Goal: Information Seeking & Learning: Check status

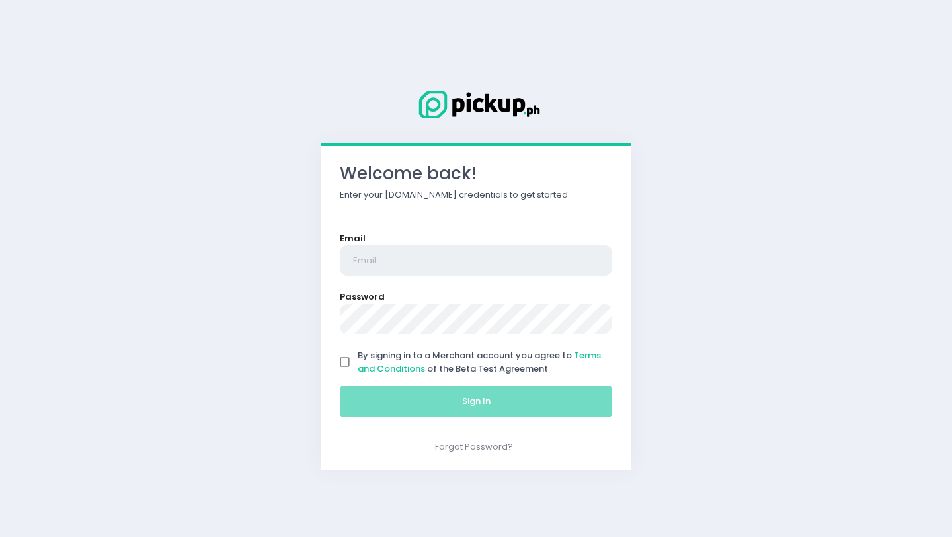
click at [402, 268] on input "email" at bounding box center [476, 260] width 272 height 30
type input "finance.69ventures@gmail.com"
click at [348, 366] on input "By signing in to a Merchant account you agree to Terms and Conditions of the Be…" at bounding box center [344, 362] width 25 height 25
checkbox input "true"
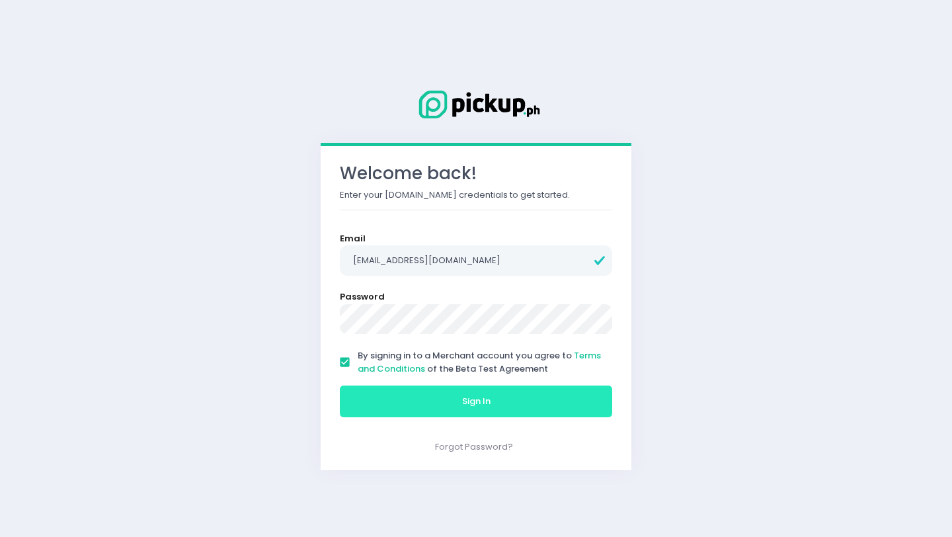
click at [387, 390] on button "Sign In" at bounding box center [476, 401] width 272 height 32
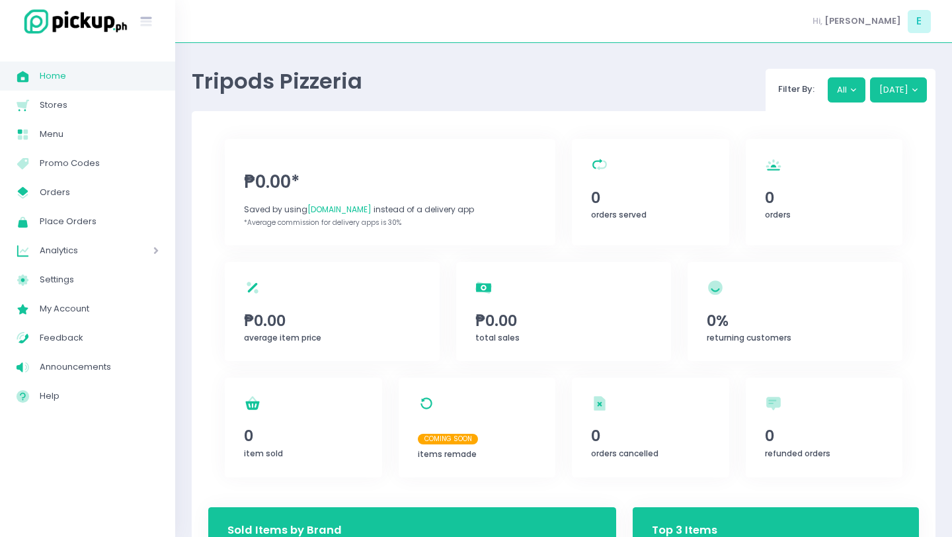
click at [74, 256] on span "Analytics" at bounding box center [78, 250] width 76 height 17
click at [74, 284] on span "Sales Analytics" at bounding box center [104, 279] width 108 height 17
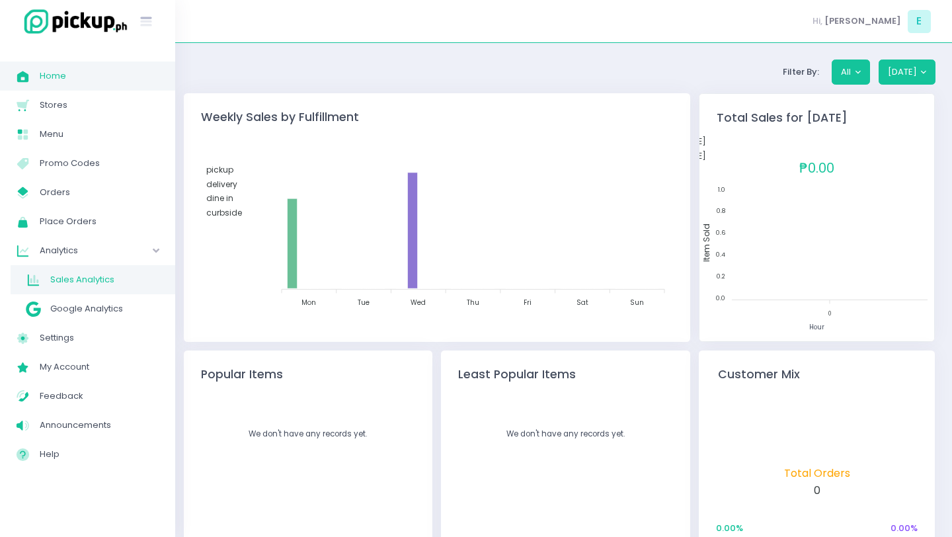
click at [121, 78] on span "Home" at bounding box center [99, 75] width 119 height 17
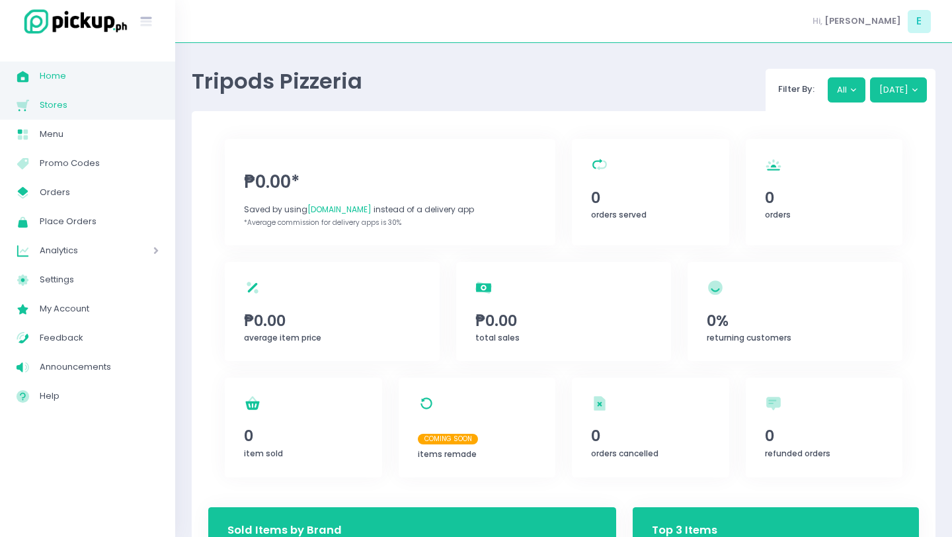
click at [111, 96] on span "Stores" at bounding box center [99, 104] width 119 height 17
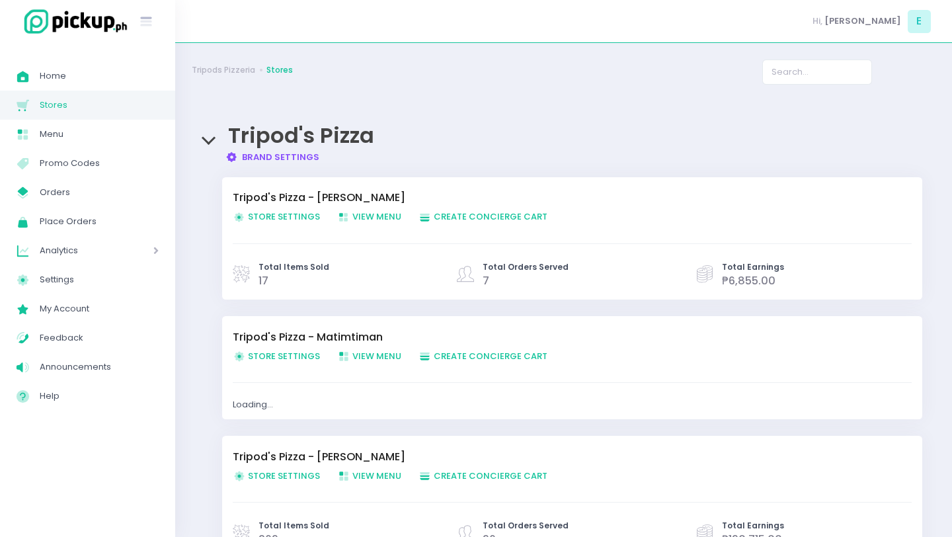
click at [463, 352] on span "Create Order Created with Sketch. Create Concierge Cart" at bounding box center [482, 356] width 129 height 13
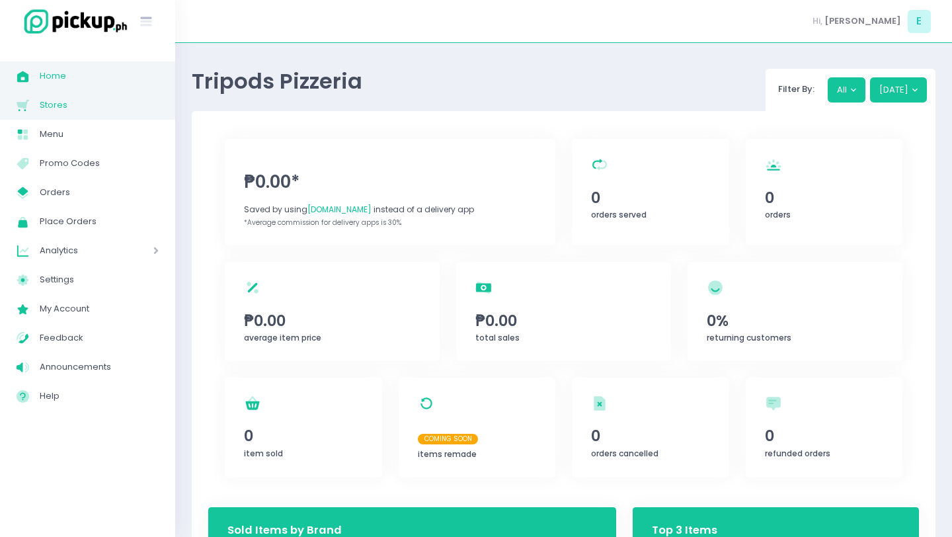
click at [107, 105] on span "Stores" at bounding box center [99, 104] width 119 height 17
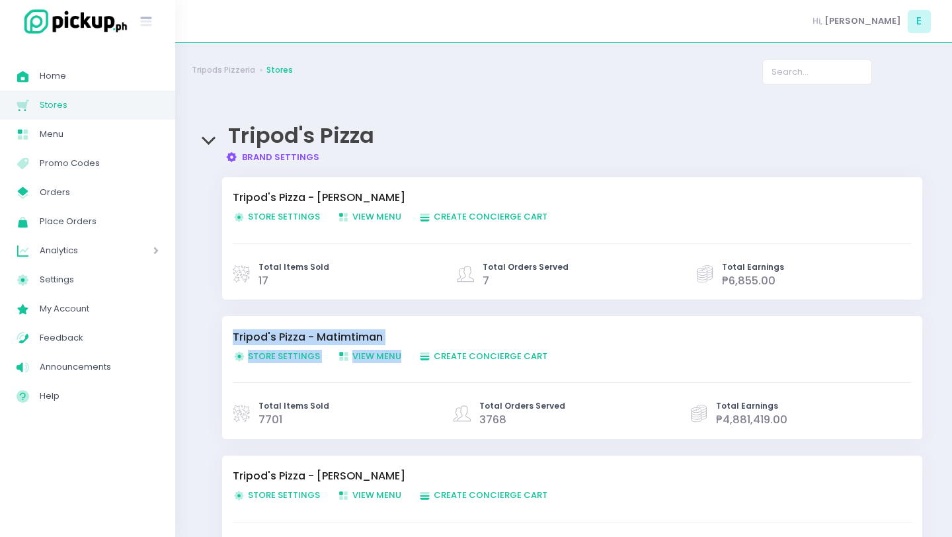
drag, startPoint x: 772, startPoint y: 345, endPoint x: 834, endPoint y: 283, distance: 87.9
click at [834, 283] on div "Tripod's Pizza - Ignacio Store Settings Created with Sketch. Store Settings Vie…" at bounding box center [563, 392] width 717 height 430
click at [890, 95] on div "Tripods Pizzeria Stores Tripod's Pizza Brand Settings Created with Sketch. Bran…" at bounding box center [563, 379] width 777 height 640
drag, startPoint x: 935, startPoint y: 344, endPoint x: 935, endPoint y: 366, distance: 22.5
click at [935, 366] on div "Tripods Pizzeria Stores Tripod's Pizza Brand Settings Created with Sketch. Bran…" at bounding box center [563, 379] width 777 height 640
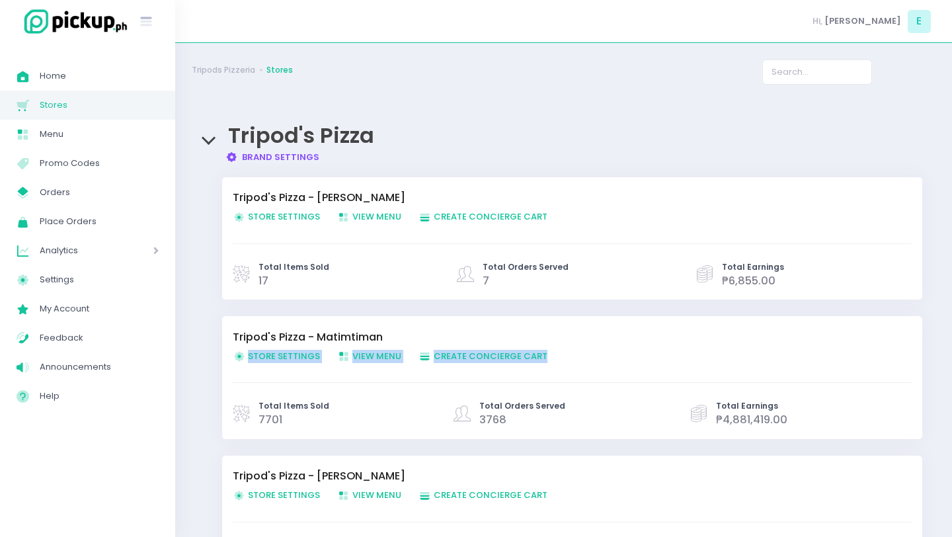
click at [412, 313] on div "Tripod's Pizza - Ignacio Store Settings Created with Sketch. Store Settings Vie…" at bounding box center [563, 392] width 717 height 430
click at [414, 133] on div "Tripod's Pizza Brand Settings Created with Sketch. Brand Settings" at bounding box center [563, 136] width 743 height 53
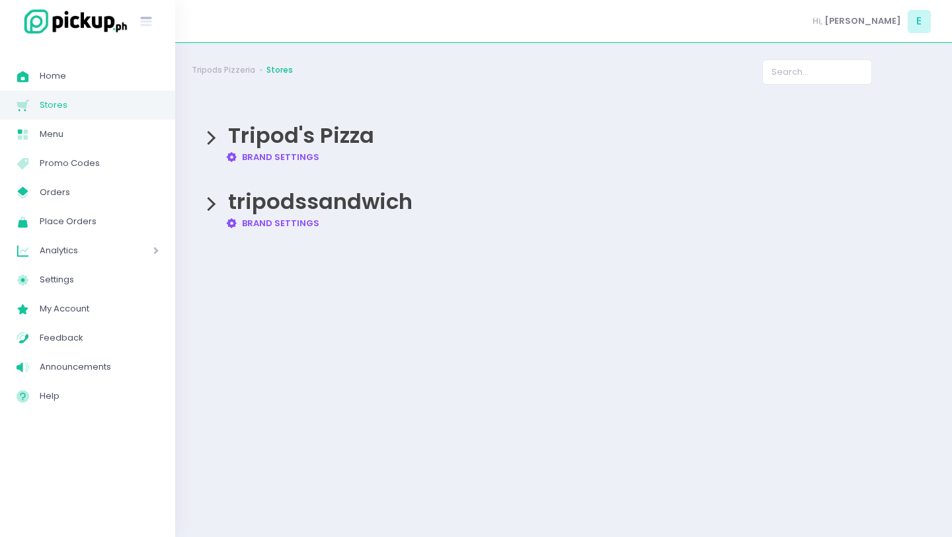
click at [414, 133] on div "Tripod's Pizza Brand Settings Created with Sketch. Brand Settings" at bounding box center [563, 136] width 743 height 53
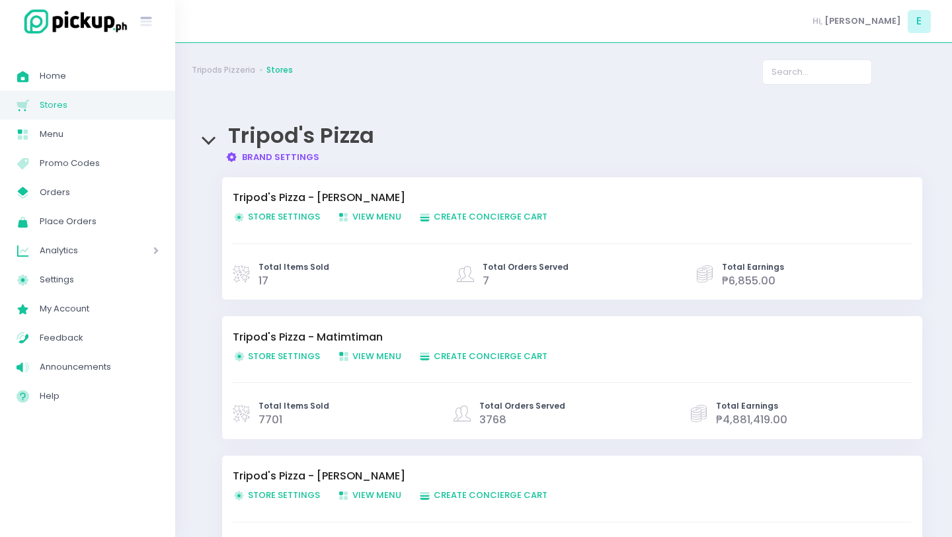
click at [414, 133] on div "Tripod's Pizza Brand Settings Created with Sketch. Brand Settings" at bounding box center [563, 136] width 743 height 53
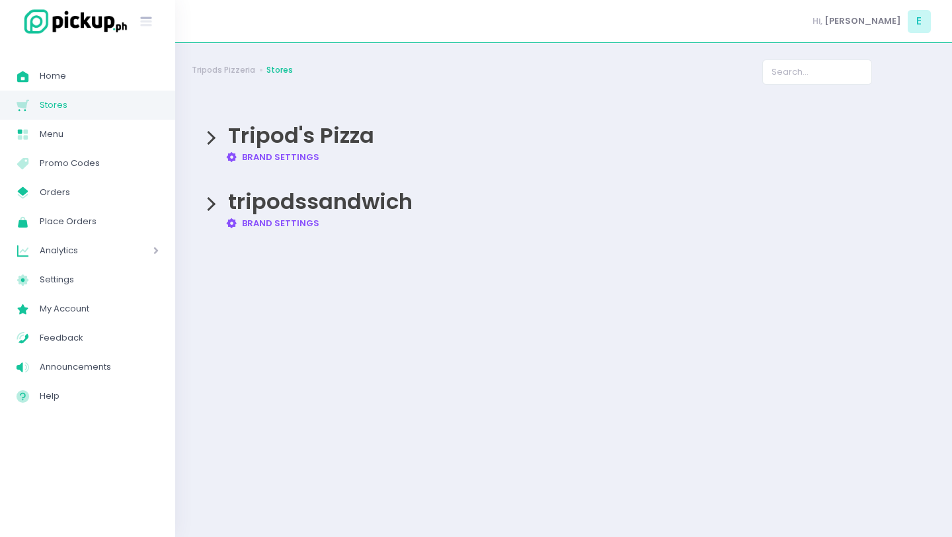
click at [414, 133] on div "Tripod's Pizza Brand Settings Created with Sketch. Brand Settings" at bounding box center [563, 136] width 743 height 53
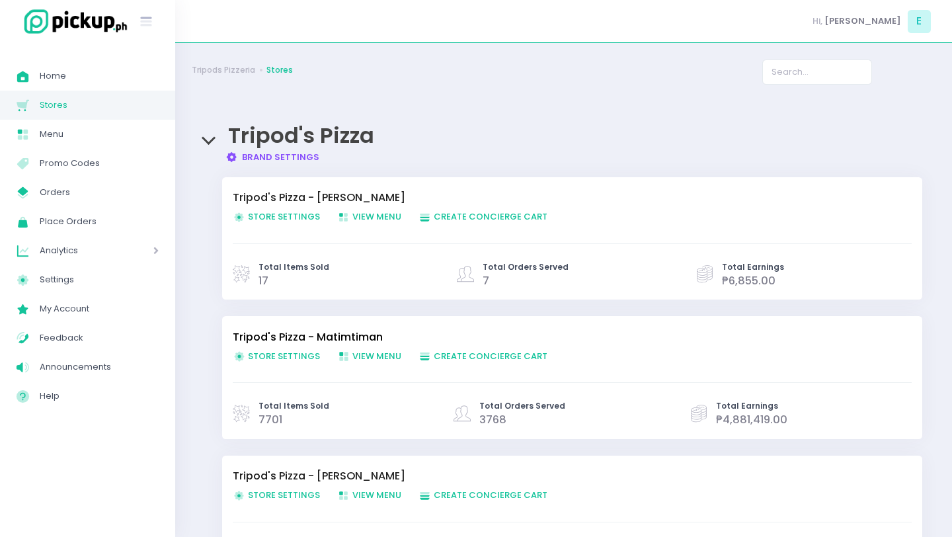
click at [312, 339] on link "Tripod's Pizza - Matimtiman" at bounding box center [566, 337] width 666 height 16
click at [85, 195] on span "Orders" at bounding box center [99, 192] width 119 height 17
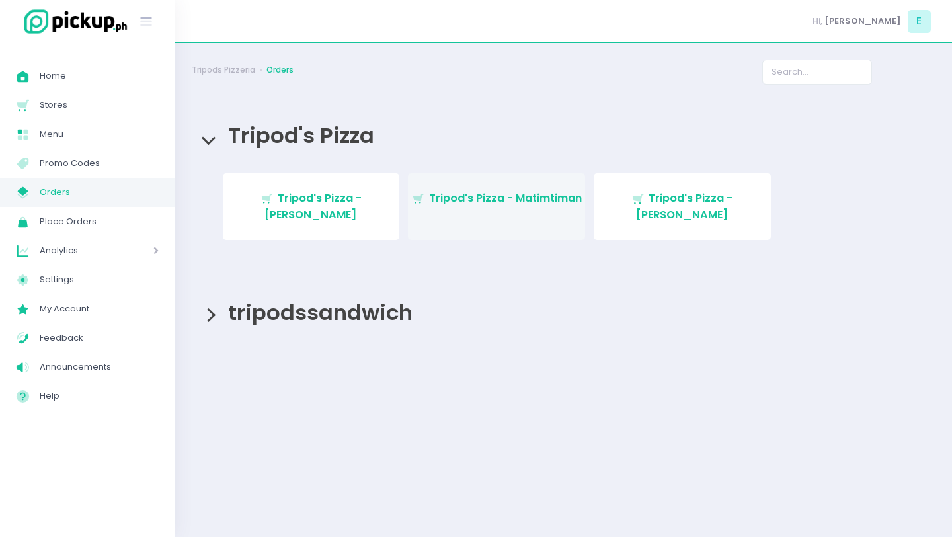
click at [453, 186] on link "Stockholm-icons / Shopping / Cart1 Created with Sketch. Tripod's Pizza - Matimt…" at bounding box center [496, 206] width 177 height 67
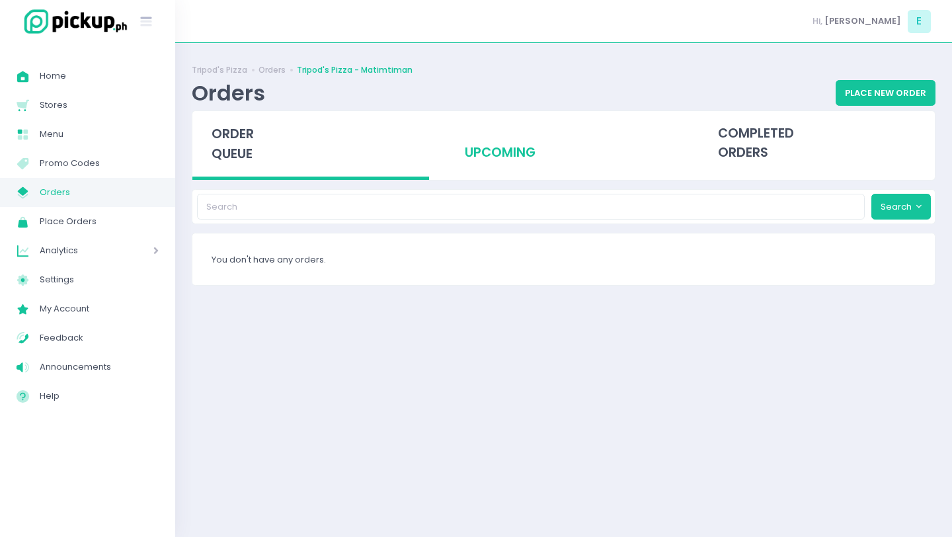
click at [514, 160] on div "upcoming" at bounding box center [563, 143] width 237 height 65
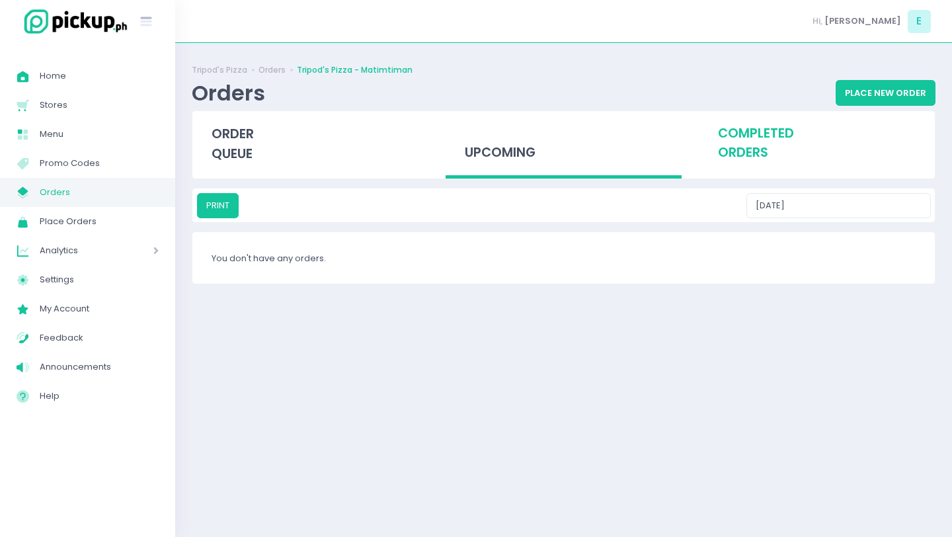
click at [719, 146] on div "completed orders" at bounding box center [816, 143] width 237 height 65
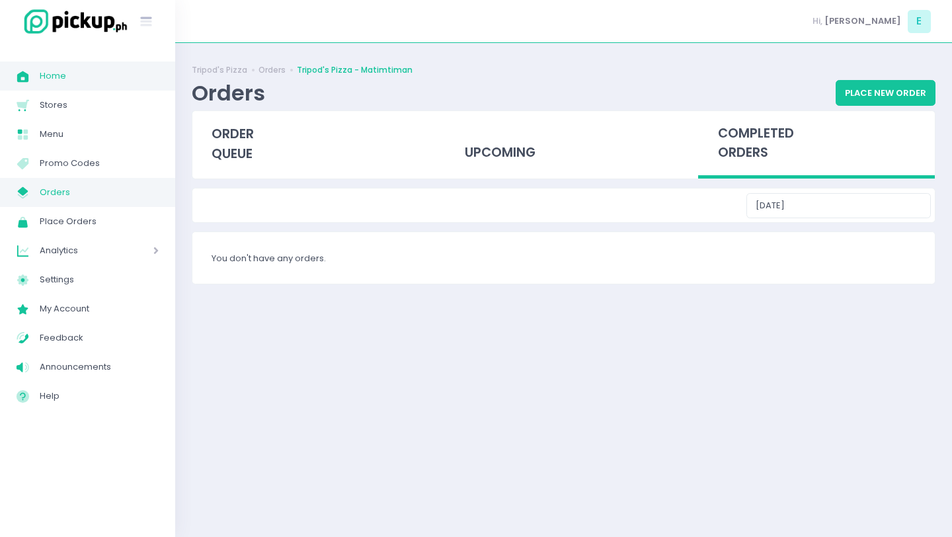
click at [91, 77] on span "Home" at bounding box center [99, 75] width 119 height 17
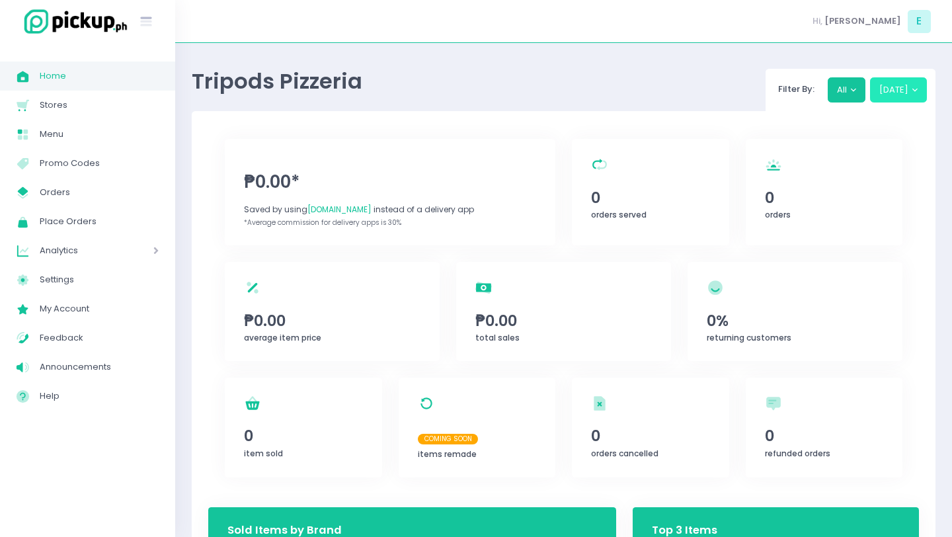
click at [908, 96] on button "[DATE]" at bounding box center [898, 89] width 57 height 25
click at [856, 96] on button "All" at bounding box center [846, 89] width 38 height 25
click at [904, 83] on button "[DATE]" at bounding box center [898, 89] width 57 height 25
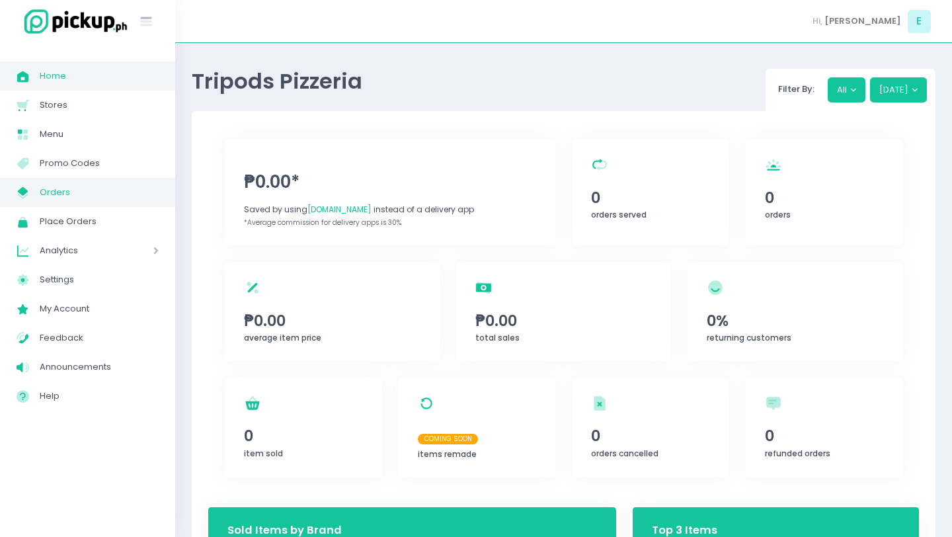
click at [67, 197] on span "Orders" at bounding box center [99, 192] width 119 height 17
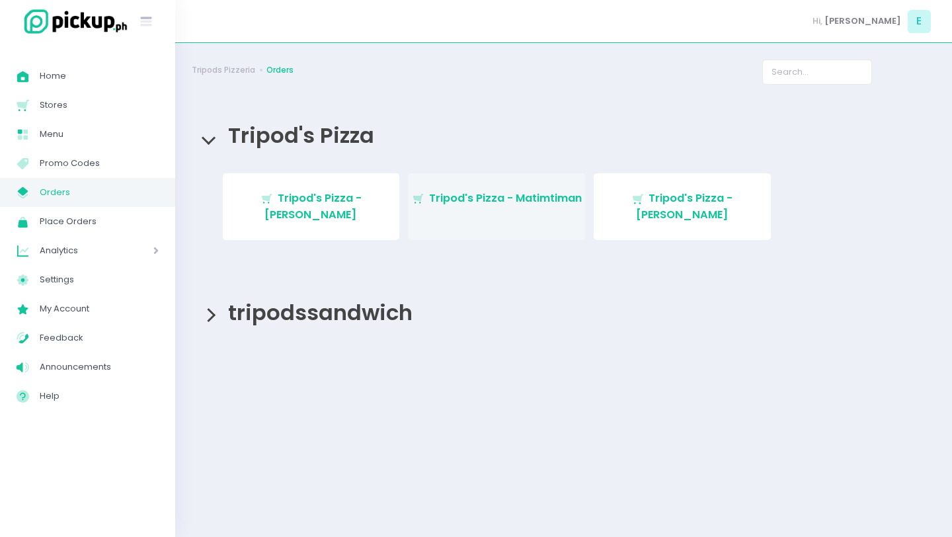
click at [465, 183] on link "Stockholm-icons / Shopping / Cart1 Created with Sketch. Tripod's Pizza - Matimt…" at bounding box center [496, 206] width 177 height 67
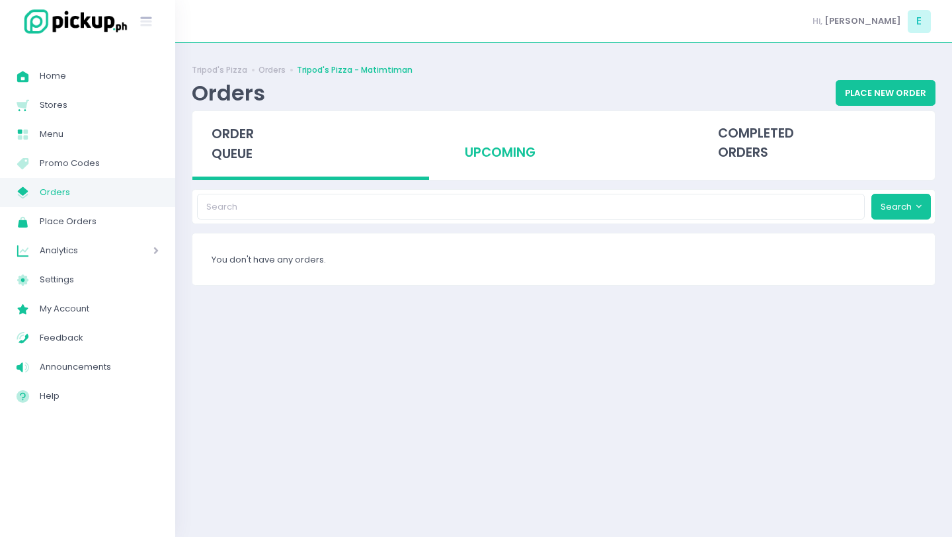
click at [498, 147] on div "upcoming" at bounding box center [563, 143] width 237 height 65
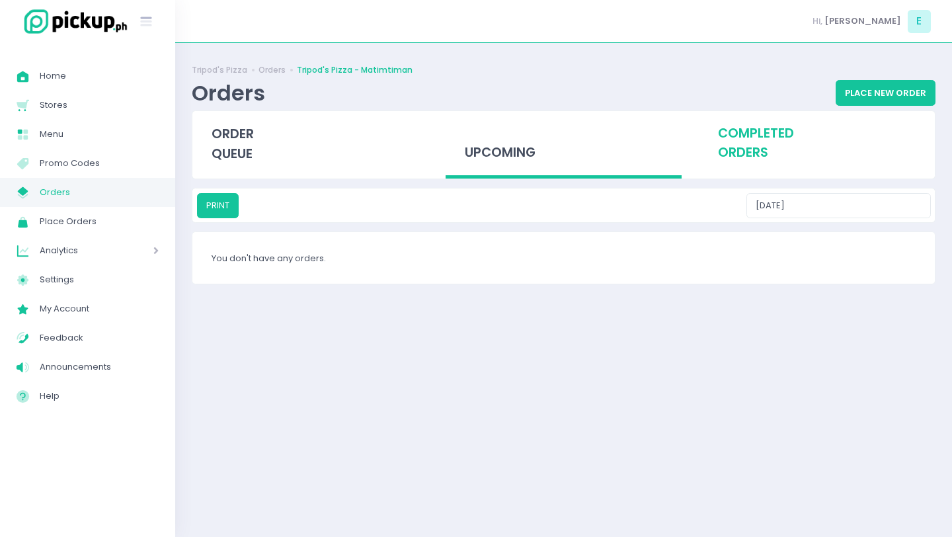
click at [704, 151] on div "completed orders" at bounding box center [816, 143] width 237 height 65
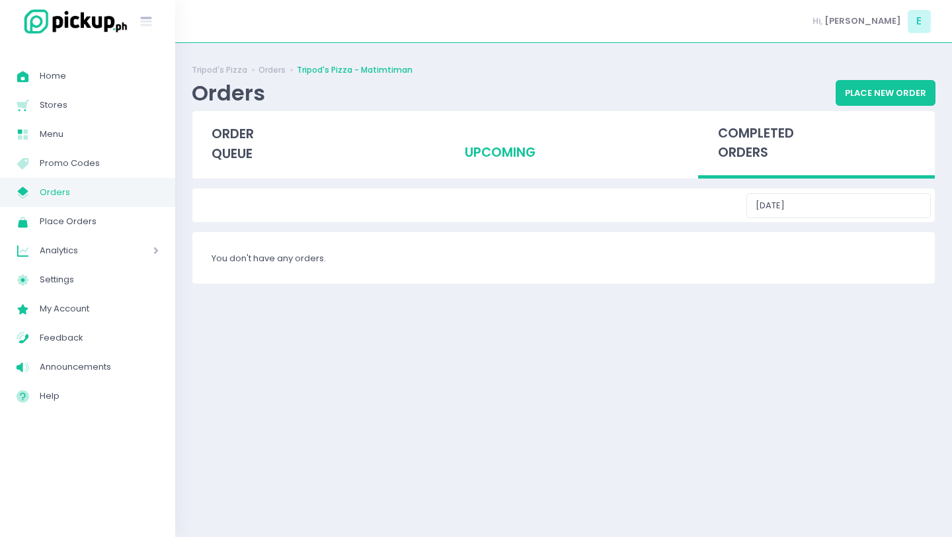
click at [502, 159] on div "upcoming" at bounding box center [563, 143] width 237 height 65
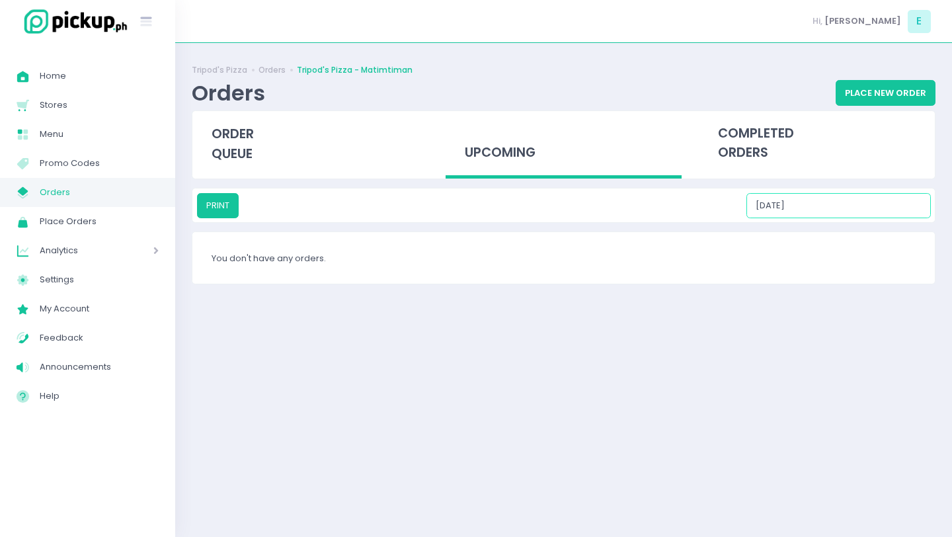
click at [860, 217] on input "[DATE]" at bounding box center [838, 205] width 184 height 25
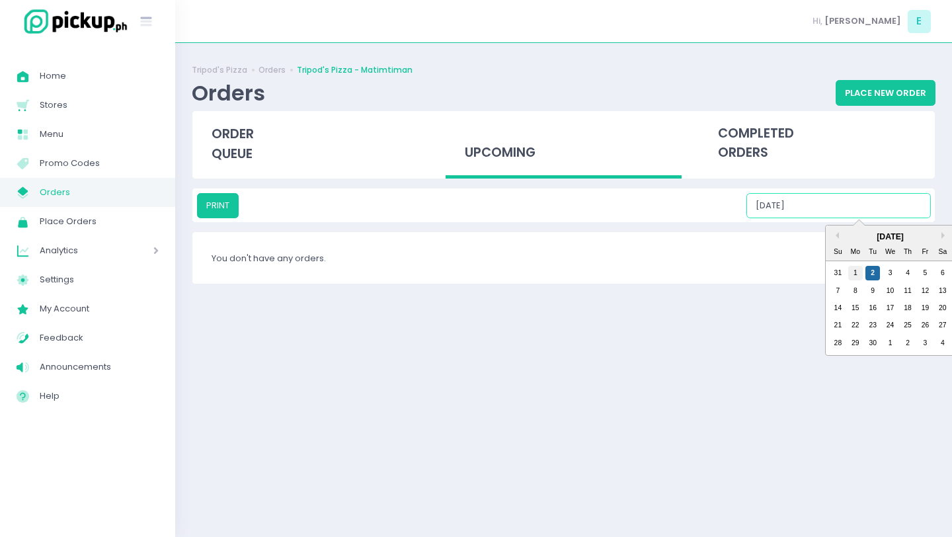
click at [858, 270] on div "1" at bounding box center [855, 273] width 15 height 15
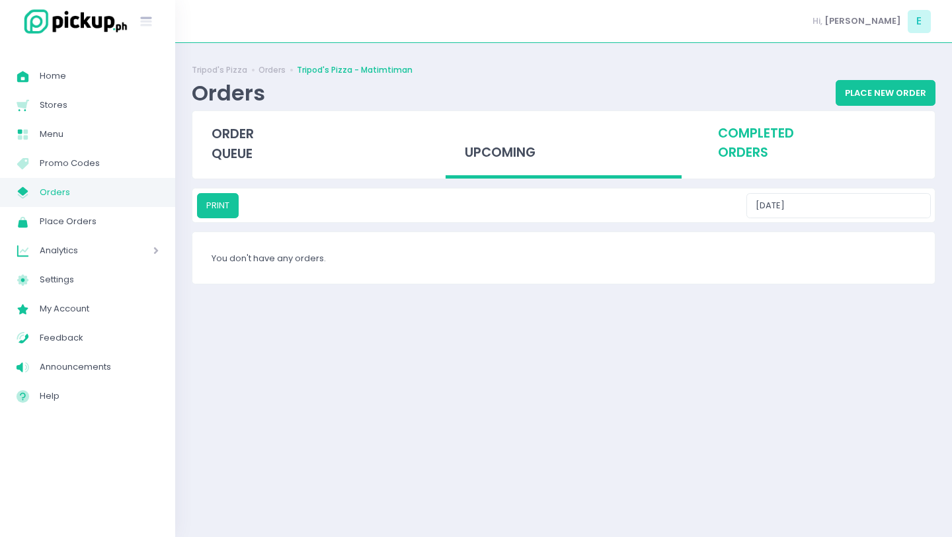
click at [790, 158] on div "completed orders" at bounding box center [816, 143] width 237 height 65
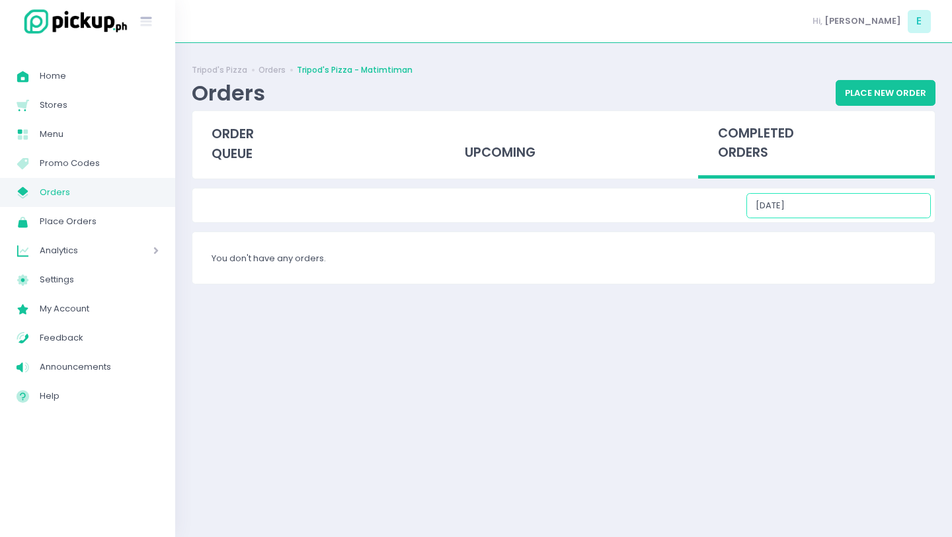
click at [835, 200] on input "[DATE]" at bounding box center [838, 205] width 184 height 25
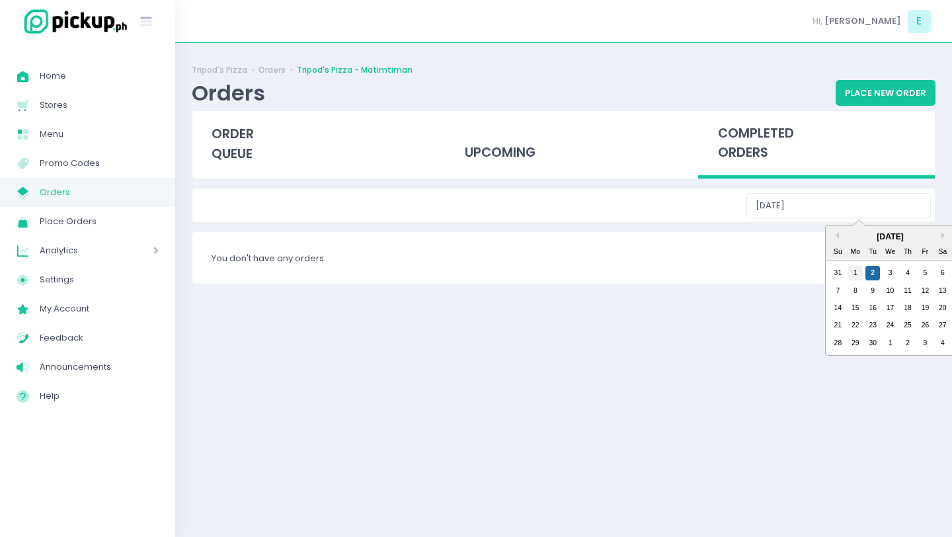
click at [855, 274] on div "1" at bounding box center [855, 273] width 15 height 15
type input "[DATE]"
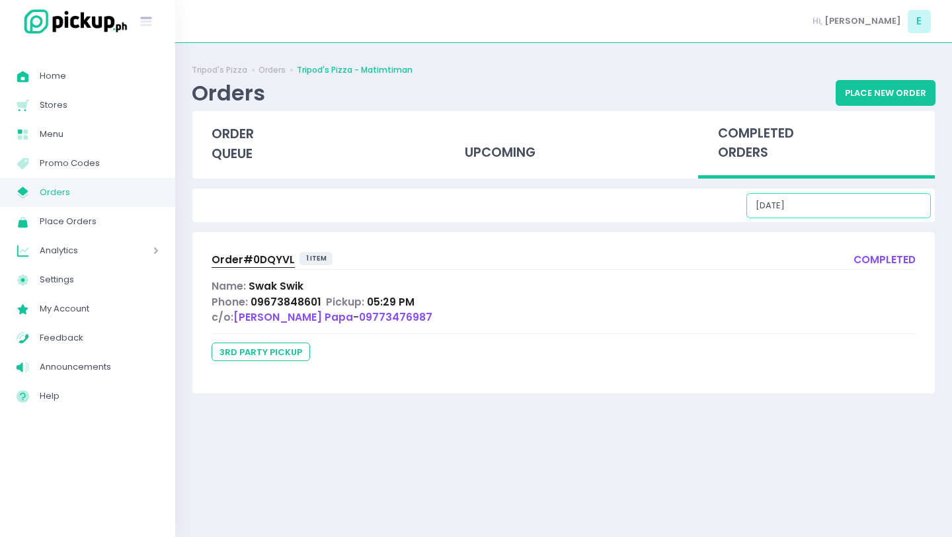
click at [872, 194] on input "[DATE]" at bounding box center [838, 205] width 184 height 25
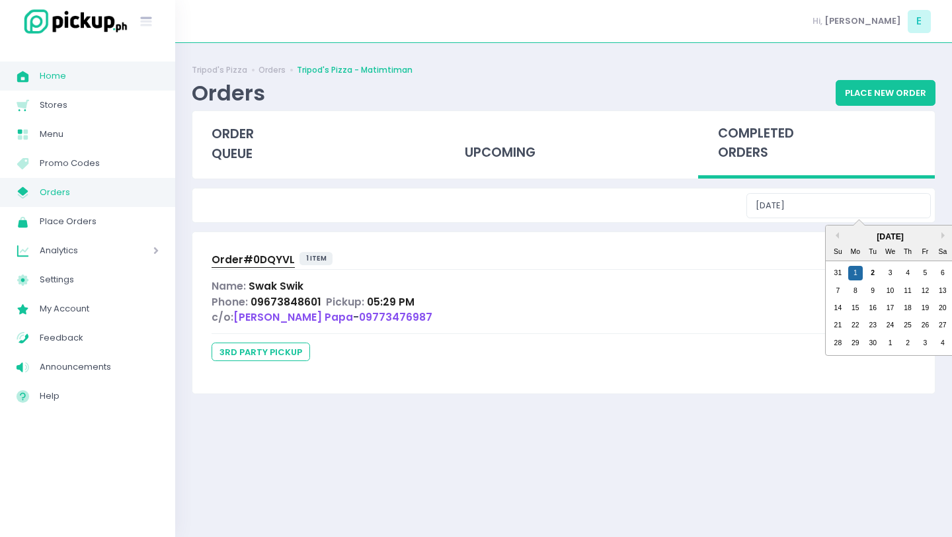
click at [54, 71] on span "Home" at bounding box center [99, 75] width 119 height 17
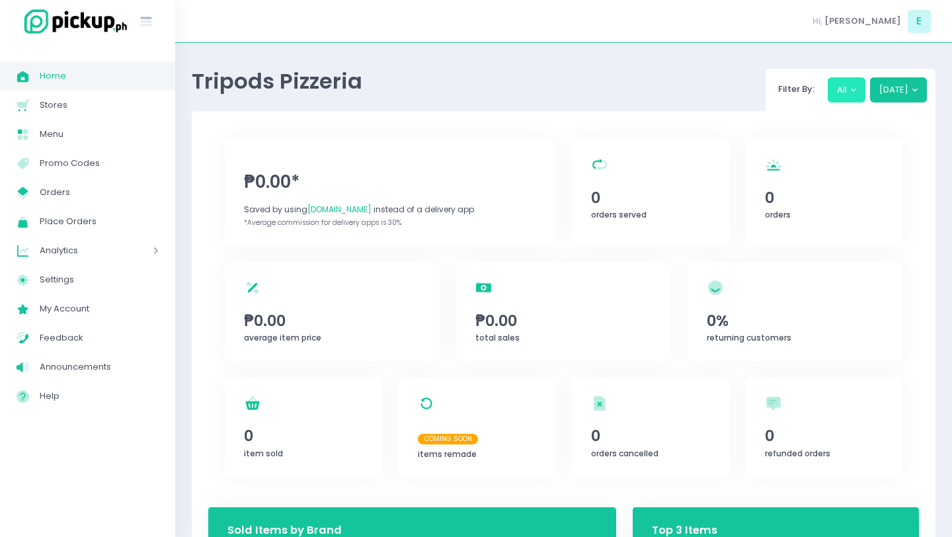
click at [855, 95] on button "All" at bounding box center [846, 89] width 38 height 25
click at [858, 95] on button "All" at bounding box center [846, 89] width 38 height 25
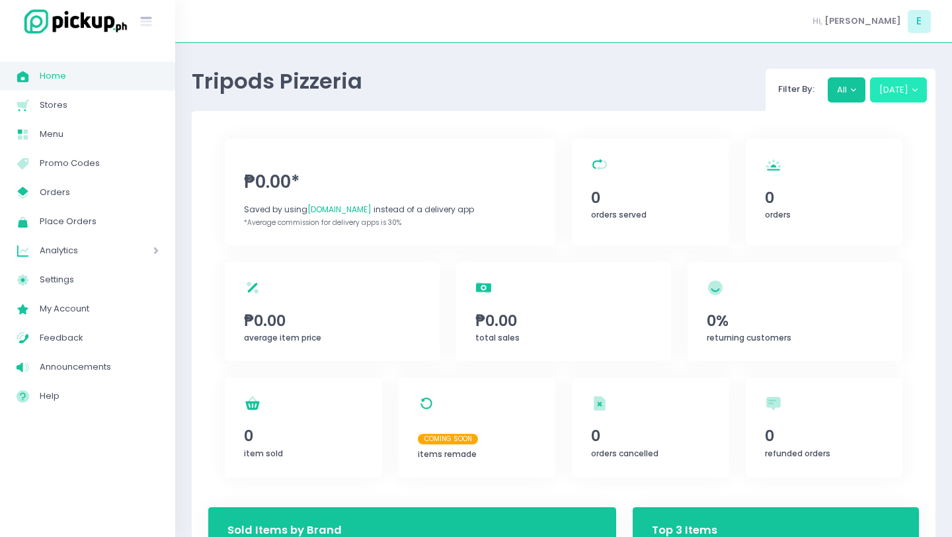
click at [883, 86] on button "[DATE]" at bounding box center [898, 89] width 57 height 25
click at [909, 98] on button "[DATE]" at bounding box center [898, 89] width 57 height 25
click at [60, 81] on span "Home" at bounding box center [99, 75] width 119 height 17
click at [914, 89] on button "[DATE]" at bounding box center [898, 89] width 57 height 25
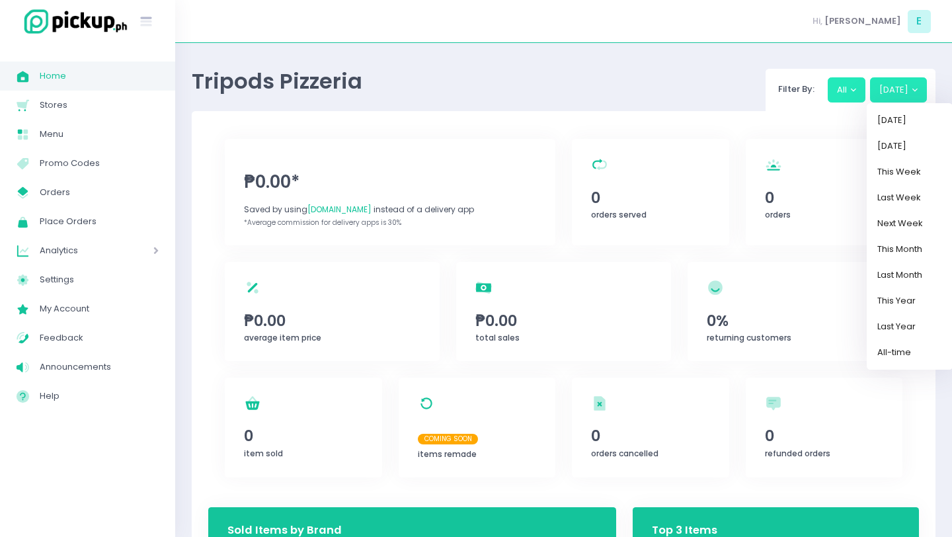
click at [849, 91] on button "All" at bounding box center [846, 89] width 38 height 25
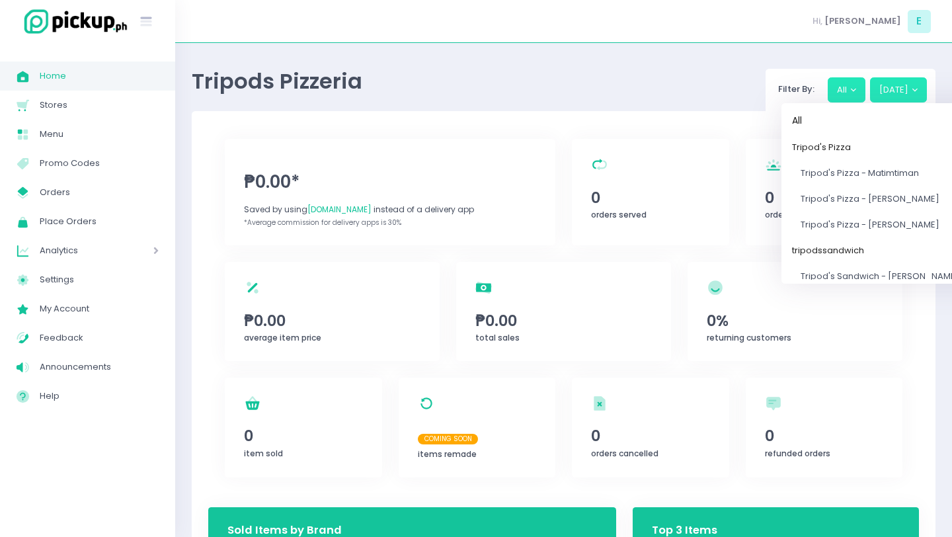
click at [904, 85] on button "[DATE]" at bounding box center [898, 89] width 57 height 25
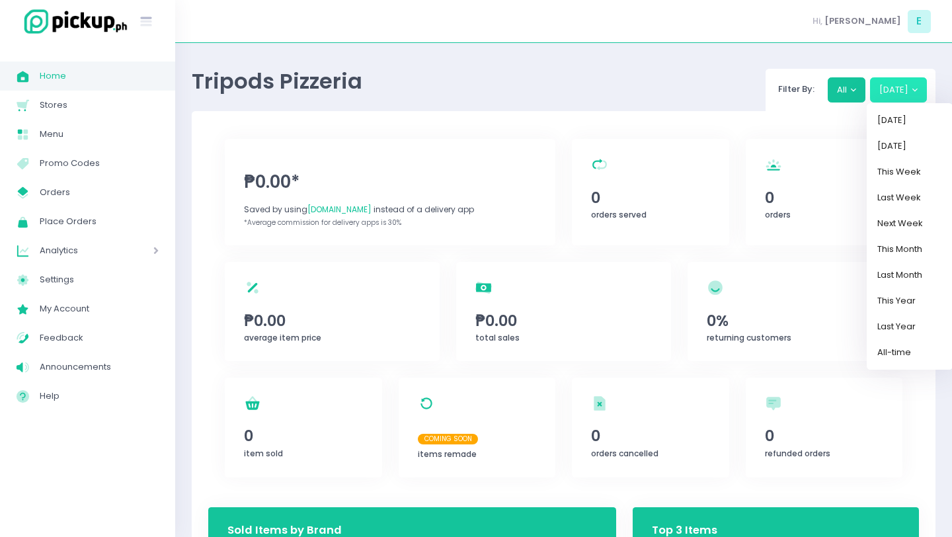
click at [702, 102] on div "Tripods Pizzeria Filter By: All All Tripod's Pizza Tripod's Pizza - Matimtiman …" at bounding box center [563, 85] width 743 height 52
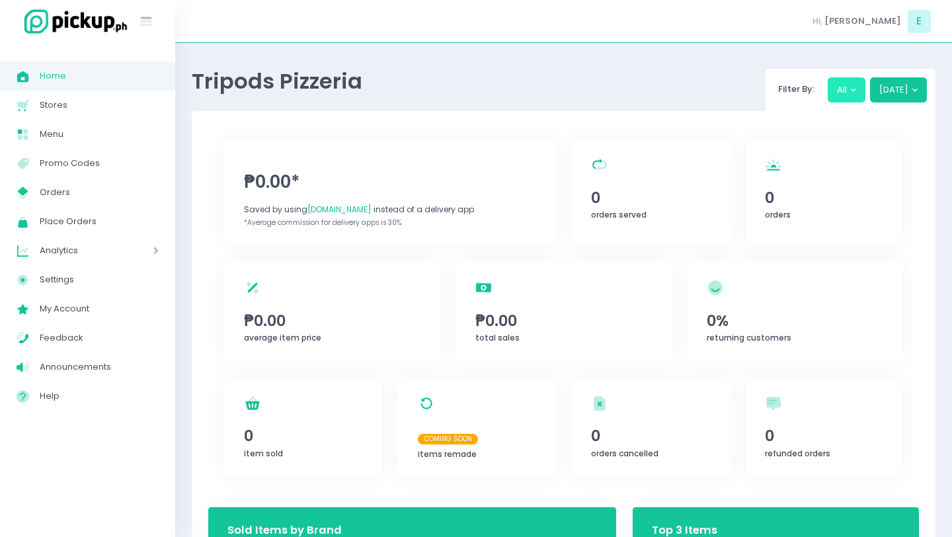
click at [845, 82] on button "All" at bounding box center [846, 89] width 38 height 25
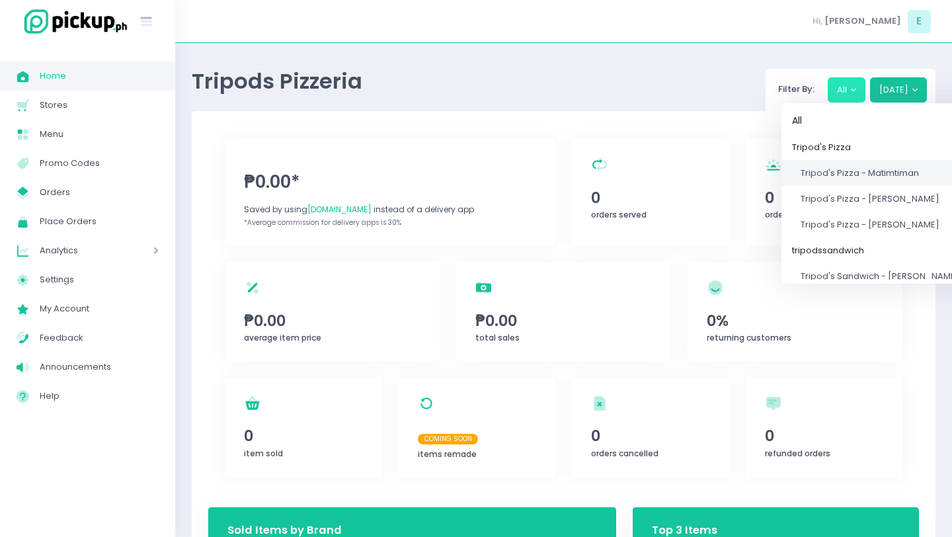
click at [841, 175] on span "Tripod's Pizza - Matimtiman" at bounding box center [859, 173] width 118 height 13
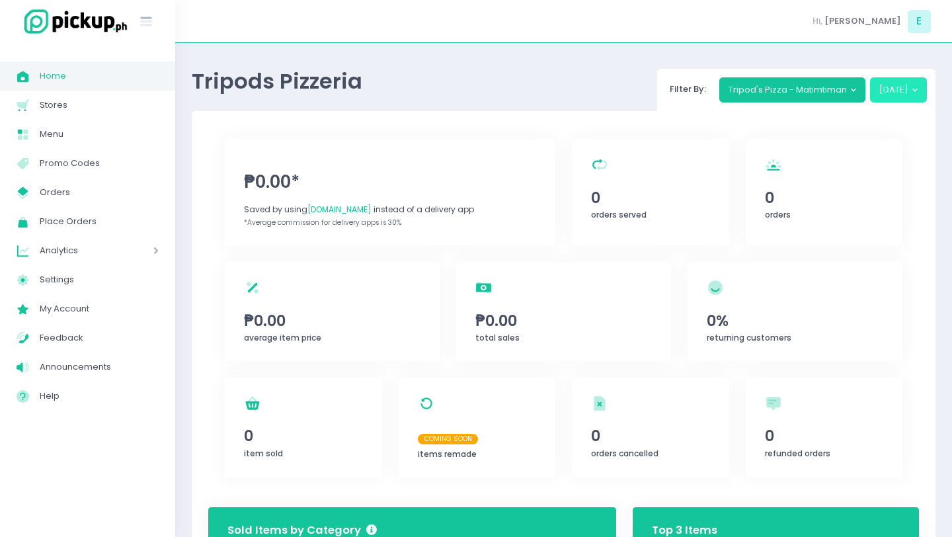
click at [897, 82] on button "[DATE]" at bounding box center [898, 89] width 57 height 25
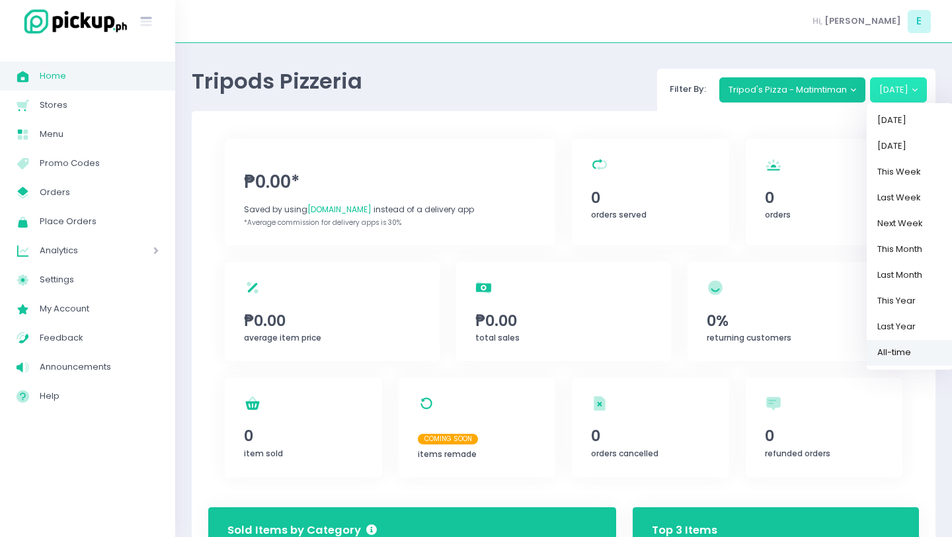
click at [895, 349] on link "All-time" at bounding box center [909, 353] width 86 height 26
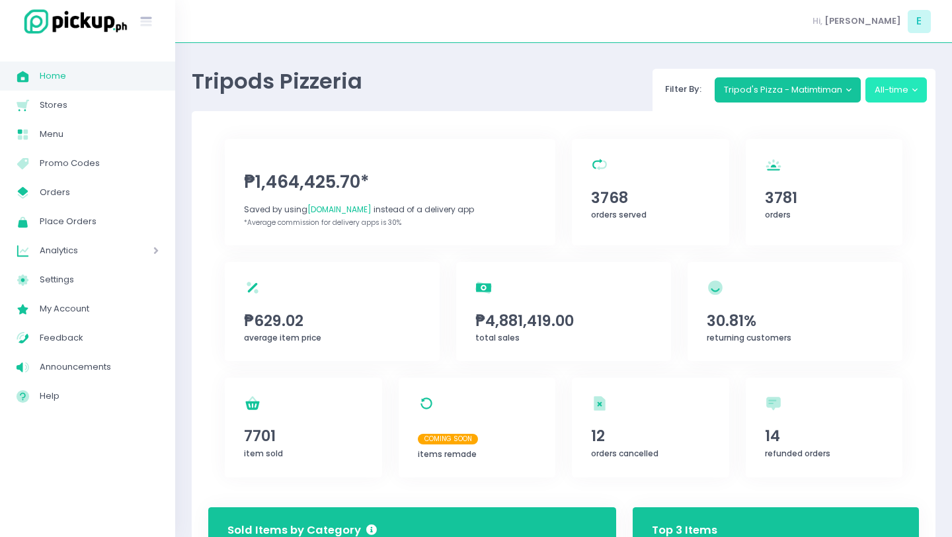
click at [895, 85] on button "All-time" at bounding box center [896, 89] width 62 height 25
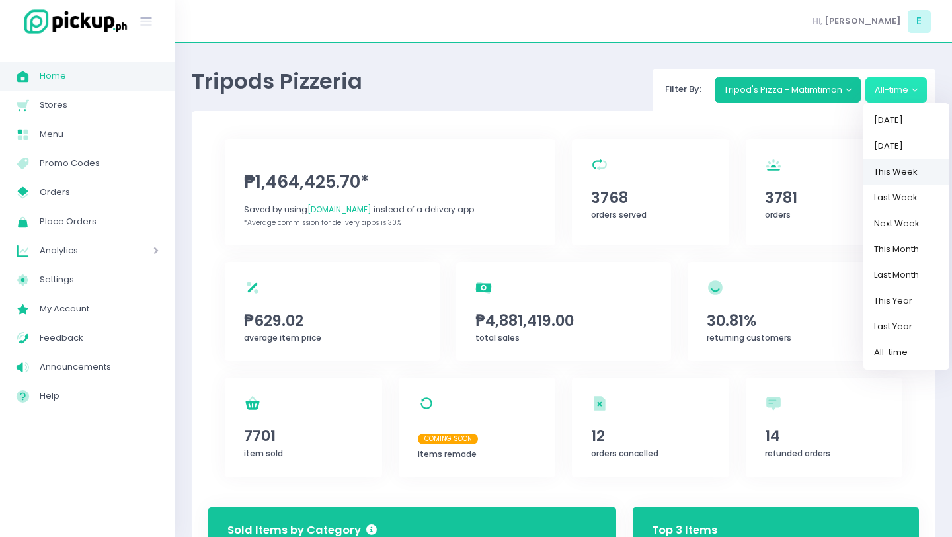
click at [895, 171] on link "This Week" at bounding box center [906, 172] width 86 height 26
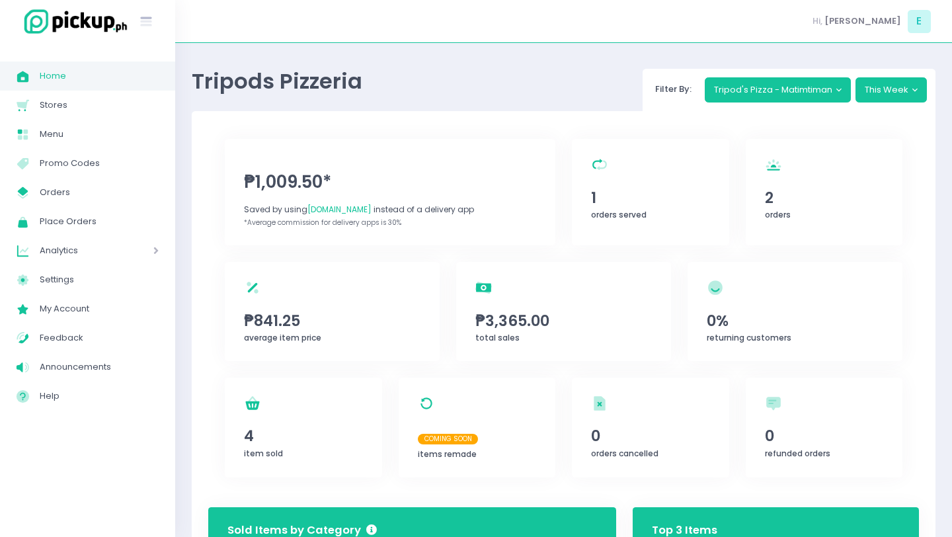
click at [933, 126] on div "₱1,009.50* Saved by using PickUp.ph instead of a delivery app *Average commissi…" at bounding box center [563, 427] width 743 height 632
drag, startPoint x: 928, startPoint y: 141, endPoint x: 929, endPoint y: 156, distance: 15.2
click at [929, 155] on div "₱1,009.50* Saved by using PickUp.ph instead of a delivery app *Average commissi…" at bounding box center [563, 427] width 743 height 632
click at [613, 281] on div "total sales Created with Sketch. ₱3,365.00 total sales" at bounding box center [563, 311] width 215 height 99
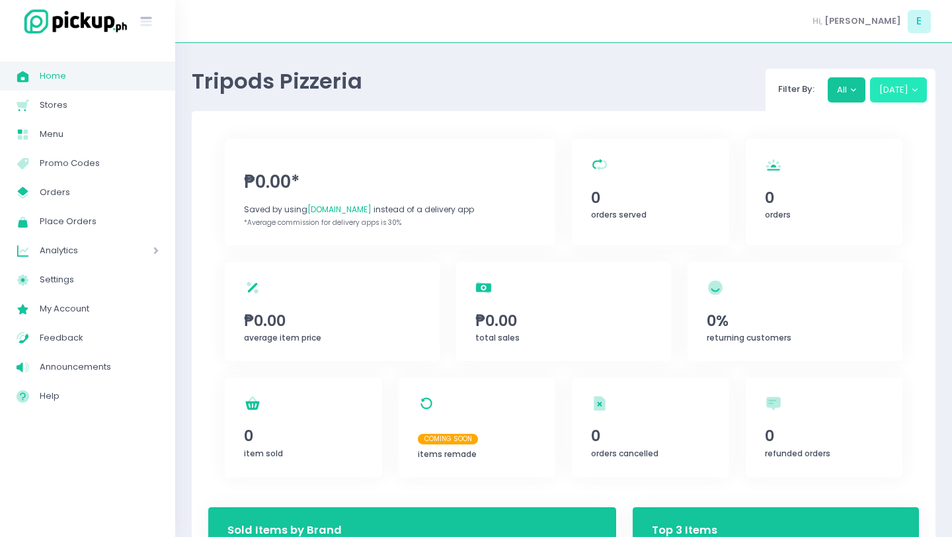
click at [879, 90] on button "[DATE]" at bounding box center [898, 89] width 57 height 25
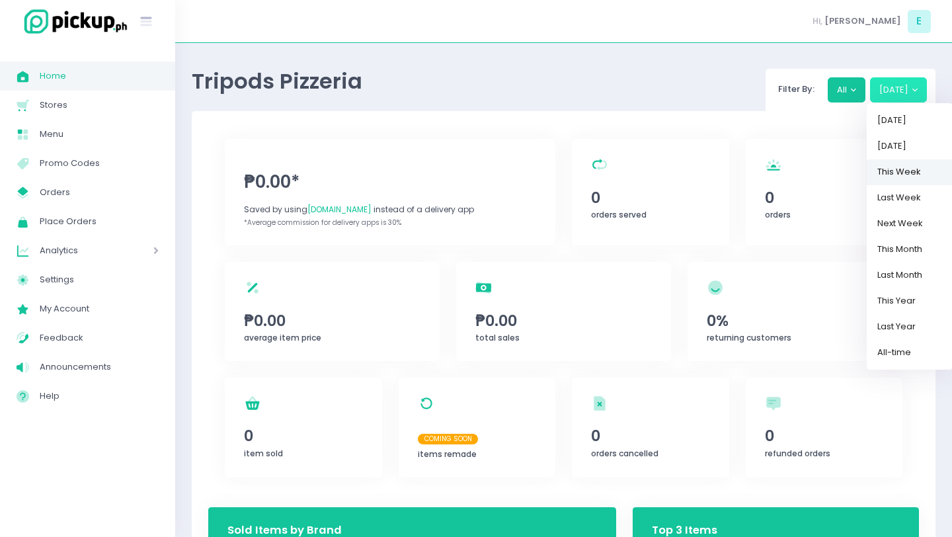
click at [902, 171] on link "This Week" at bounding box center [909, 172] width 86 height 26
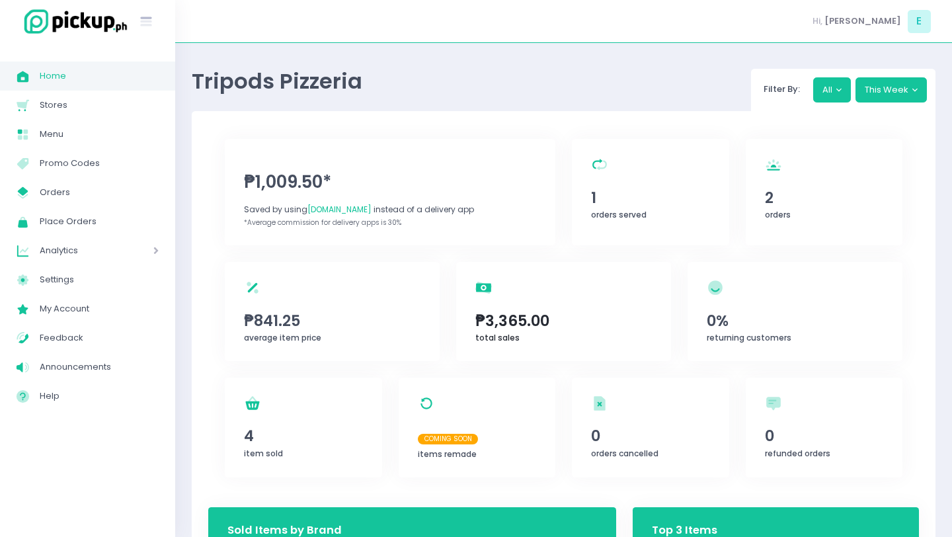
click at [496, 320] on span "₱3,365.00" at bounding box center [563, 320] width 176 height 22
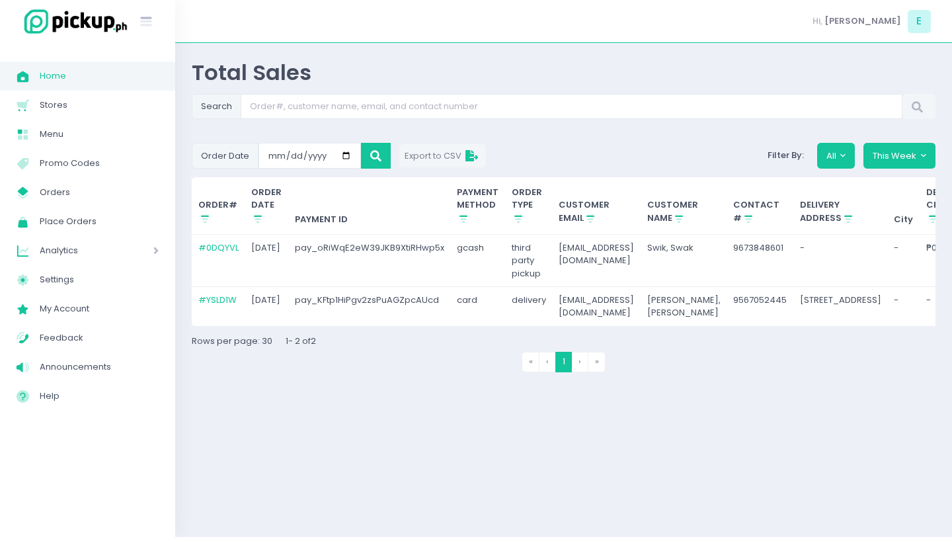
click at [697, 326] on td "[PERSON_NAME], [PERSON_NAME]" at bounding box center [683, 306] width 87 height 39
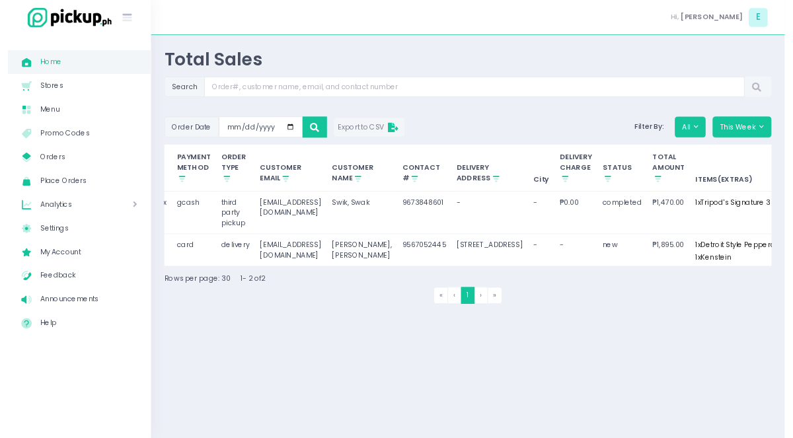
scroll to position [0, 295]
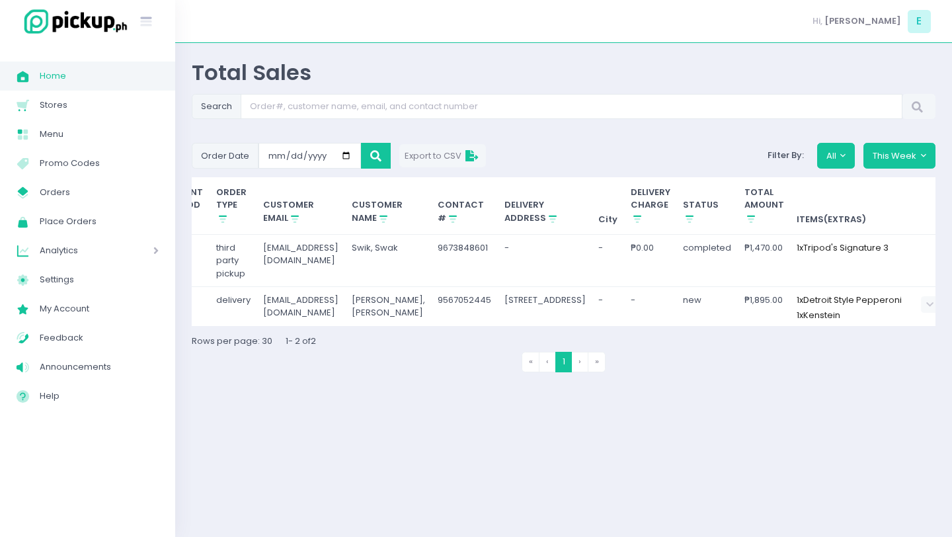
click at [744, 243] on div "₱1,470.00" at bounding box center [764, 247] width 40 height 13
drag, startPoint x: 734, startPoint y: 247, endPoint x: 746, endPoint y: 282, distance: 37.0
click at [746, 282] on td "₱1,470.00" at bounding box center [764, 261] width 53 height 52
click at [441, 157] on span "Export to CSV" at bounding box center [442, 155] width 77 height 13
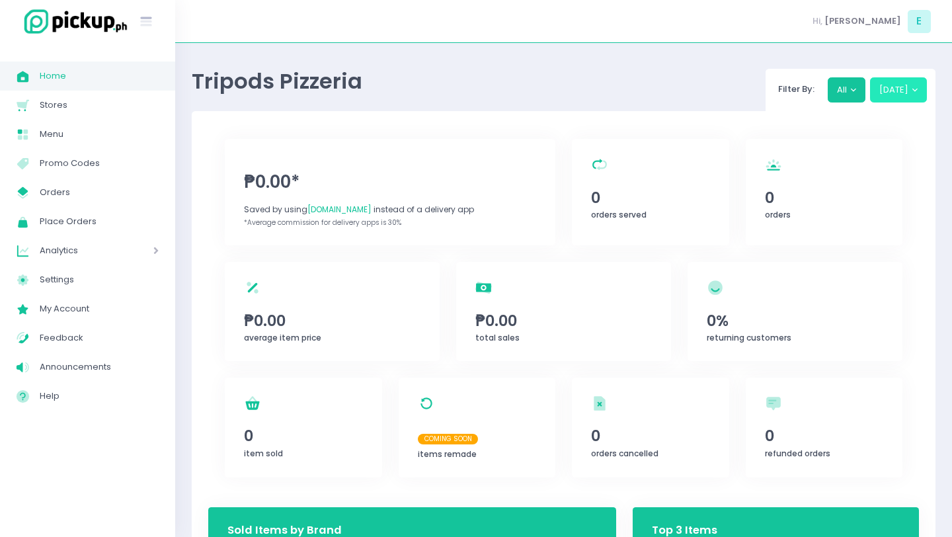
click at [890, 81] on button "[DATE]" at bounding box center [898, 89] width 57 height 25
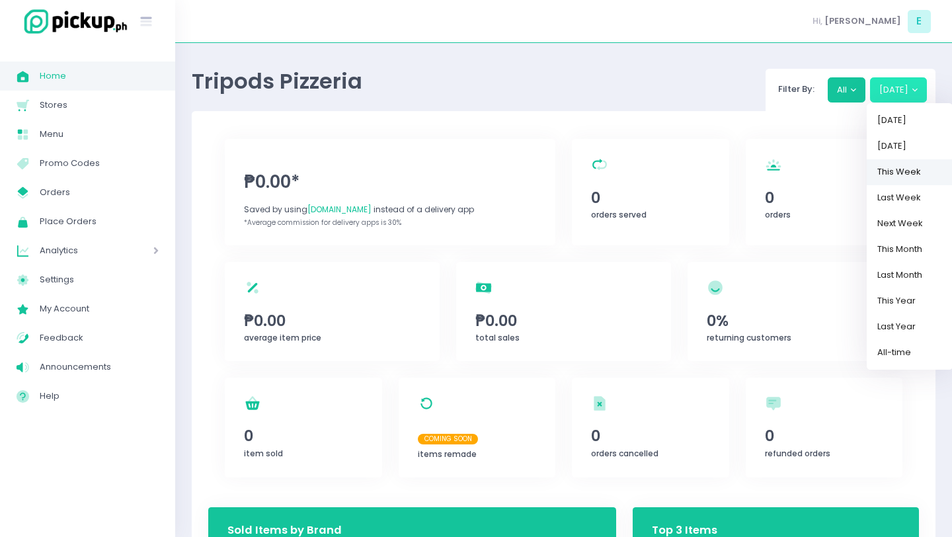
click at [901, 179] on link "This Week" at bounding box center [909, 172] width 86 height 26
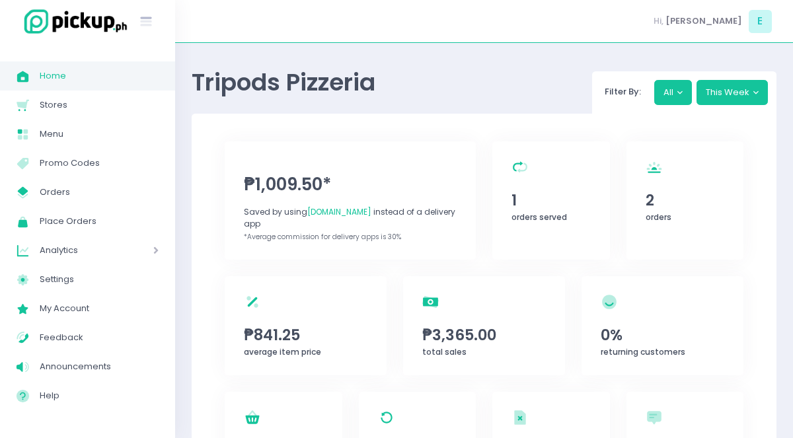
click at [73, 189] on span "Orders" at bounding box center [99, 192] width 119 height 17
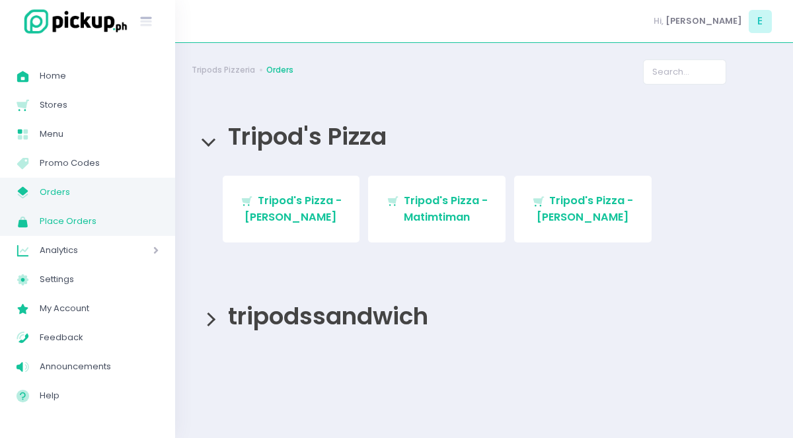
click at [123, 225] on span "Place Orders" at bounding box center [99, 221] width 119 height 17
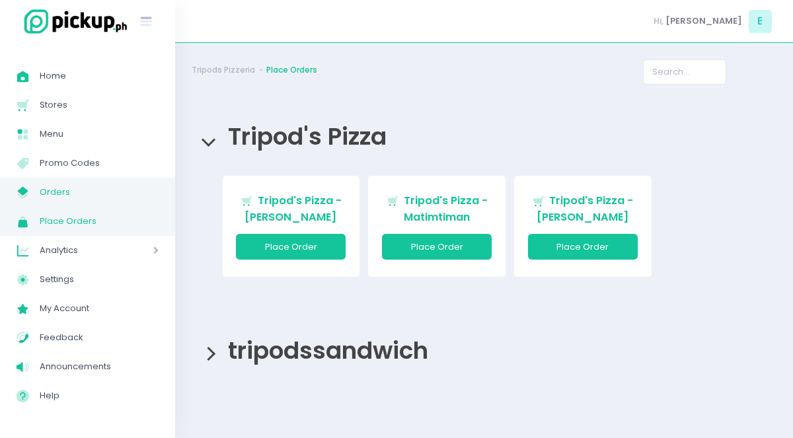
click at [109, 198] on span "Orders" at bounding box center [99, 192] width 119 height 17
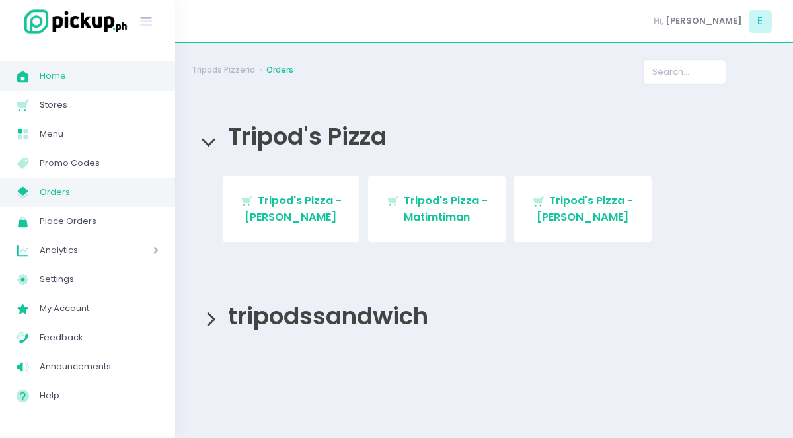
click at [76, 87] on link "Home Created with Sketch. Home" at bounding box center [87, 75] width 175 height 29
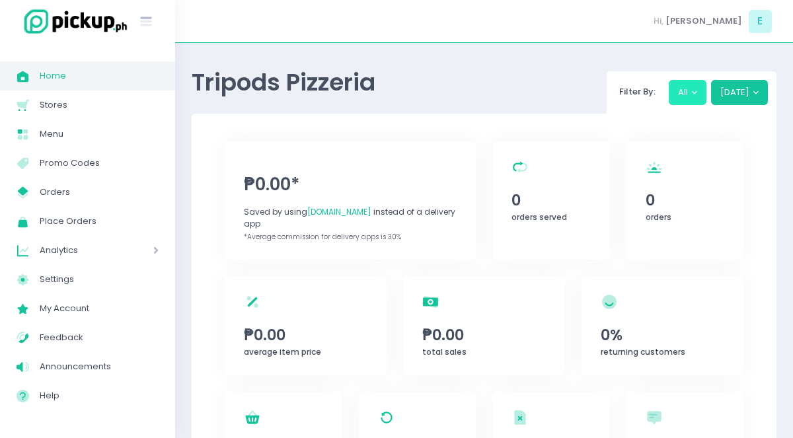
click at [703, 87] on button "All" at bounding box center [688, 92] width 38 height 25
click at [730, 83] on button "[DATE]" at bounding box center [739, 92] width 57 height 25
click at [735, 92] on button "[DATE]" at bounding box center [739, 92] width 57 height 25
click at [759, 91] on button "[DATE]" at bounding box center [739, 92] width 57 height 25
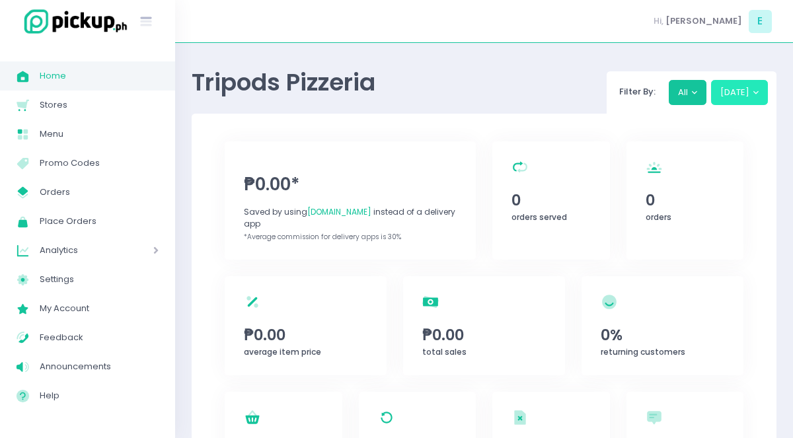
click at [759, 91] on button "[DATE]" at bounding box center [739, 92] width 57 height 25
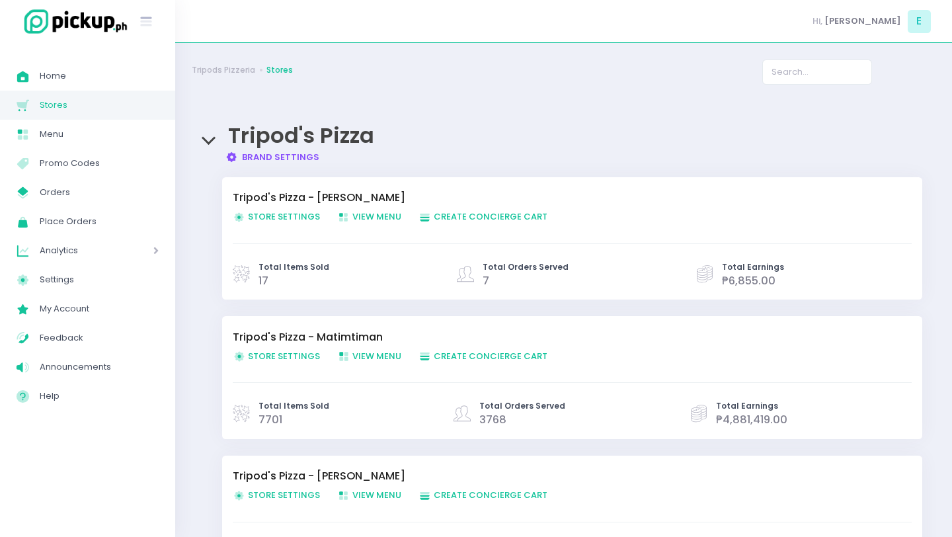
drag, startPoint x: 716, startPoint y: 425, endPoint x: 675, endPoint y: 423, distance: 41.0
click at [700, 425] on div "Total Earnings ₱4,881,419.00" at bounding box center [795, 414] width 211 height 28
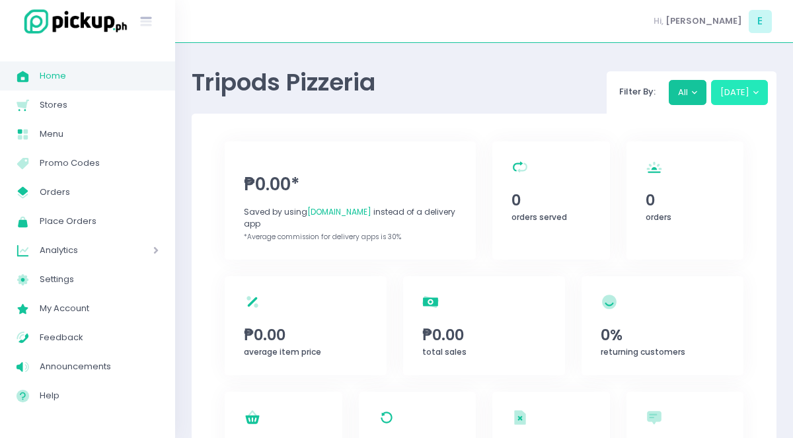
click at [736, 102] on button "[DATE]" at bounding box center [739, 92] width 57 height 25
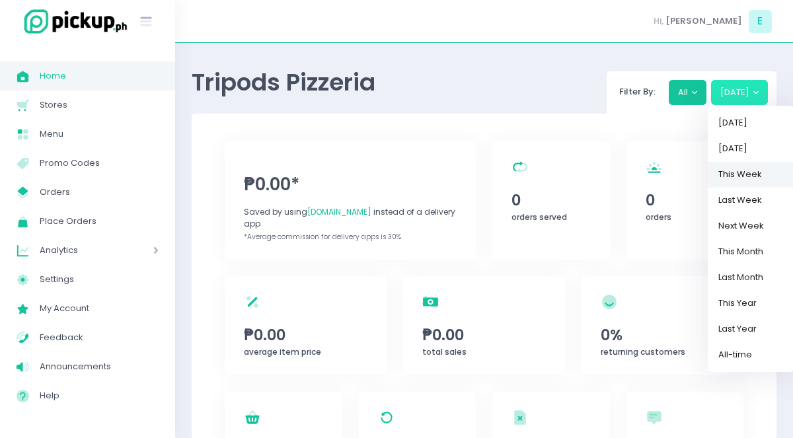
click at [747, 173] on link "This Week" at bounding box center [751, 175] width 86 height 26
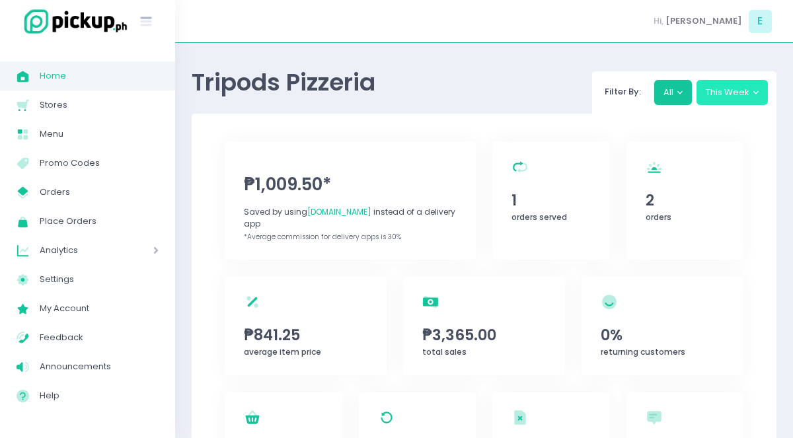
click at [722, 94] on button "This Week" at bounding box center [733, 92] width 72 height 25
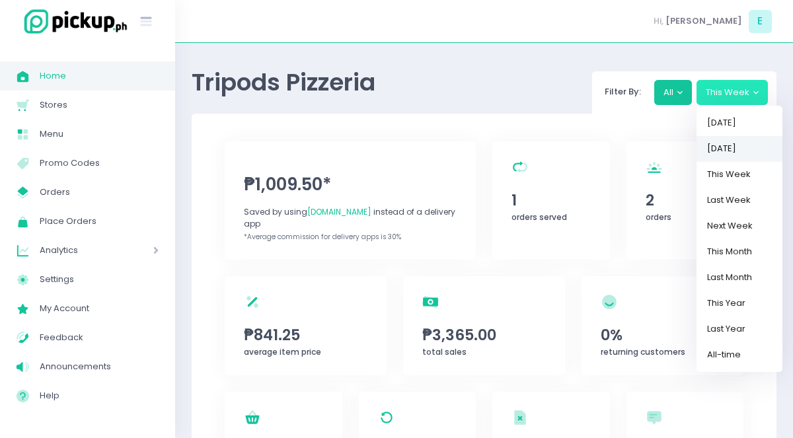
click at [736, 149] on link "[DATE]" at bounding box center [740, 149] width 86 height 26
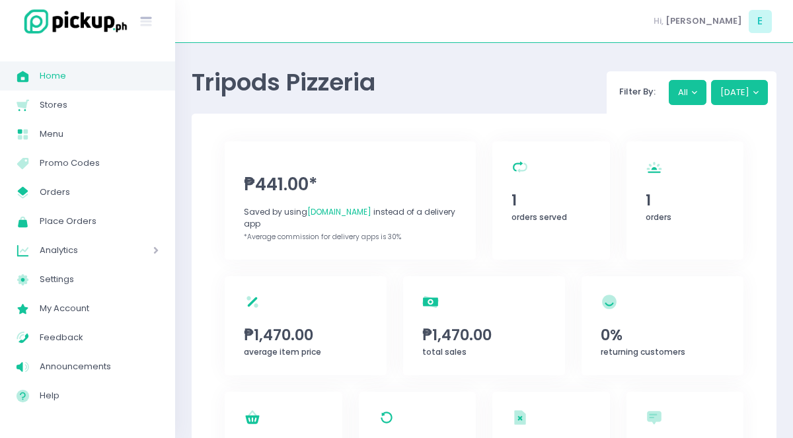
click at [765, 229] on div "₱441.00* Saved by using PickUp.ph instead of a delivery app *Average commission…" at bounding box center [484, 436] width 585 height 644
click at [686, 203] on span "1" at bounding box center [685, 200] width 79 height 22
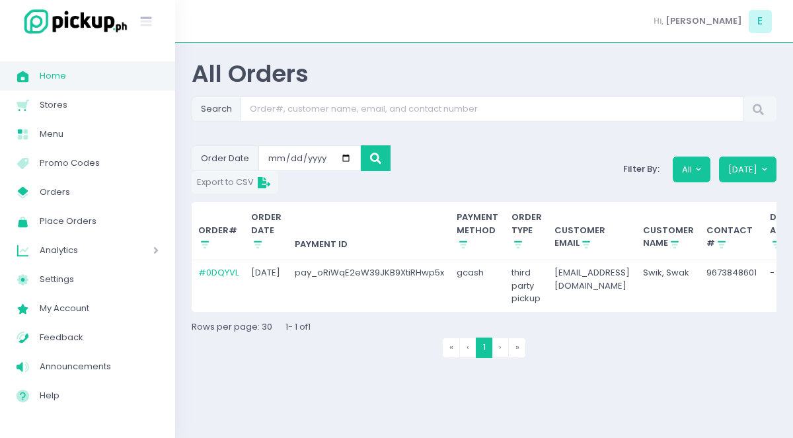
click at [639, 198] on div "Search Order Date 2025-09-01 Export to CSV Filter By: All Yesterday ORDER# Stoc…" at bounding box center [484, 231] width 585 height 270
click at [517, 356] on li "» Last" at bounding box center [518, 348] width 18 height 20
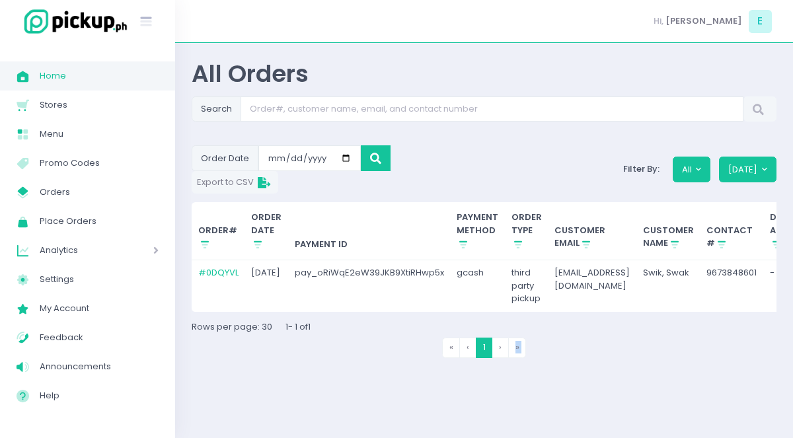
click at [517, 356] on li "» Last" at bounding box center [518, 348] width 18 height 20
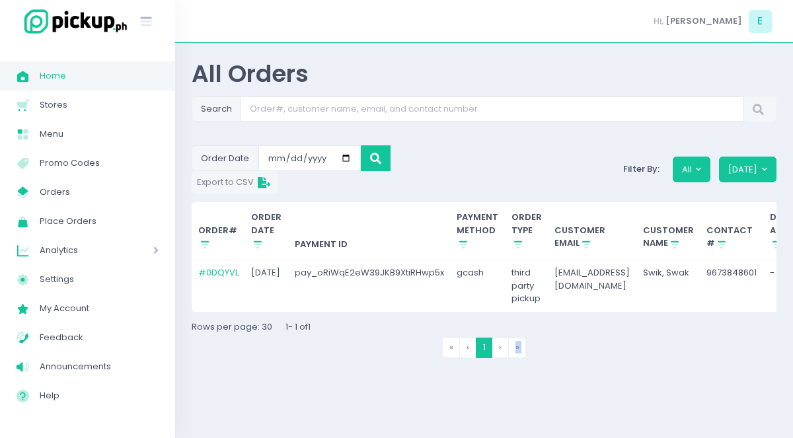
click at [517, 356] on li "» Last" at bounding box center [518, 348] width 18 height 20
click at [517, 341] on li "» Last" at bounding box center [518, 348] width 18 height 20
click at [539, 276] on td "third party pickup" at bounding box center [527, 286] width 44 height 52
drag, startPoint x: 539, startPoint y: 276, endPoint x: 580, endPoint y: 273, distance: 41.7
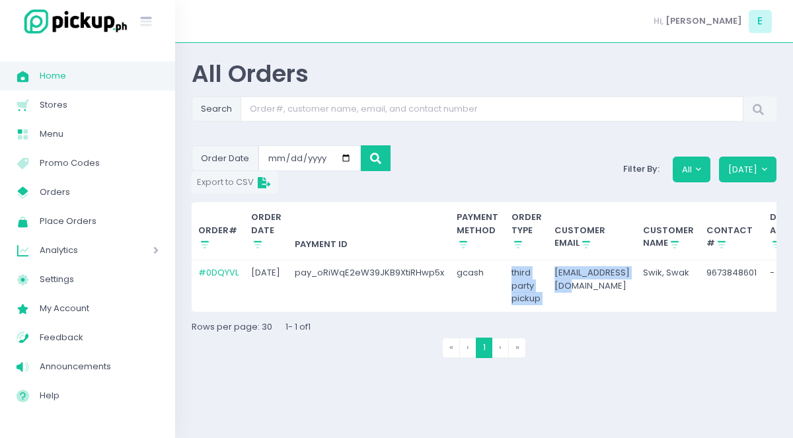
click at [582, 273] on tr "# 0DQYVL 2025-09-01 pay_oRiWqE2eW39JKB9XtiRHwp5x gcash third party pickup cryst…" at bounding box center [676, 286] width 968 height 52
click at [580, 273] on td "[EMAIL_ADDRESS][DOMAIN_NAME]" at bounding box center [593, 286] width 89 height 52
click at [545, 147] on div "Order Date 2025-09-01 Export to CSV Filter By: All Yesterday" at bounding box center [484, 169] width 601 height 48
click at [410, 274] on td "pay_oRiWqE2eW39JKB9XtiRHwp5x" at bounding box center [369, 286] width 163 height 52
click at [229, 274] on link "# 0DQYVL" at bounding box center [218, 272] width 40 height 13
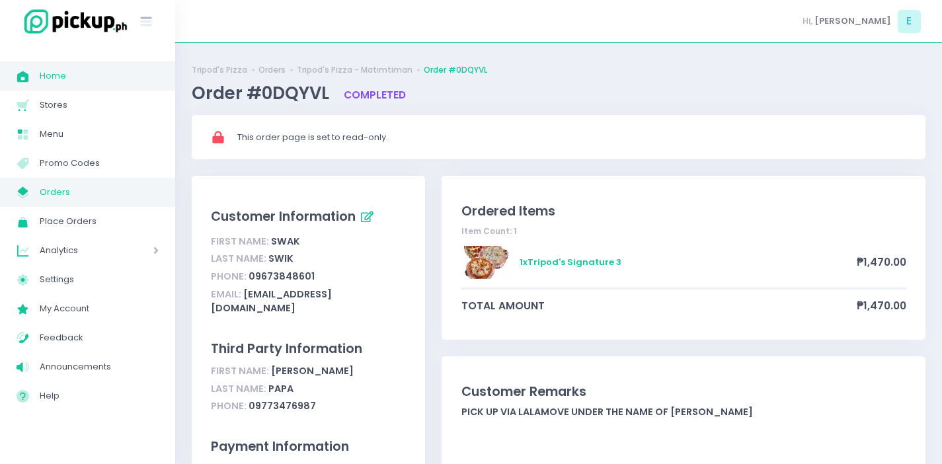
click at [47, 76] on span "Home" at bounding box center [99, 75] width 119 height 17
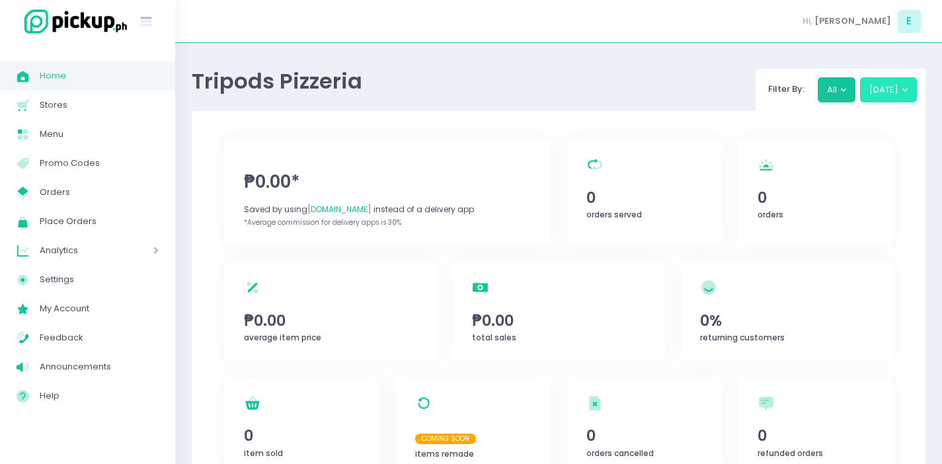
click at [792, 93] on button "[DATE]" at bounding box center [888, 89] width 57 height 25
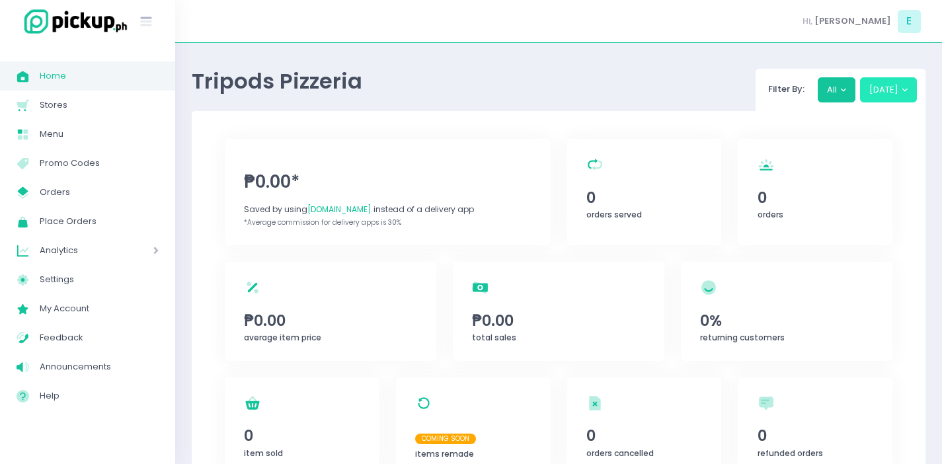
click at [792, 93] on button "[DATE]" at bounding box center [888, 89] width 57 height 25
click at [886, 84] on button "[DATE]" at bounding box center [888, 89] width 57 height 25
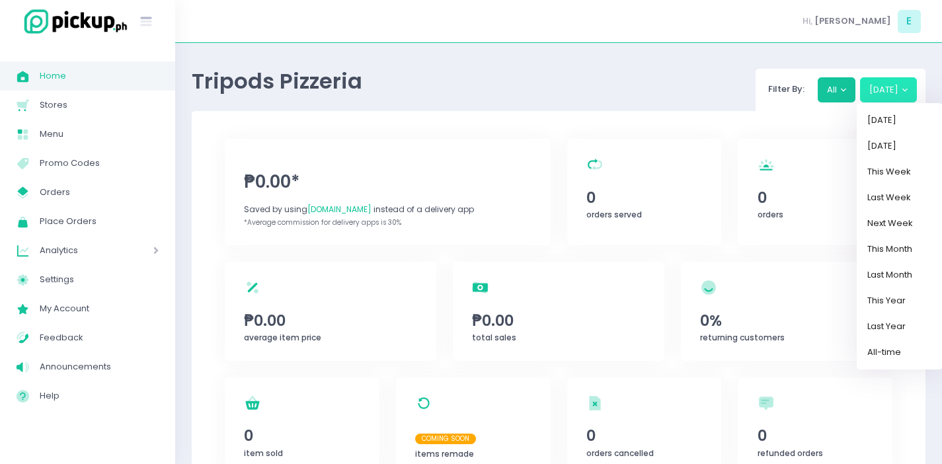
click at [849, 102] on div "Filter By: All [DATE] [DATE] [DATE] This Week Last Week Next Week This Month La…" at bounding box center [840, 90] width 171 height 42
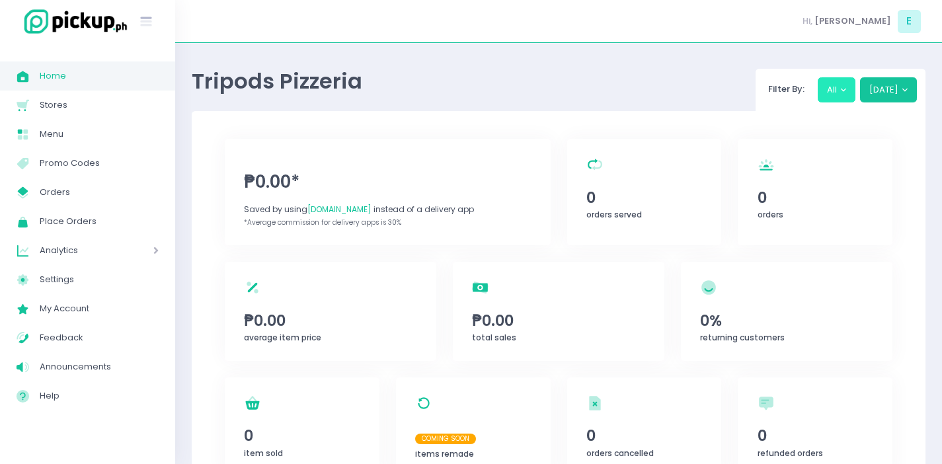
click at [829, 85] on button "All" at bounding box center [837, 89] width 38 height 25
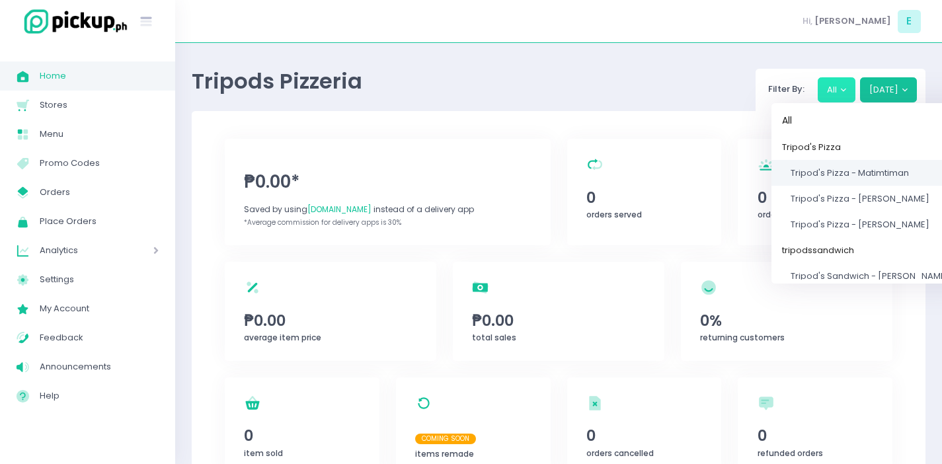
click at [849, 178] on span "Tripod's Pizza - Matimtiman" at bounding box center [849, 173] width 118 height 13
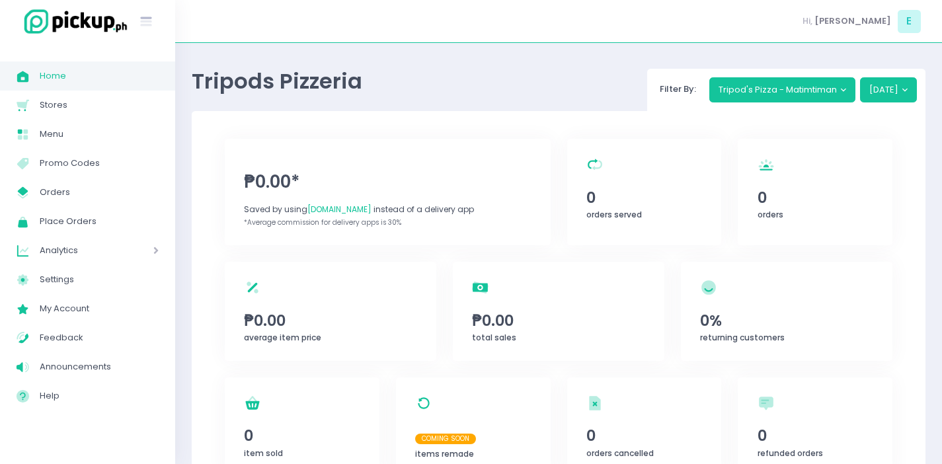
click at [891, 102] on div "Filter By: [PERSON_NAME]'s Pizza - Matimtiman [DATE]" at bounding box center [786, 90] width 279 height 42
click at [888, 95] on button "[DATE]" at bounding box center [888, 89] width 57 height 25
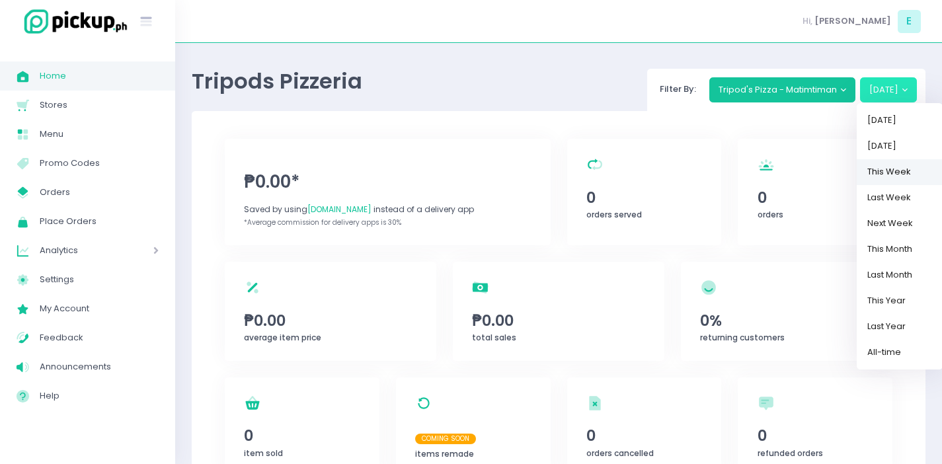
click at [897, 173] on link "This Week" at bounding box center [899, 172] width 86 height 26
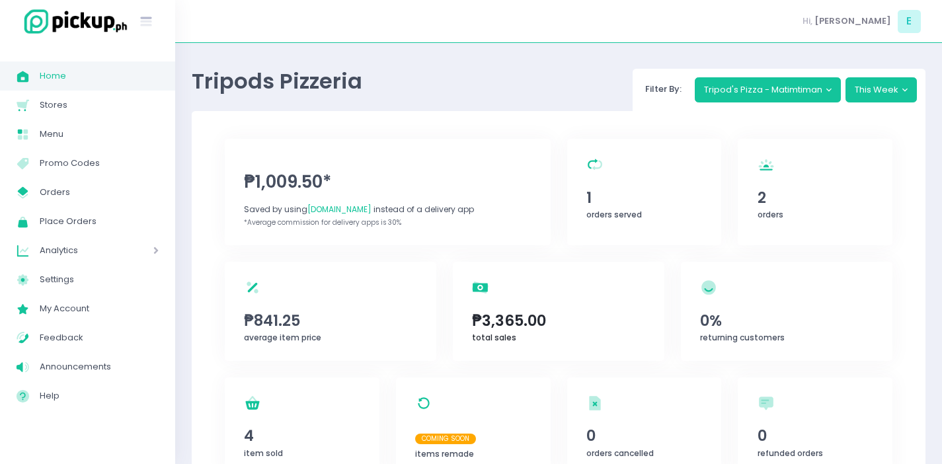
click at [516, 332] on div "total sales Created with Sketch. ₱3,365.00 total sales" at bounding box center [558, 311] width 211 height 99
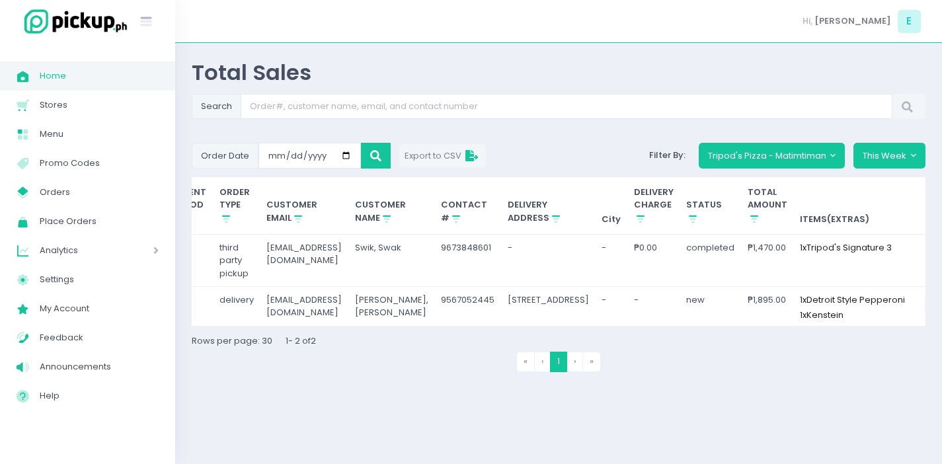
scroll to position [0, 295]
click at [291, 154] on input "[DATE]" at bounding box center [309, 155] width 102 height 25
click at [348, 152] on input "[DATE]" at bounding box center [309, 155] width 102 height 25
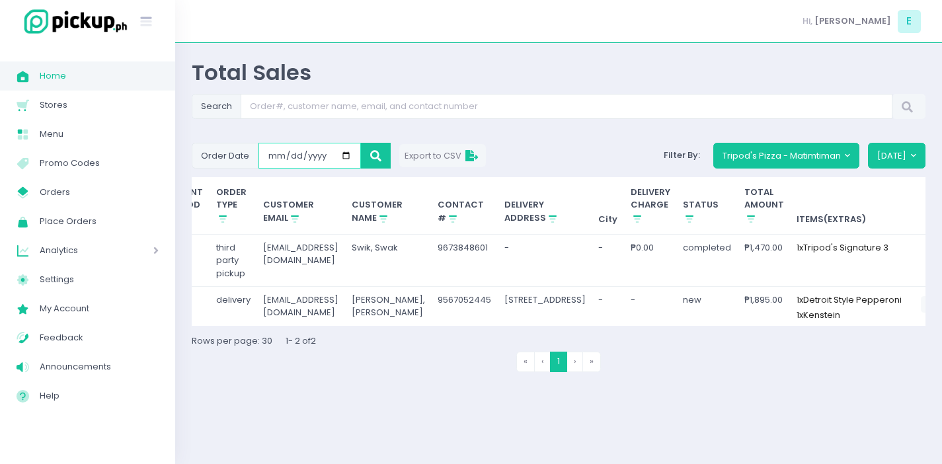
type input "[DATE]"
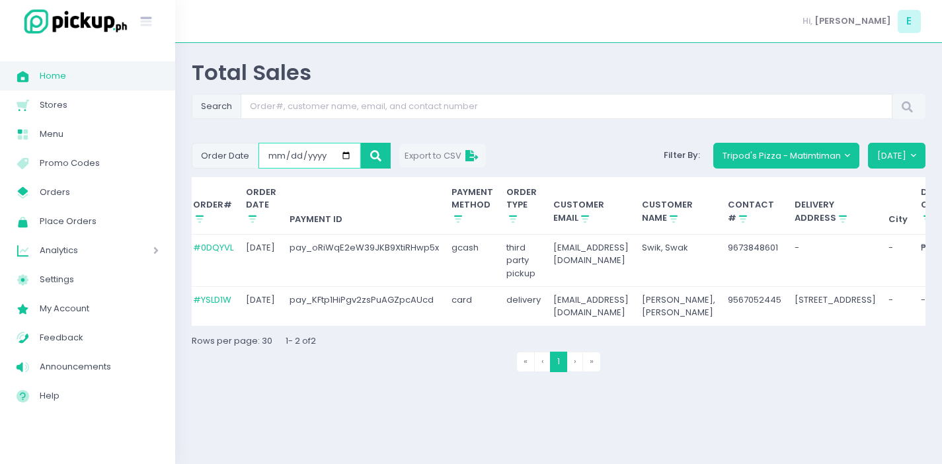
scroll to position [0, 0]
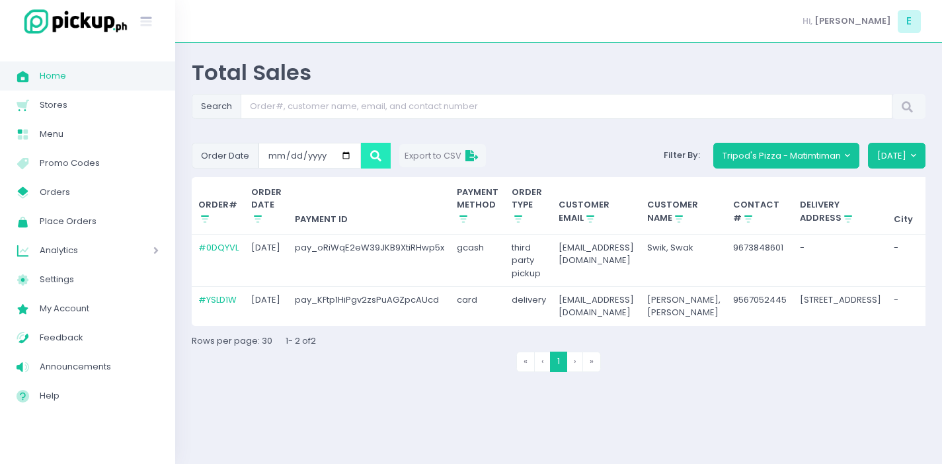
click at [377, 156] on icon at bounding box center [375, 156] width 11 height 0
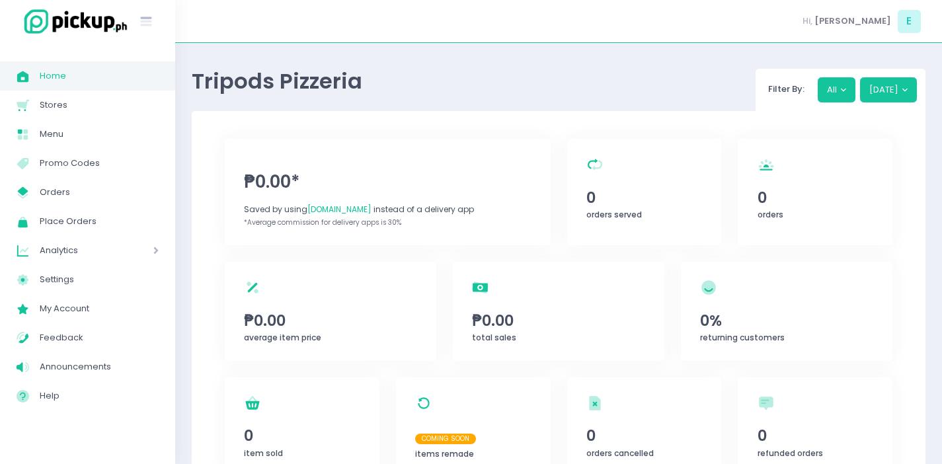
click at [95, 71] on span "Home" at bounding box center [99, 75] width 119 height 17
click at [845, 77] on button "All" at bounding box center [837, 89] width 38 height 25
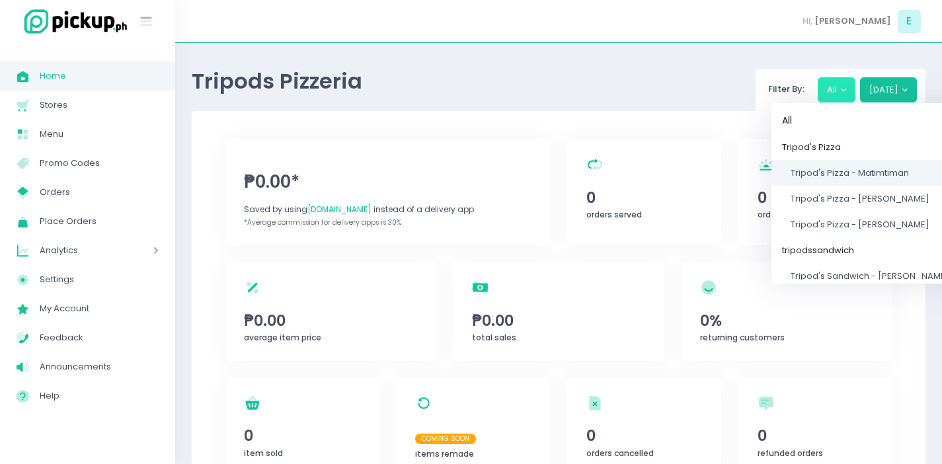
click at [856, 174] on span "Tripod's Pizza - Matimtiman" at bounding box center [849, 173] width 118 height 13
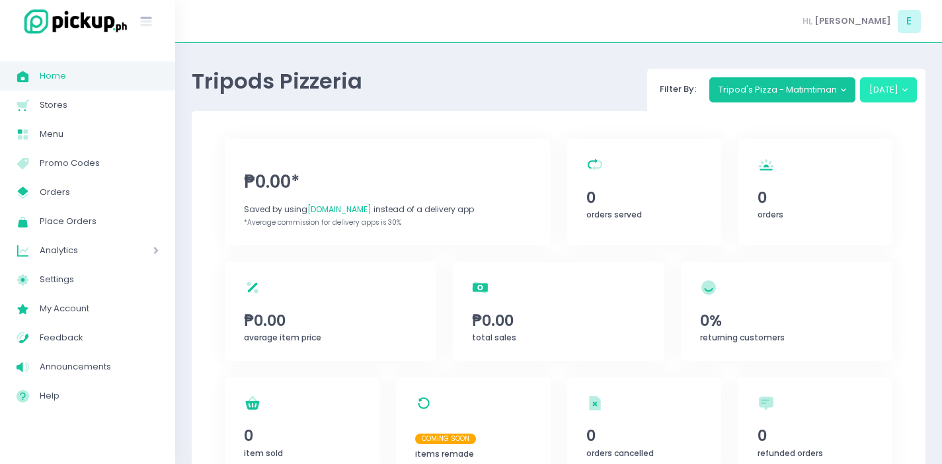
click at [892, 91] on button "[DATE]" at bounding box center [888, 89] width 57 height 25
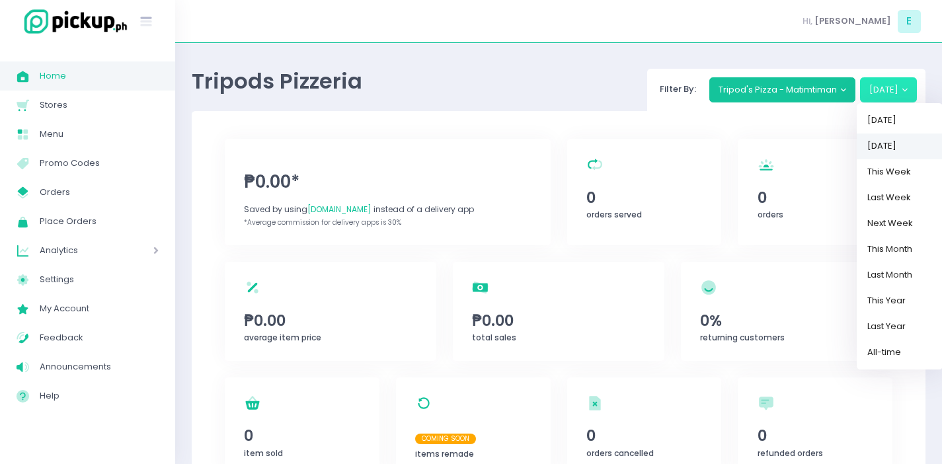
click at [909, 148] on link "[DATE]" at bounding box center [899, 146] width 86 height 26
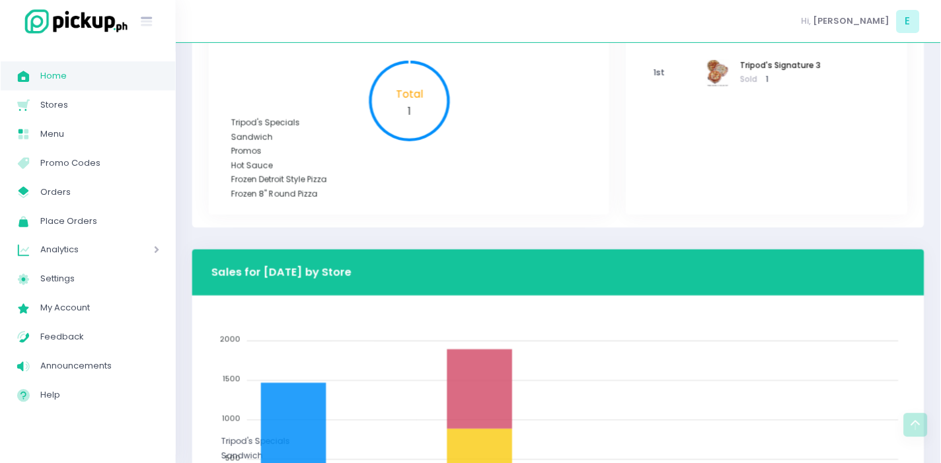
scroll to position [523, 0]
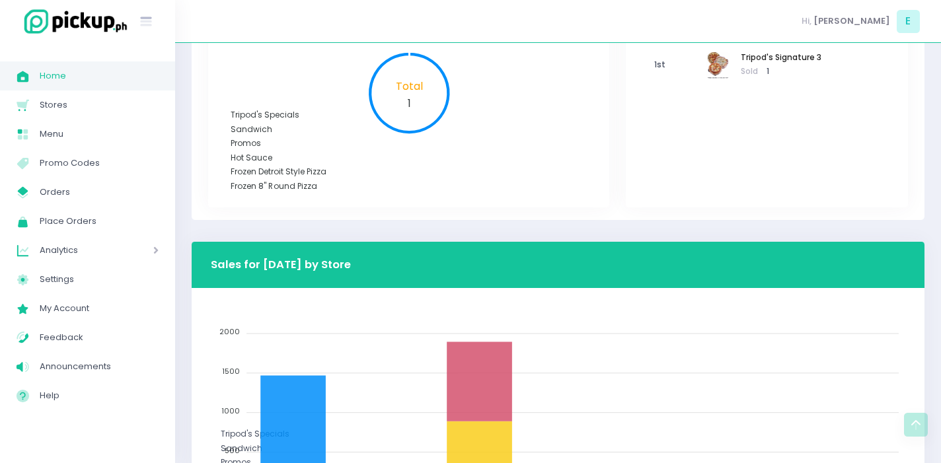
click at [104, 86] on link "Home Created with Sketch. Home" at bounding box center [87, 75] width 175 height 29
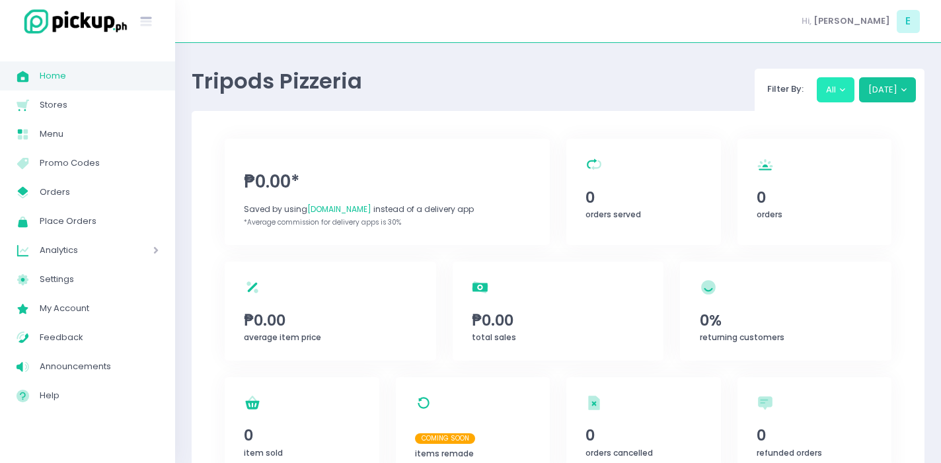
click at [839, 96] on button "All" at bounding box center [836, 89] width 38 height 25
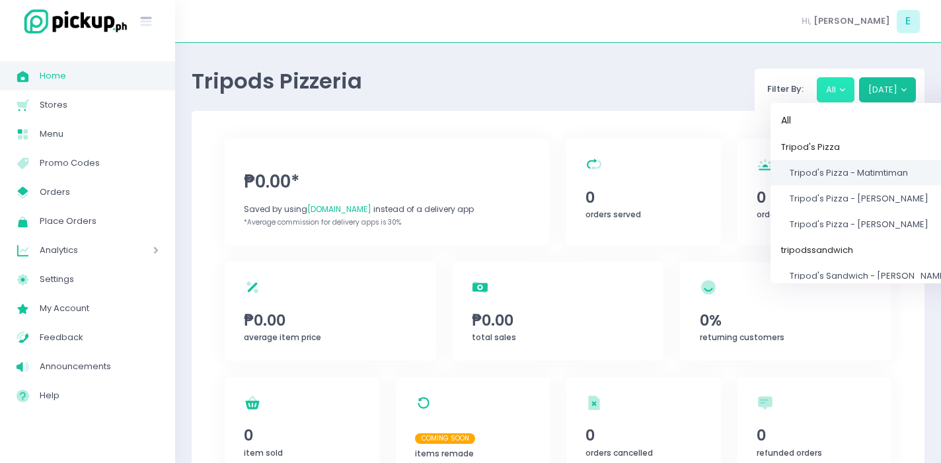
click at [874, 175] on span "Tripod's Pizza - Matimtiman" at bounding box center [849, 173] width 118 height 13
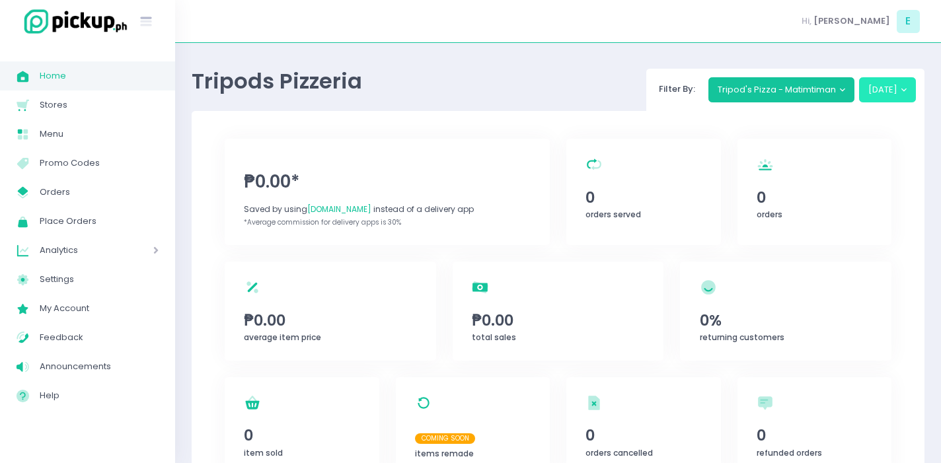
click at [884, 95] on button "[DATE]" at bounding box center [887, 89] width 57 height 25
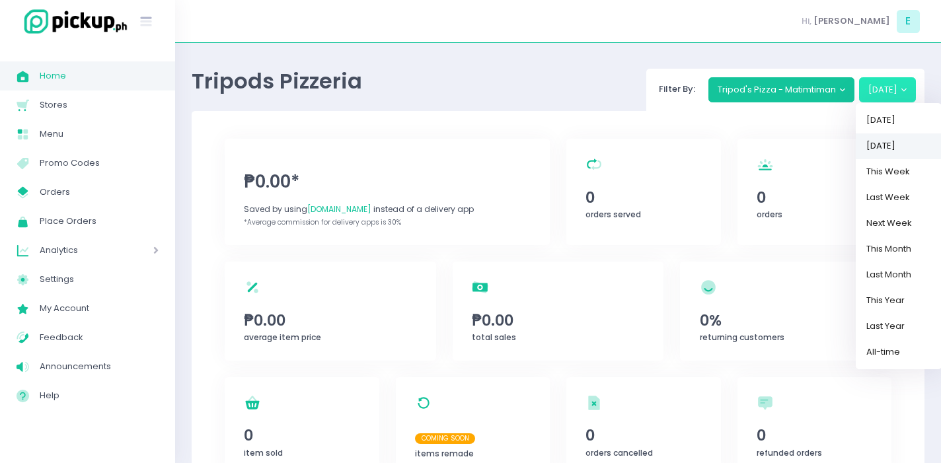
click at [901, 147] on link "[DATE]" at bounding box center [899, 146] width 86 height 26
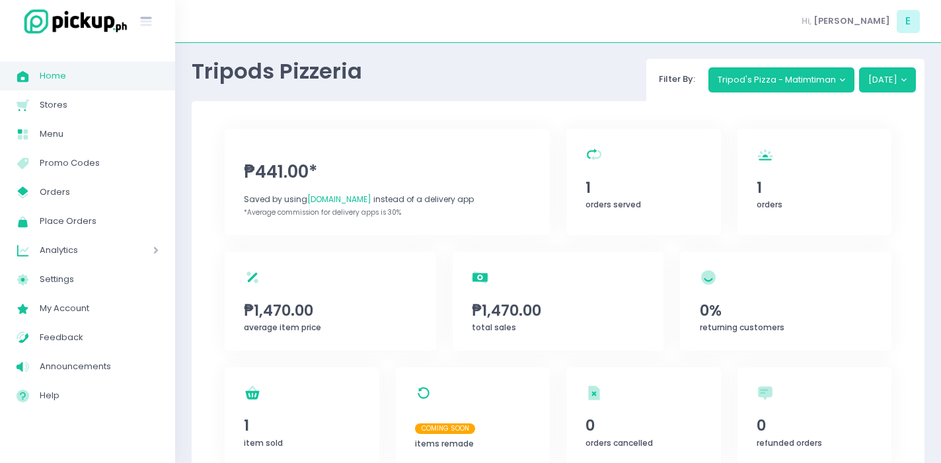
scroll to position [9, 0]
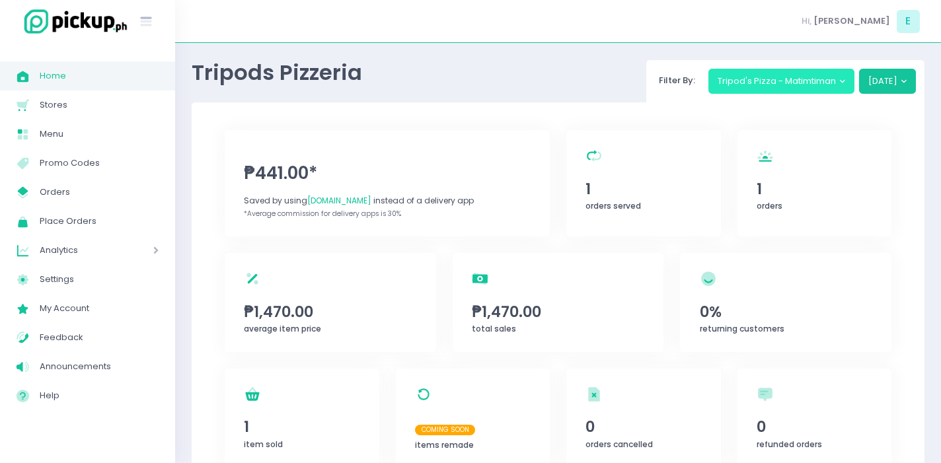
click at [753, 81] on button "Tripod's Pizza - Matimtiman" at bounding box center [781, 81] width 147 height 25
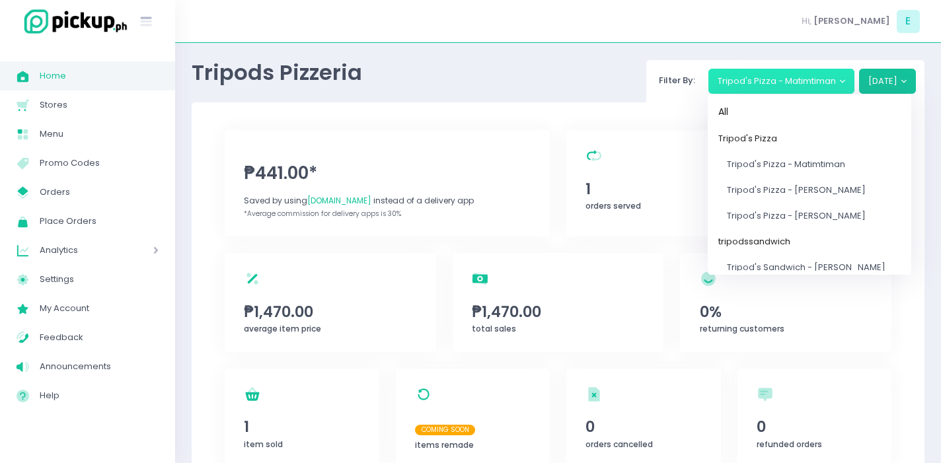
scroll to position [0, 0]
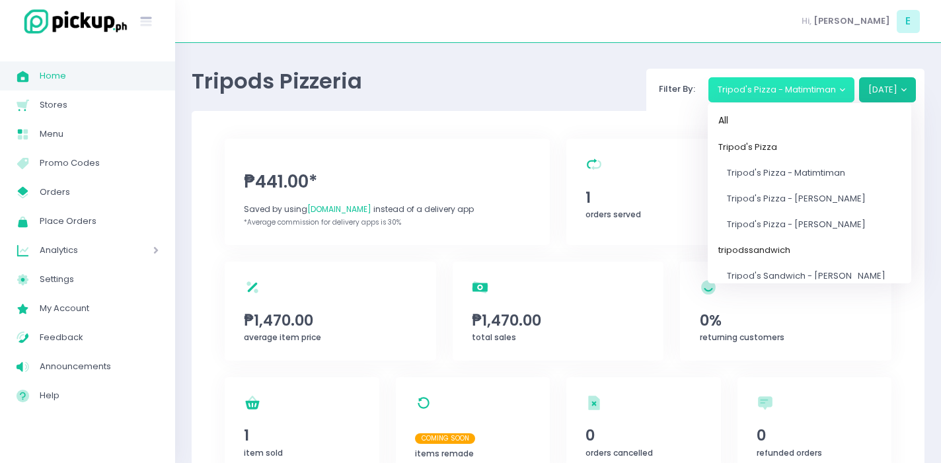
click at [588, 100] on div "Tripods Pizzeria Filter By: Tripod's Pizza - Matimtiman All Tripod's Pizza Trip…" at bounding box center [558, 85] width 733 height 52
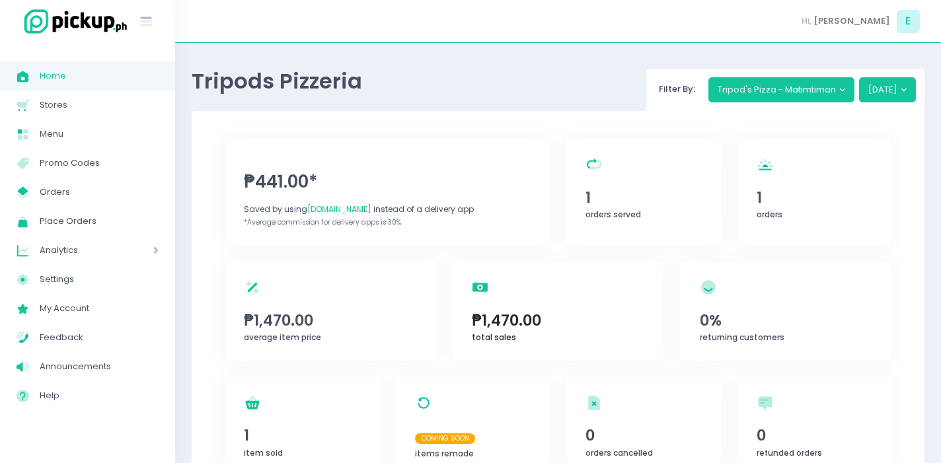
click at [576, 326] on span "₱1,470.00" at bounding box center [558, 320] width 172 height 22
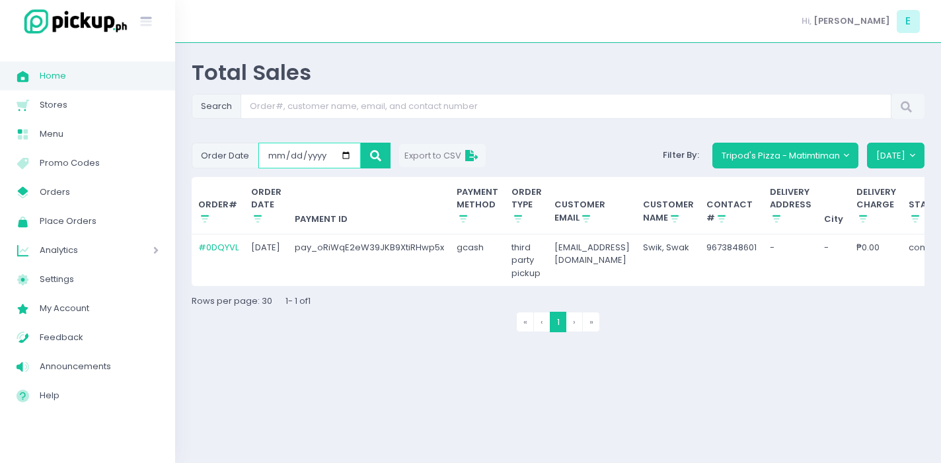
click at [348, 152] on input "[DATE]" at bounding box center [309, 155] width 102 height 25
type input "[DATE]"
click at [903, 164] on button "[DATE]" at bounding box center [895, 155] width 57 height 25
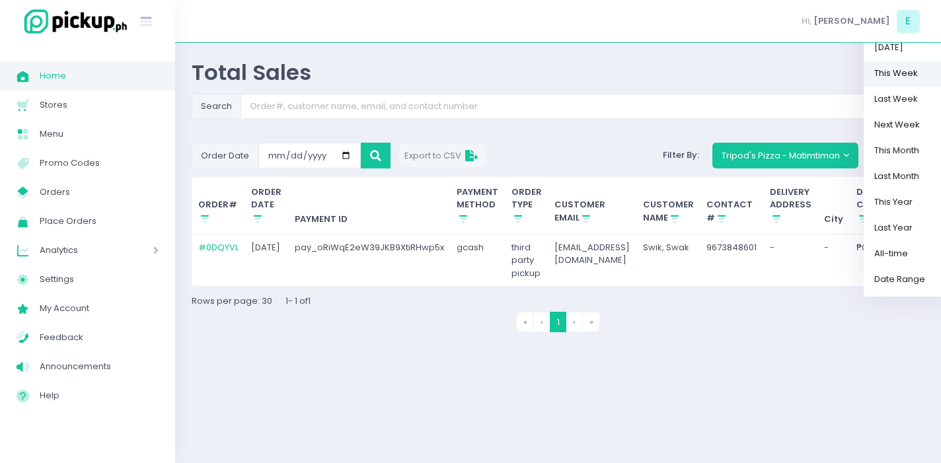
click at [897, 82] on link "This Week" at bounding box center [907, 73] width 86 height 26
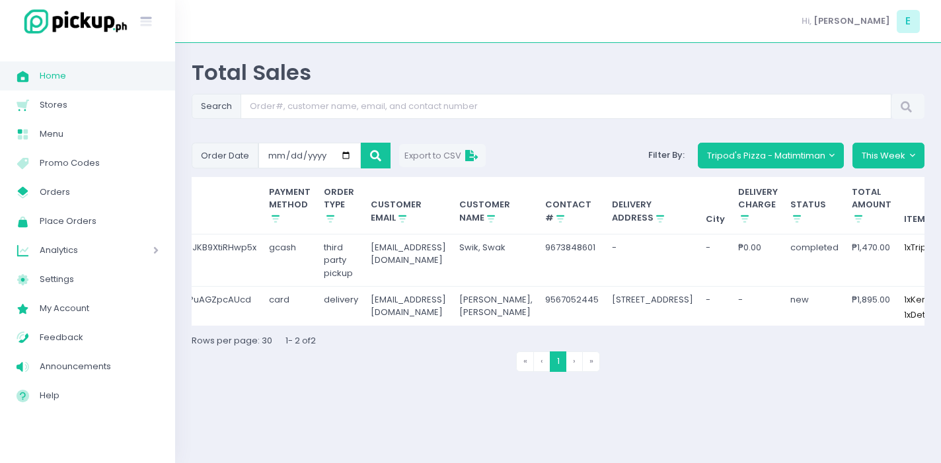
scroll to position [0, 186]
click at [69, 111] on span "Stores" at bounding box center [99, 104] width 119 height 17
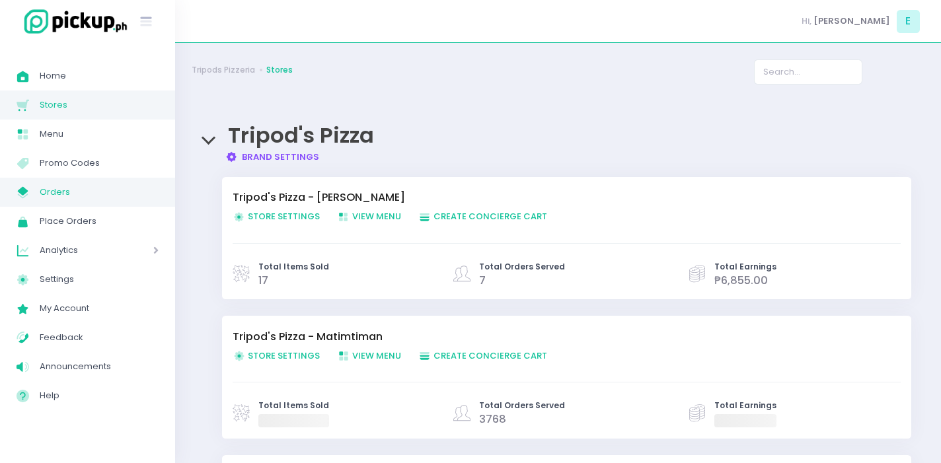
click at [69, 186] on span "Orders" at bounding box center [99, 192] width 119 height 17
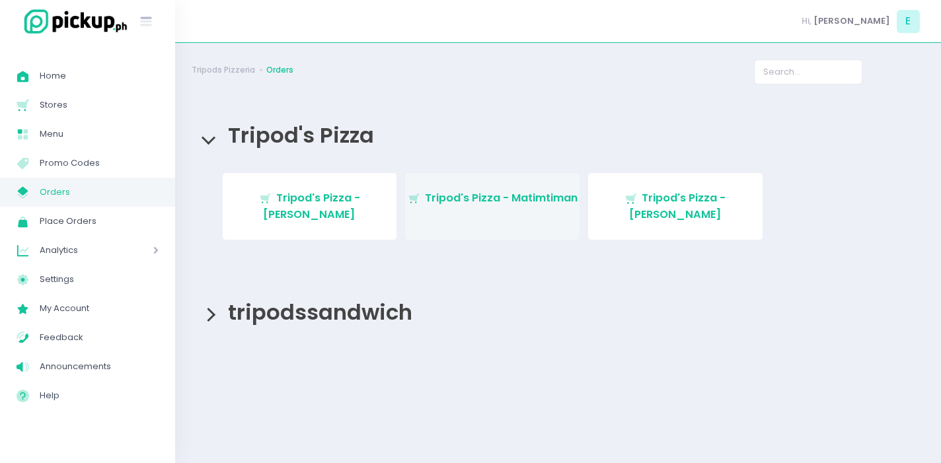
click at [492, 198] on span "Tripod's Pizza - Matimtiman" at bounding box center [501, 197] width 153 height 15
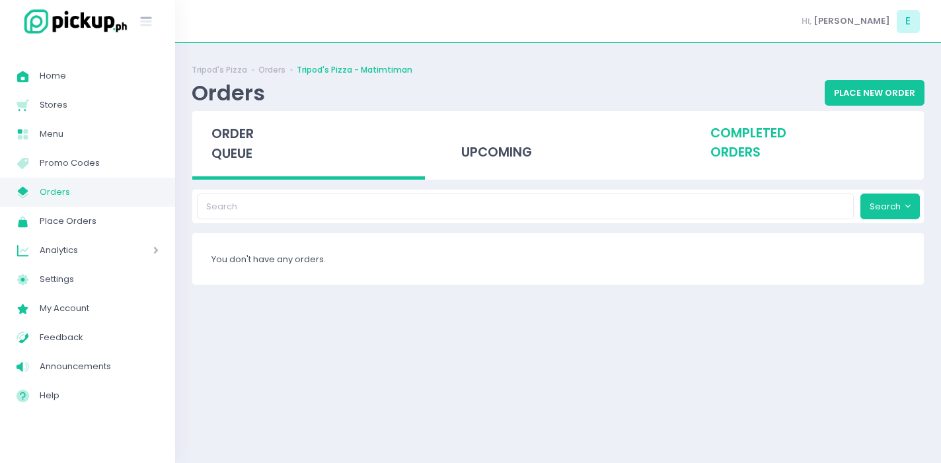
click at [806, 153] on div "completed orders" at bounding box center [807, 143] width 233 height 65
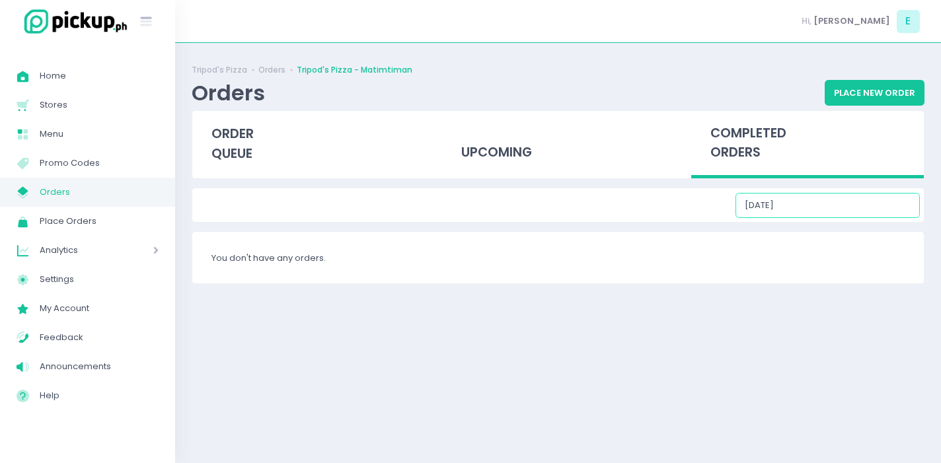
click at [884, 211] on input "[DATE]" at bounding box center [828, 205] width 184 height 25
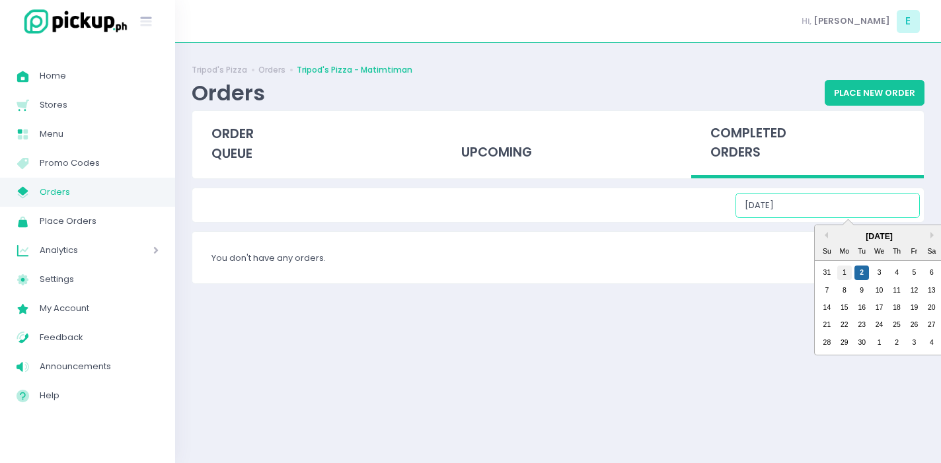
click at [849, 267] on div "1" at bounding box center [844, 273] width 15 height 15
type input "[DATE]"
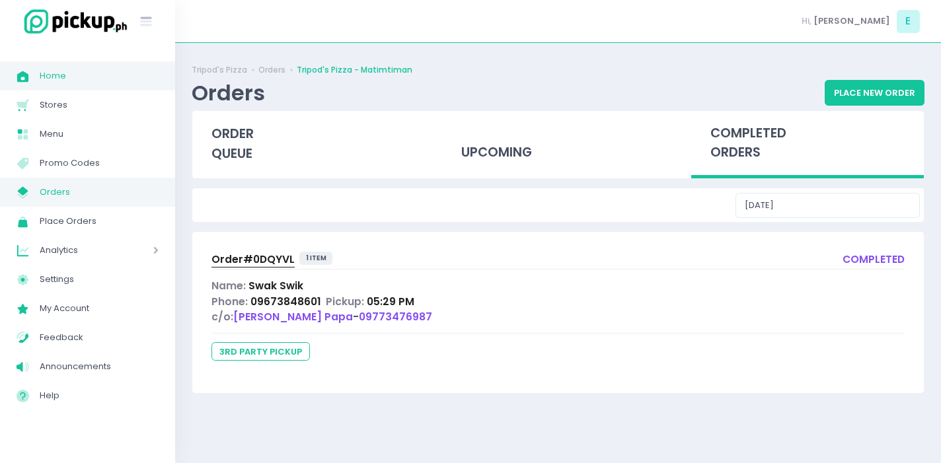
click at [135, 85] on link "Home Created with Sketch. Home" at bounding box center [87, 75] width 175 height 29
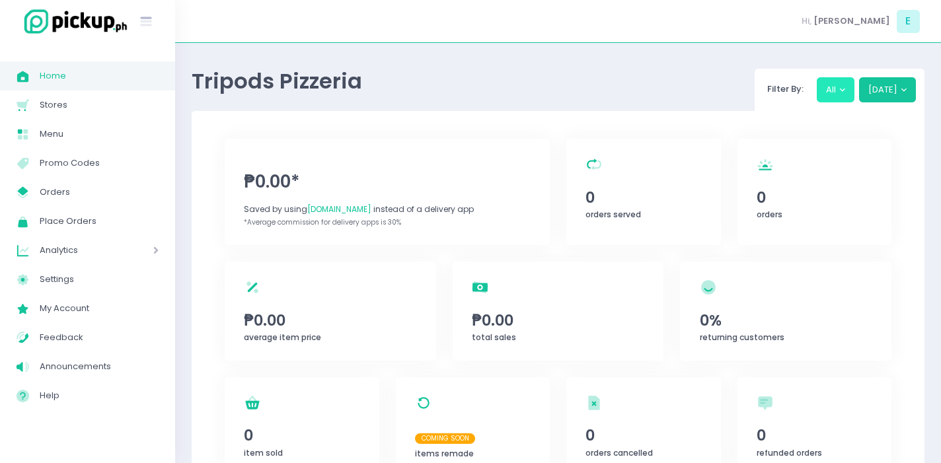
click at [855, 83] on button "All" at bounding box center [836, 89] width 38 height 25
click at [842, 84] on button "All" at bounding box center [836, 89] width 38 height 25
click at [836, 89] on button "All" at bounding box center [836, 89] width 38 height 25
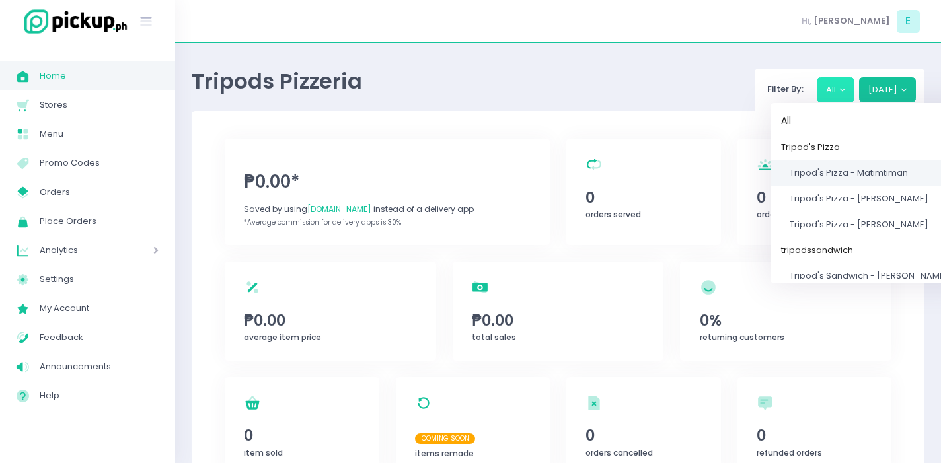
click at [843, 171] on span "Tripod's Pizza - Matimtiman" at bounding box center [849, 173] width 118 height 13
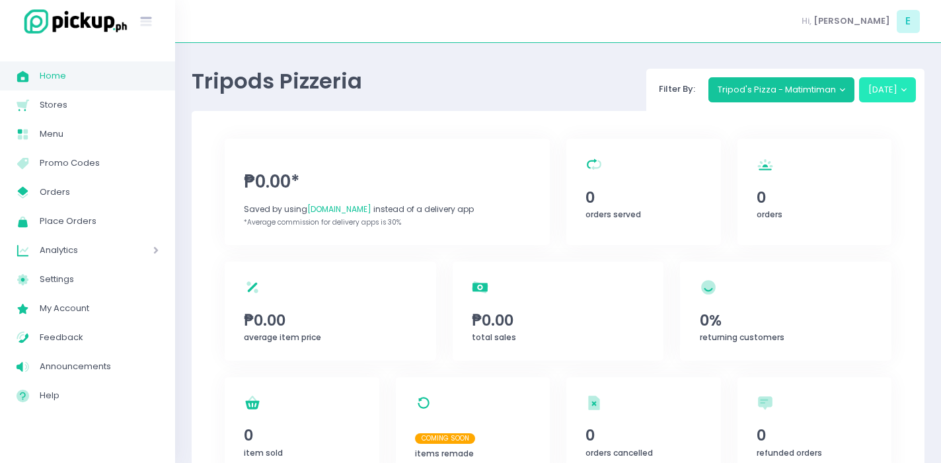
click at [884, 89] on button "[DATE]" at bounding box center [887, 89] width 57 height 25
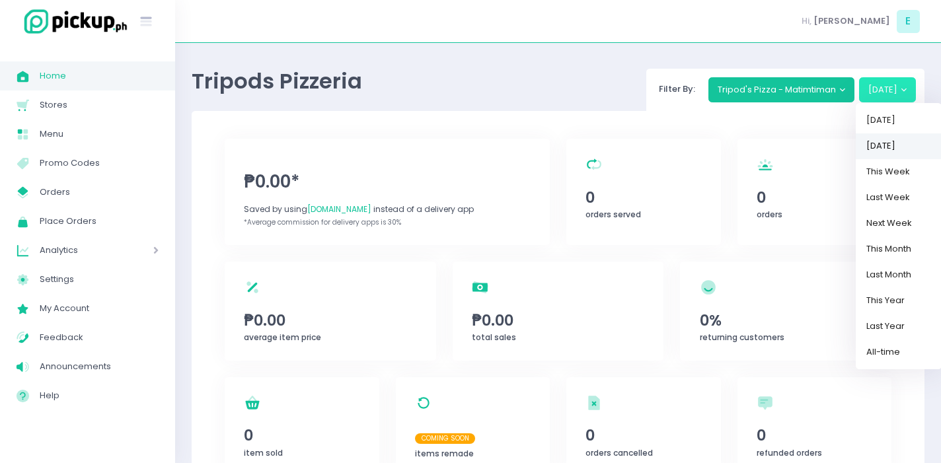
click at [895, 140] on link "[DATE]" at bounding box center [899, 146] width 86 height 26
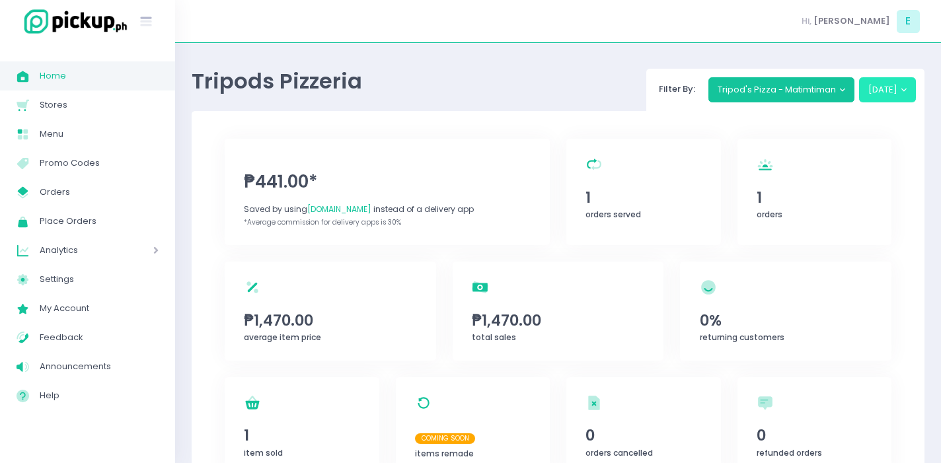
click at [884, 88] on button "[DATE]" at bounding box center [887, 89] width 57 height 25
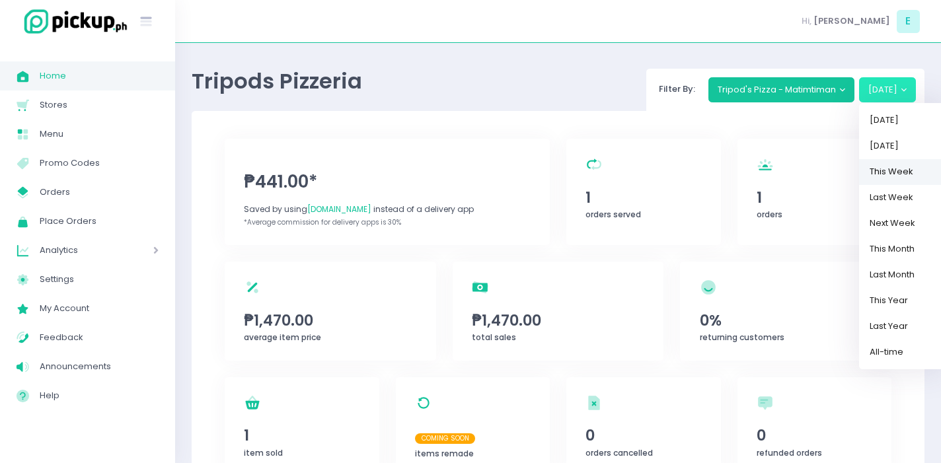
click at [866, 166] on link "This Week" at bounding box center [902, 172] width 86 height 26
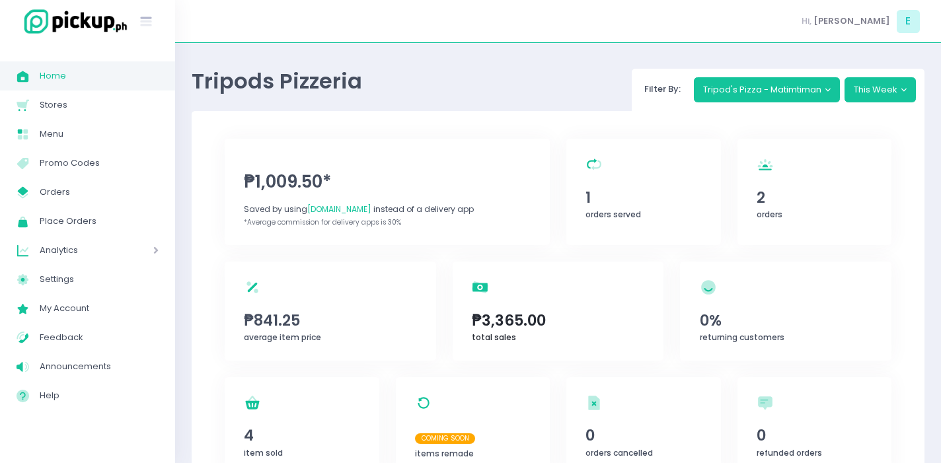
click at [546, 313] on span "₱3,365.00" at bounding box center [558, 320] width 172 height 22
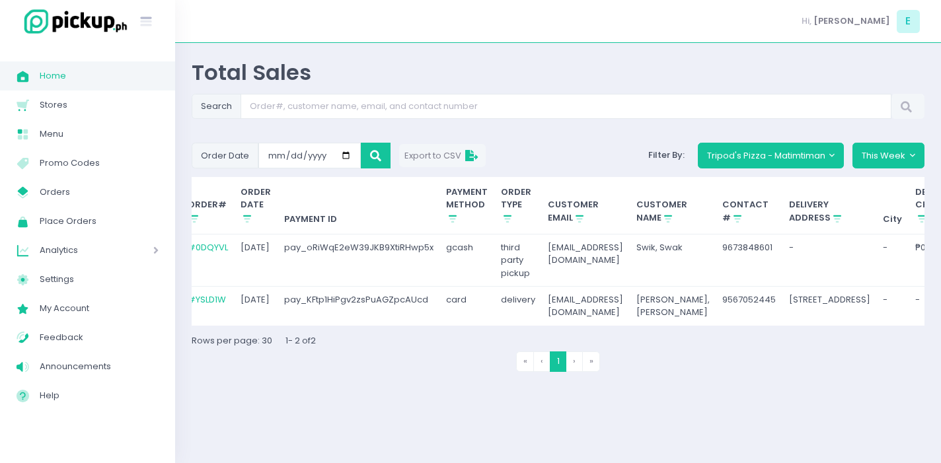
scroll to position [0, 10]
click at [56, 198] on span "Orders" at bounding box center [99, 192] width 119 height 17
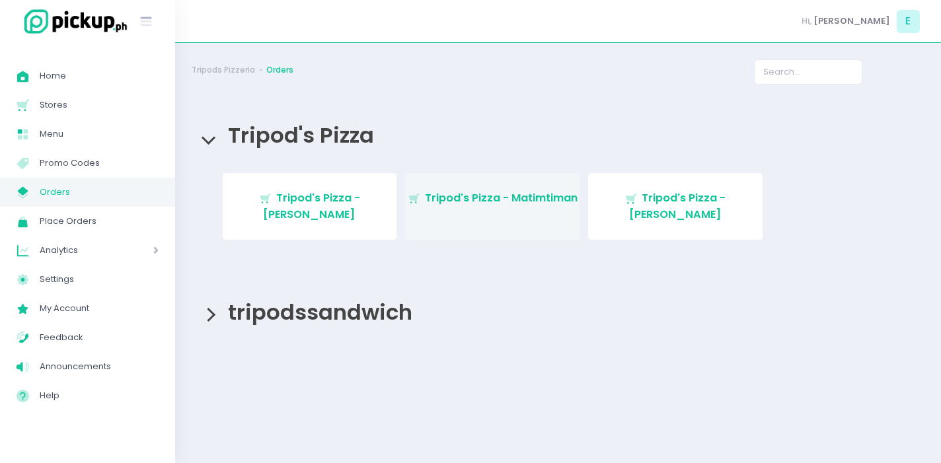
click at [517, 204] on span "Tripod's Pizza - Matimtiman" at bounding box center [501, 197] width 153 height 15
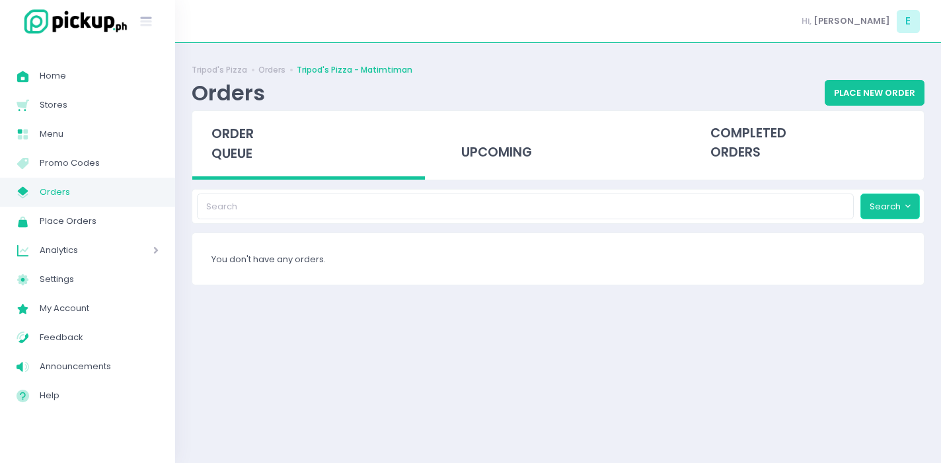
click at [898, 209] on button "Search" at bounding box center [889, 206] width 59 height 25
click at [890, 234] on link "Filter by status" at bounding box center [900, 238] width 86 height 26
click at [747, 159] on div "completed orders" at bounding box center [807, 143] width 233 height 65
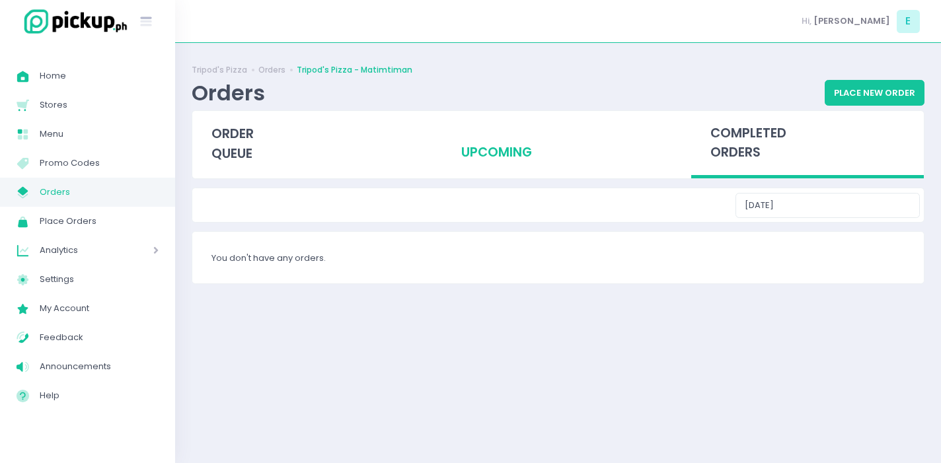
click at [509, 148] on div "upcoming" at bounding box center [557, 143] width 233 height 65
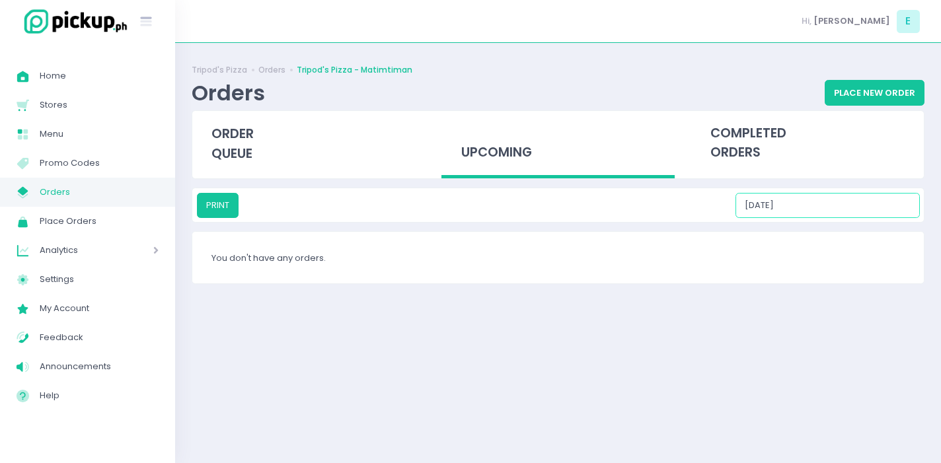
click at [868, 209] on input "[DATE]" at bounding box center [828, 205] width 184 height 25
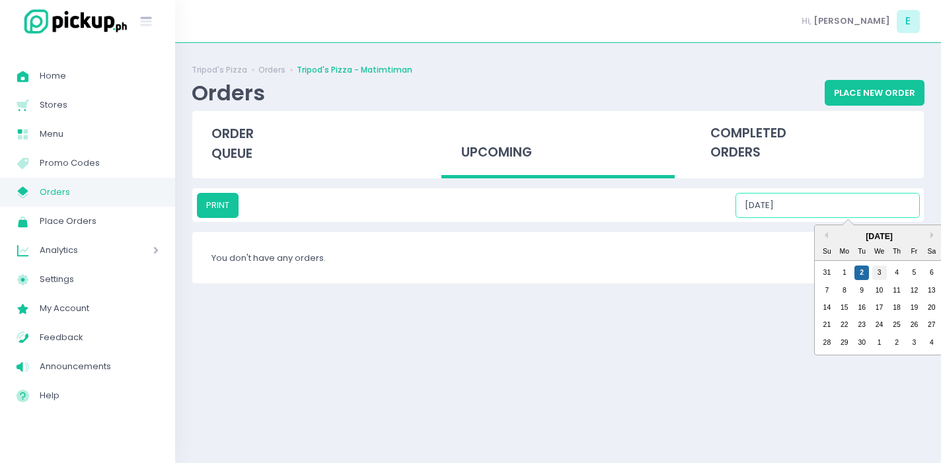
click at [876, 272] on div "3" at bounding box center [879, 273] width 15 height 15
type input "[DATE]"
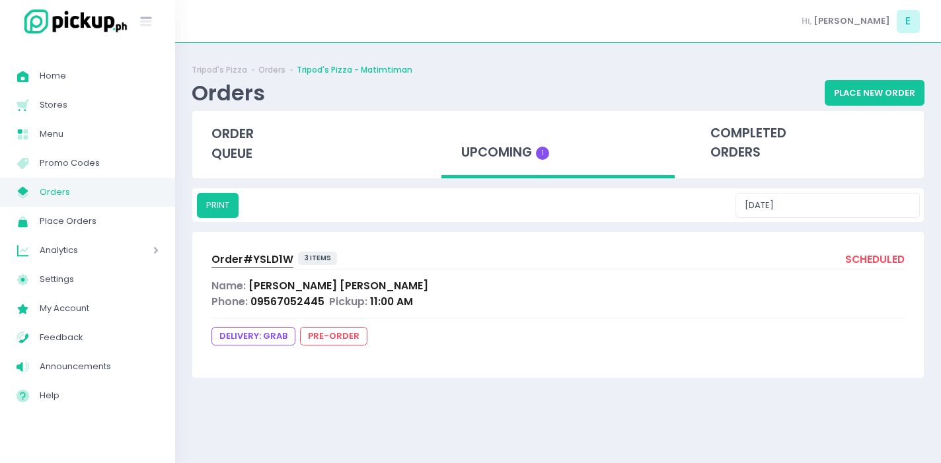
click at [265, 259] on span "Order# YSLD1W" at bounding box center [252, 259] width 82 height 14
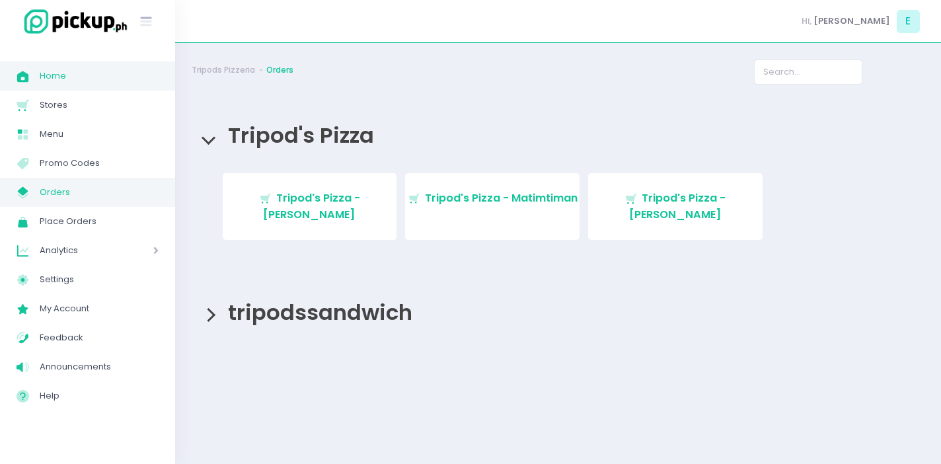
click at [75, 71] on span "Home" at bounding box center [99, 75] width 119 height 17
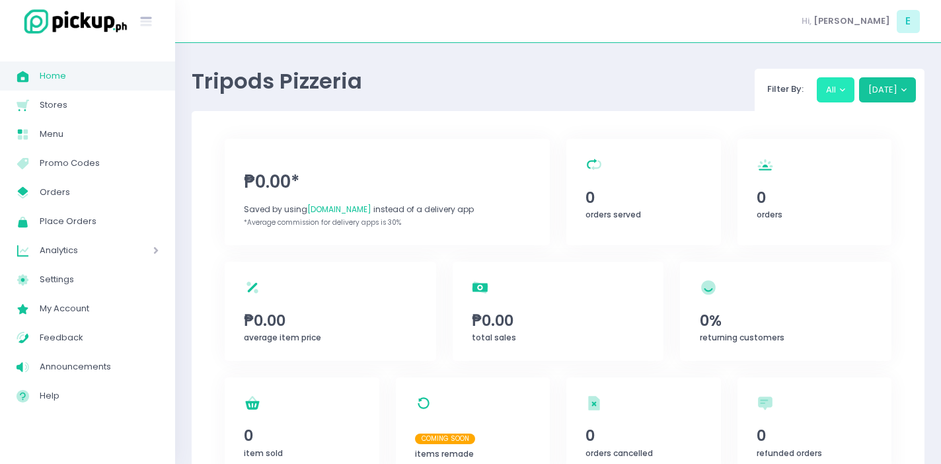
click at [824, 90] on button "All" at bounding box center [836, 89] width 38 height 25
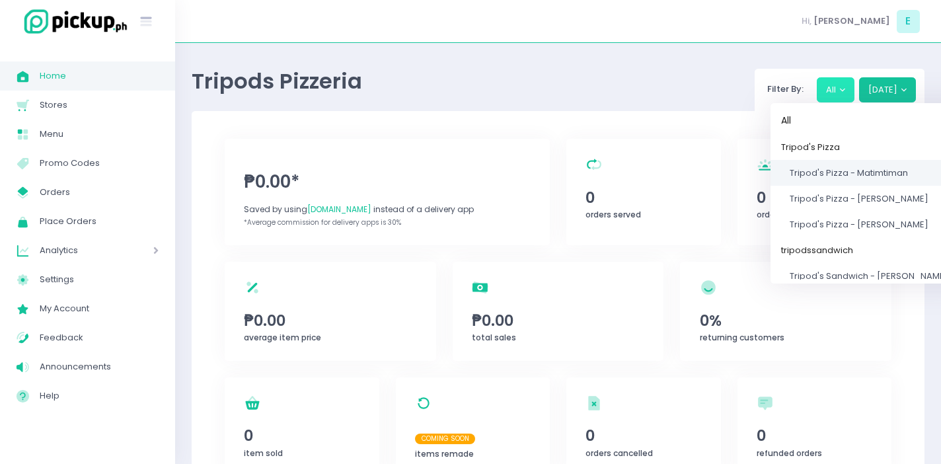
click at [832, 175] on span "Tripod's Pizza - Matimtiman" at bounding box center [849, 173] width 118 height 13
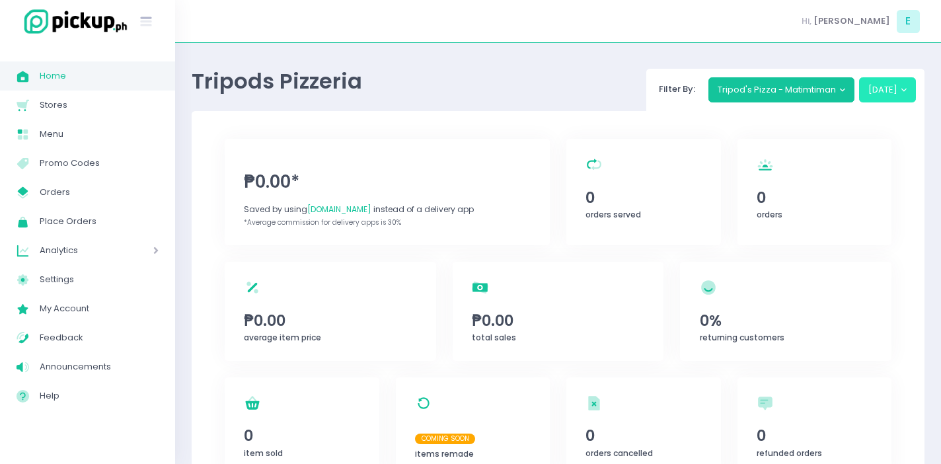
click at [874, 94] on button "[DATE]" at bounding box center [887, 89] width 57 height 25
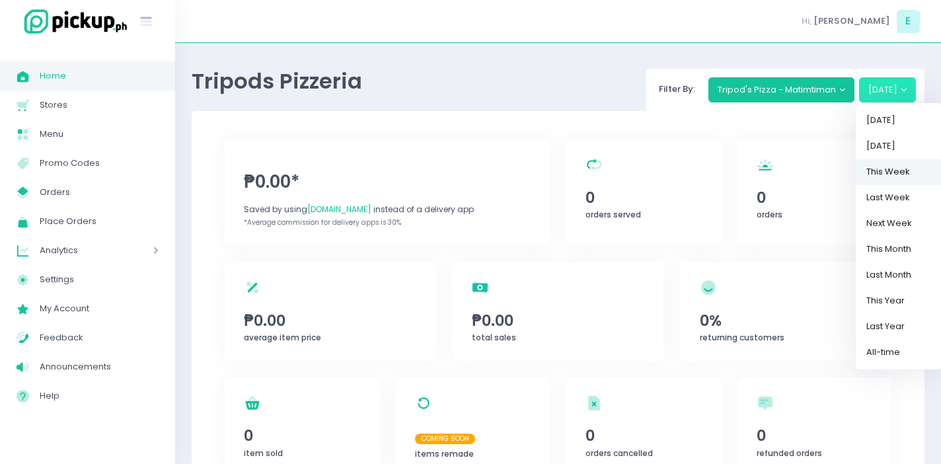
click at [872, 172] on link "This Week" at bounding box center [899, 172] width 86 height 26
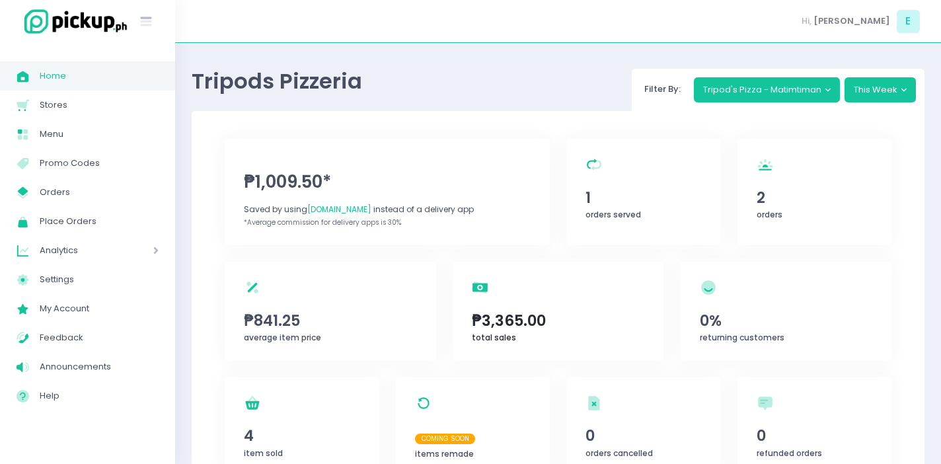
click at [553, 319] on span "₱3,365.00" at bounding box center [558, 320] width 172 height 22
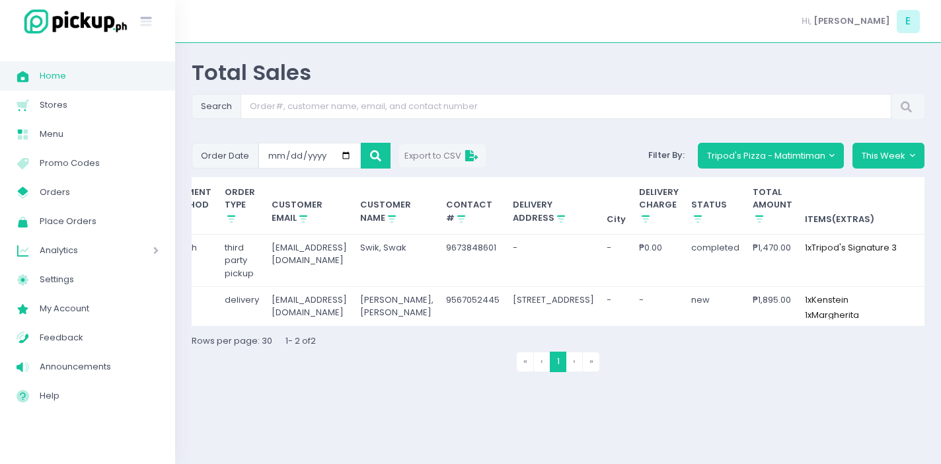
scroll to position [0, 306]
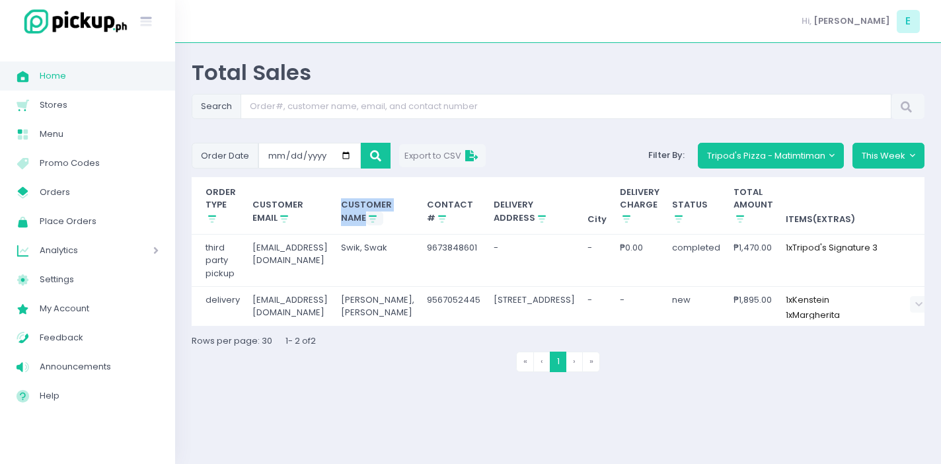
drag, startPoint x: 389, startPoint y: 209, endPoint x: 418, endPoint y: 216, distance: 30.0
click at [418, 216] on th "CUSTOMER NAME Stockholm-icons / Shopping / Sort1 Created with Sketch." at bounding box center [377, 205] width 87 height 57
copy th "CUSTOMER NAME Stockholm-icons / Shopping / Sort1 Created with Sketch."
drag, startPoint x: 725, startPoint y: 189, endPoint x: 736, endPoint y: 198, distance: 14.1
click at [736, 198] on th "TOTAL AMOUNT Stockholm-icons / Shopping / Sort1 Created with Sketch." at bounding box center [753, 205] width 53 height 57
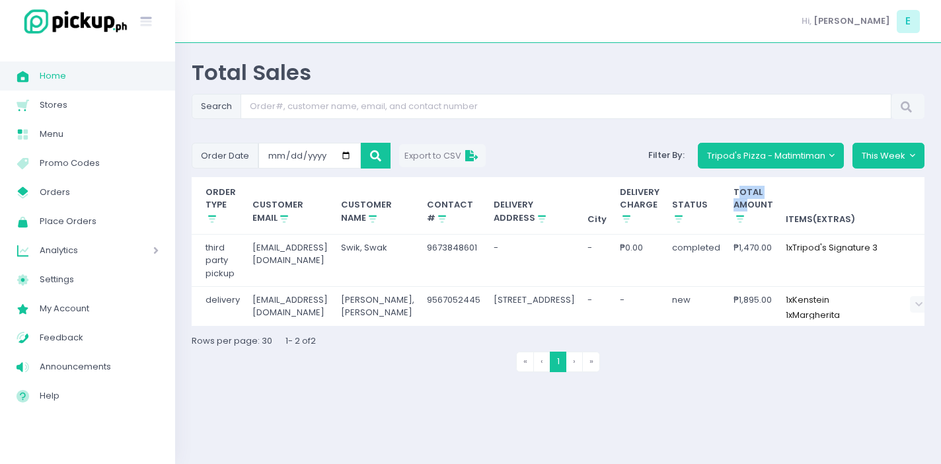
click at [727, 188] on th "TOTAL AMOUNT Stockholm-icons / Shopping / Sort1 Created with Sketch." at bounding box center [753, 205] width 53 height 57
drag, startPoint x: 718, startPoint y: 190, endPoint x: 758, endPoint y: 206, distance: 43.6
click at [758, 206] on th "TOTAL AMOUNT Stockholm-icons / Shopping / Sort1 Created with Sketch." at bounding box center [753, 205] width 53 height 57
copy th "TOTAL AMOUNT"
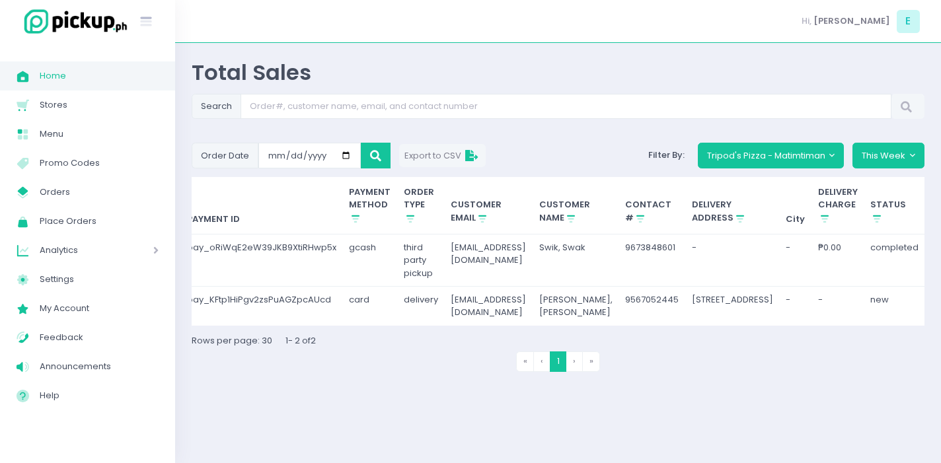
scroll to position [0, 0]
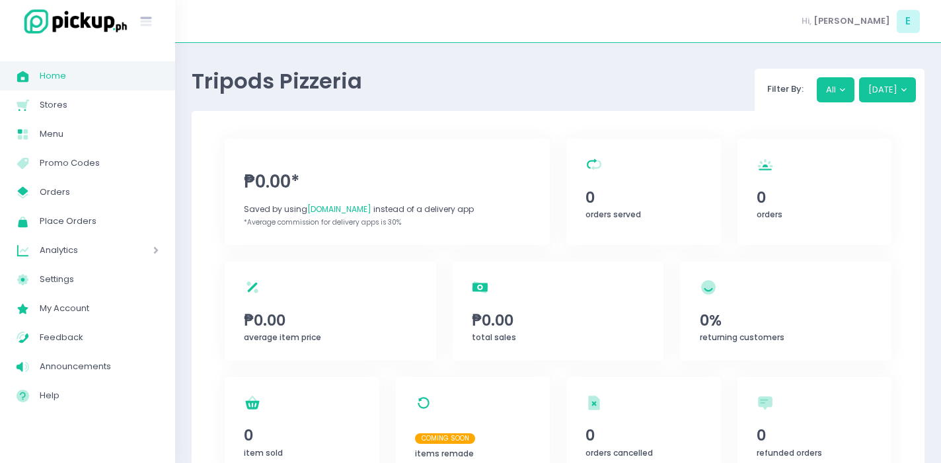
click at [95, 77] on span "Home" at bounding box center [99, 75] width 119 height 17
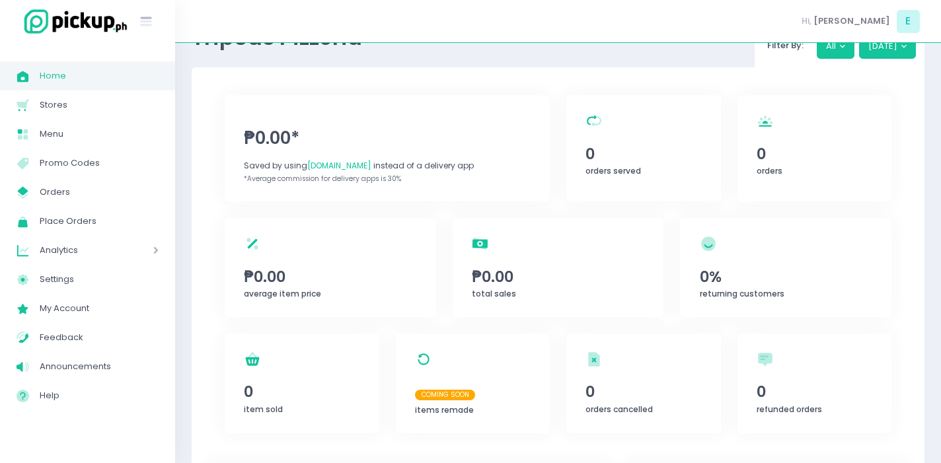
scroll to position [35, 0]
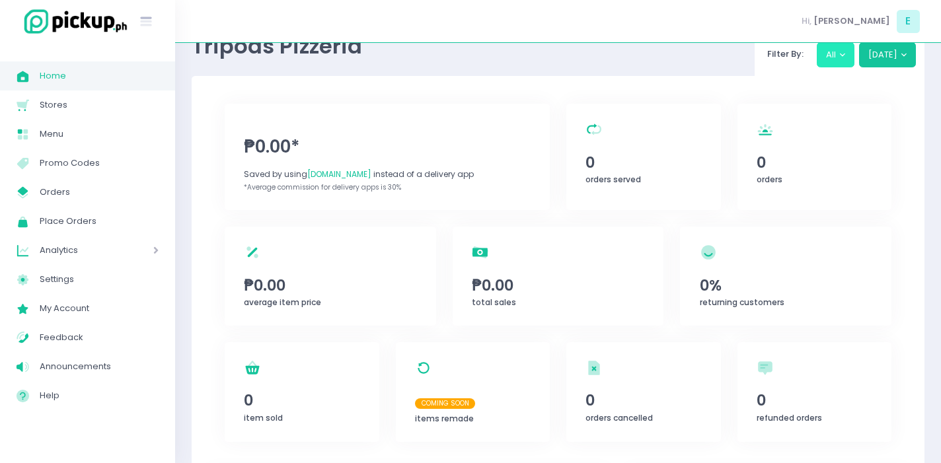
click at [835, 55] on button "All" at bounding box center [836, 54] width 38 height 25
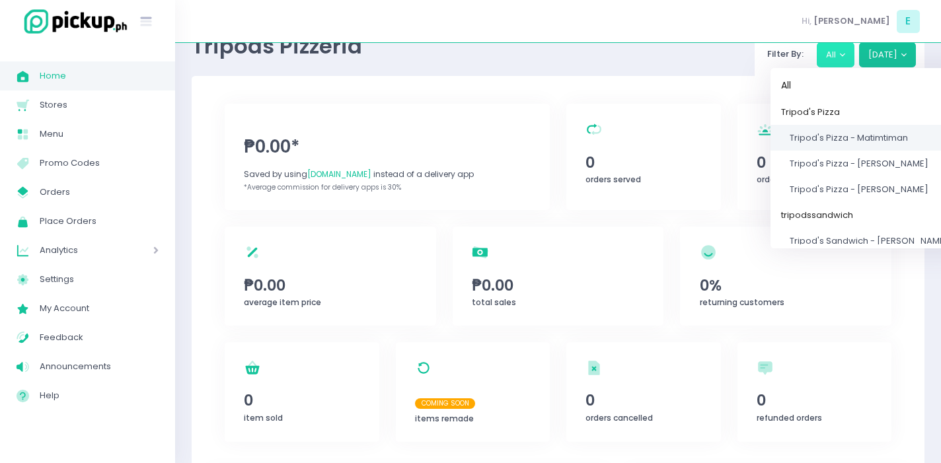
click at [835, 140] on span "Tripod's Pizza - Matimtiman" at bounding box center [849, 138] width 118 height 13
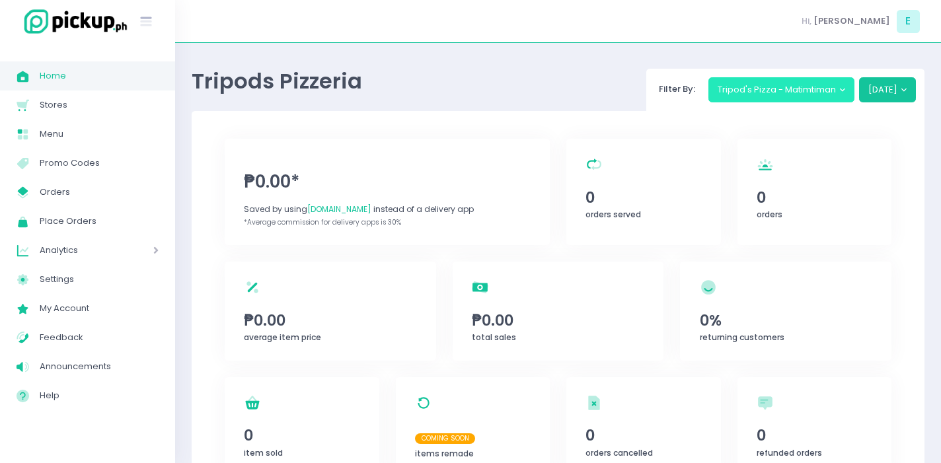
click at [827, 95] on button "Tripod's Pizza - Matimtiman" at bounding box center [781, 89] width 147 height 25
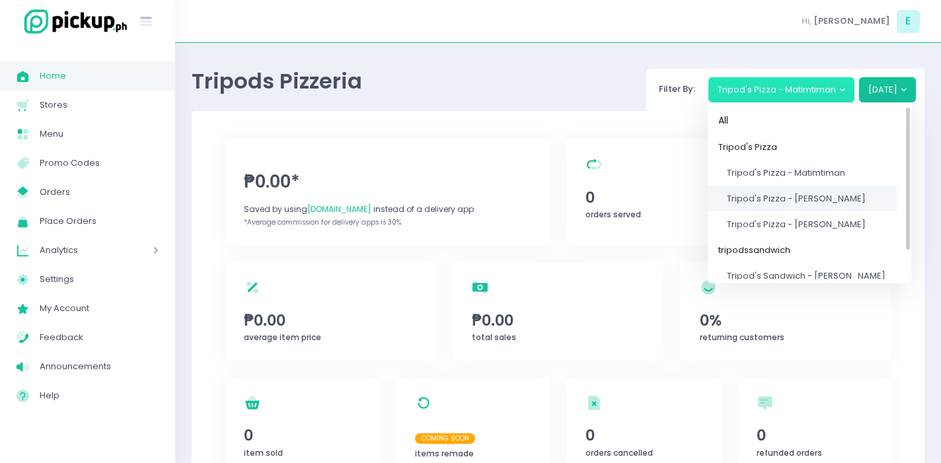
click at [815, 196] on span "Tripod's Pizza - [PERSON_NAME]" at bounding box center [796, 198] width 139 height 13
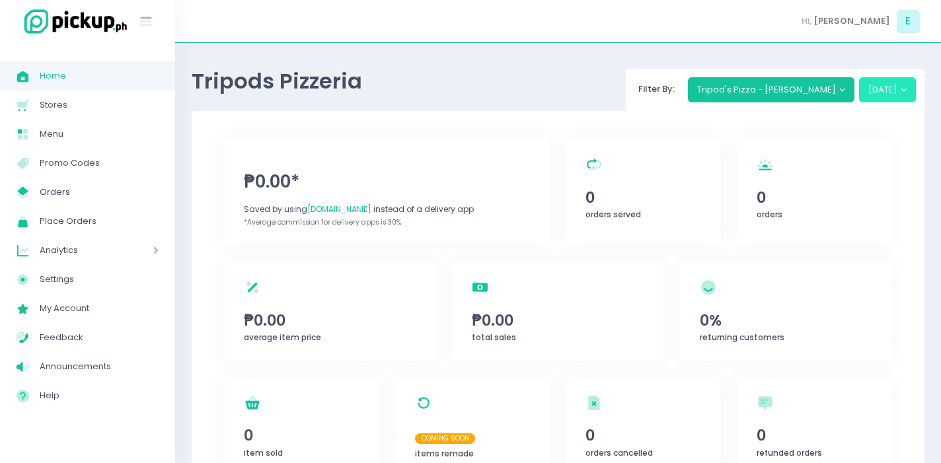
click at [883, 90] on button "[DATE]" at bounding box center [887, 89] width 57 height 25
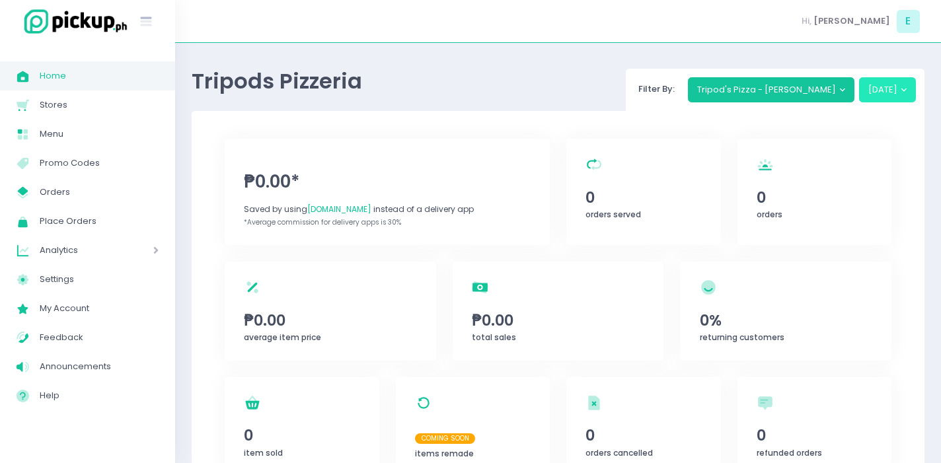
click at [883, 90] on button "[DATE]" at bounding box center [887, 89] width 57 height 25
click at [878, 95] on button "[DATE]" at bounding box center [887, 89] width 57 height 25
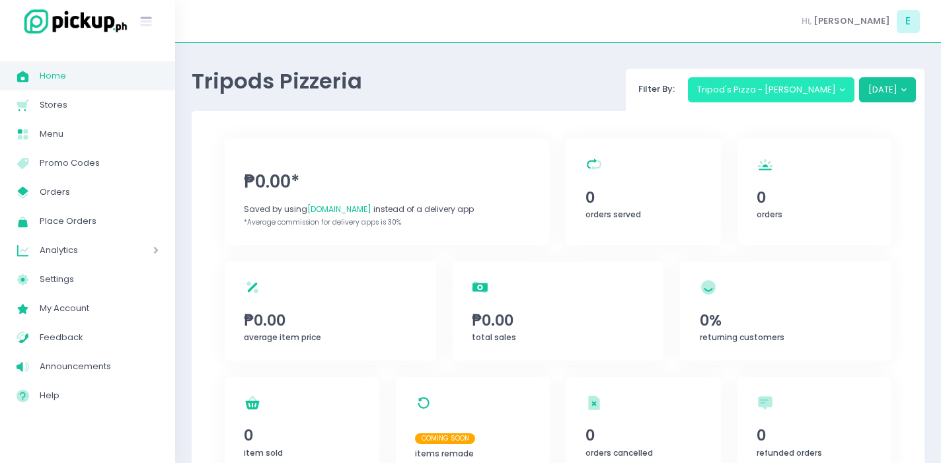
click at [805, 83] on button "Tripod's Pizza - [PERSON_NAME]" at bounding box center [771, 89] width 167 height 25
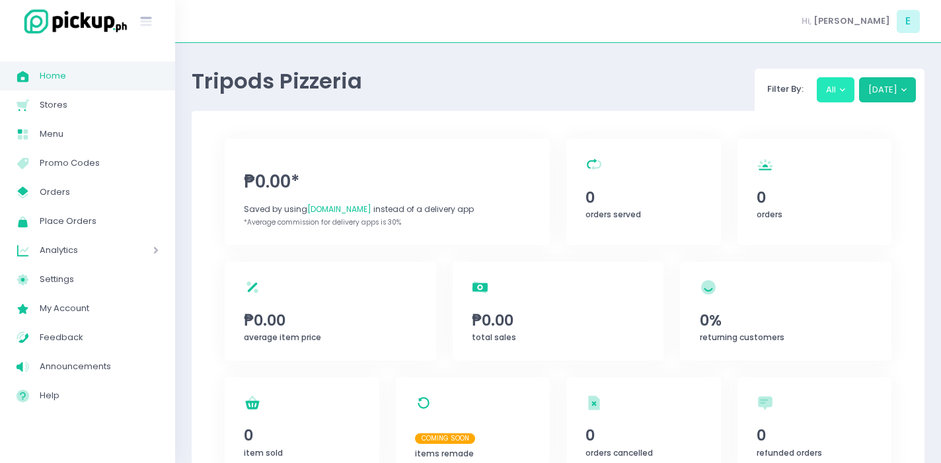
click at [835, 97] on button "All" at bounding box center [836, 89] width 38 height 25
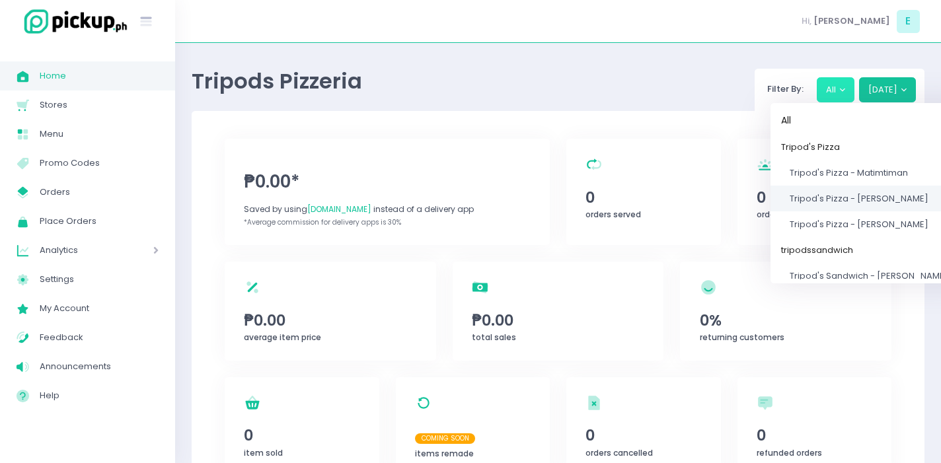
click at [847, 198] on span "Tripod's Pizza - [PERSON_NAME]" at bounding box center [859, 198] width 139 height 13
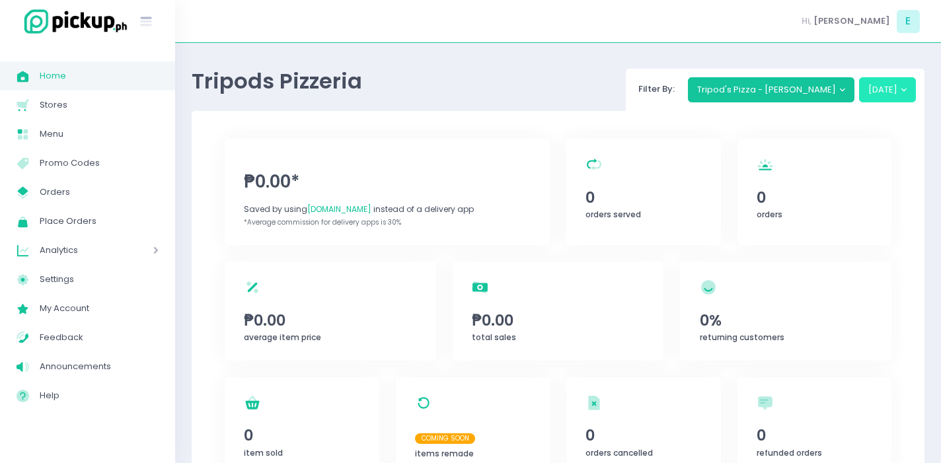
click at [871, 89] on button "[DATE]" at bounding box center [887, 89] width 57 height 25
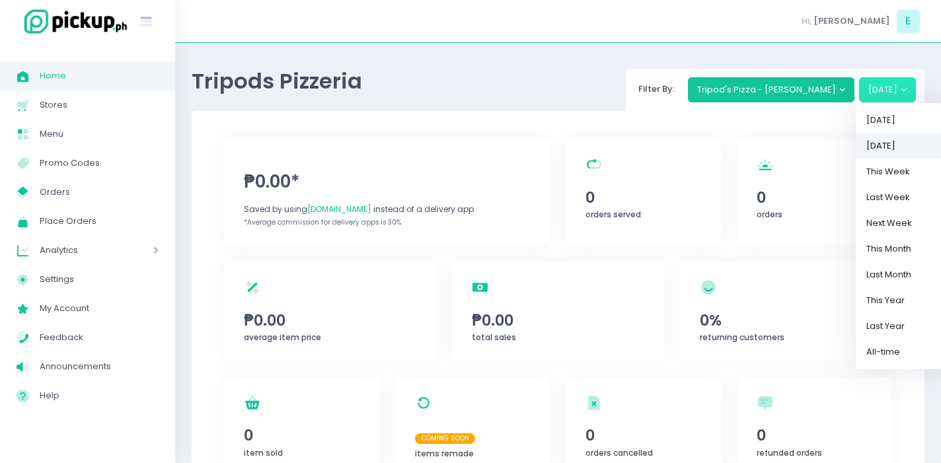
click at [880, 149] on link "[DATE]" at bounding box center [899, 146] width 86 height 26
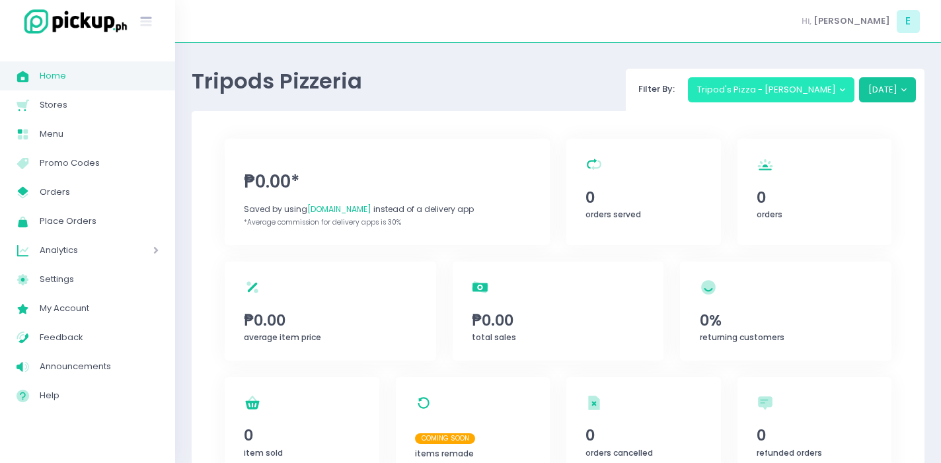
click at [801, 96] on button "Tripod's Pizza - [PERSON_NAME]" at bounding box center [771, 89] width 167 height 25
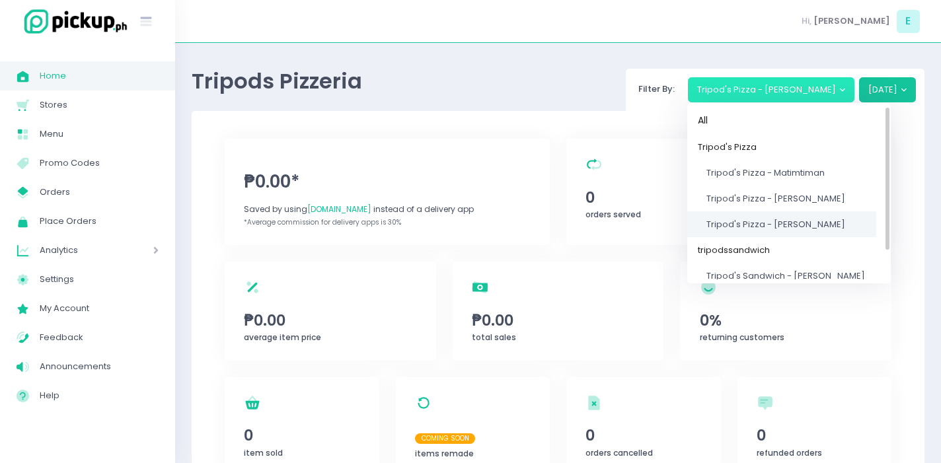
click at [815, 229] on span "Tripod's Pizza - [PERSON_NAME]" at bounding box center [775, 224] width 139 height 13
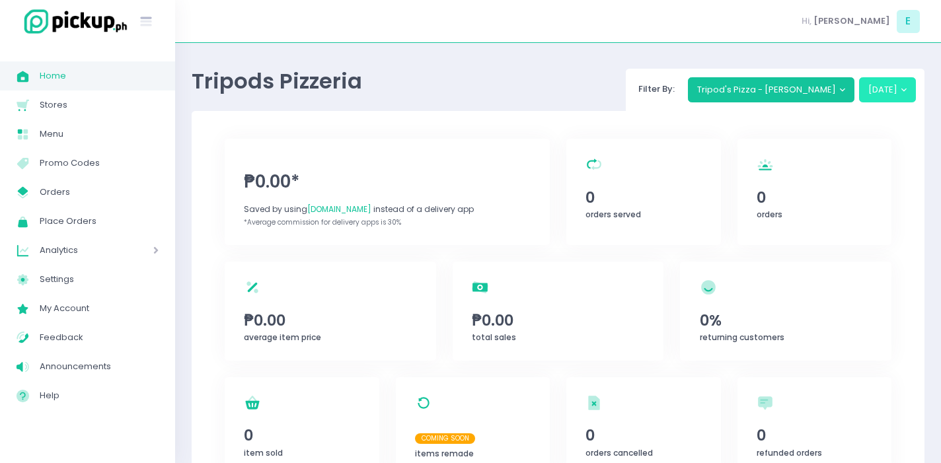
click at [872, 99] on button "[DATE]" at bounding box center [887, 89] width 57 height 25
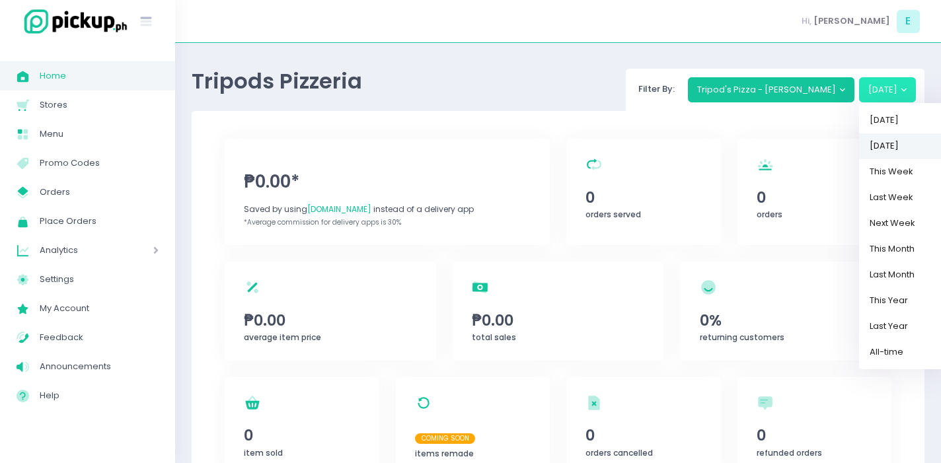
click at [872, 149] on link "[DATE]" at bounding box center [902, 146] width 86 height 26
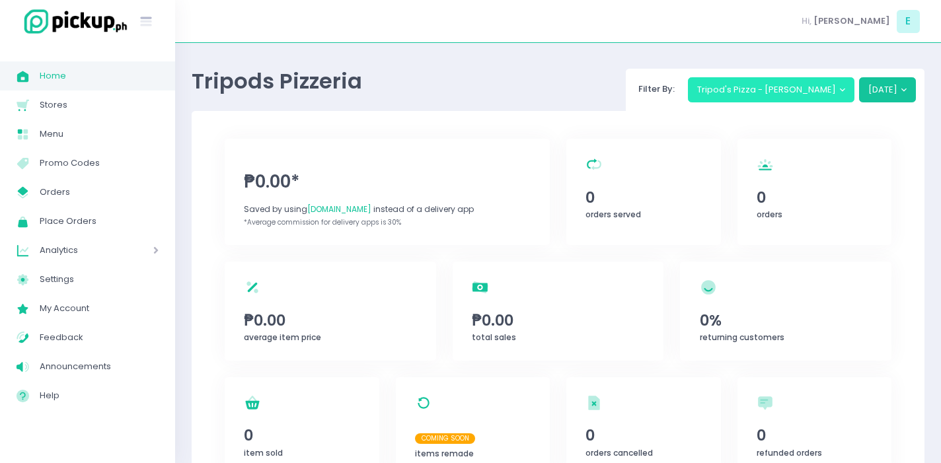
click at [811, 90] on button "Tripod's Pizza - [PERSON_NAME]" at bounding box center [771, 89] width 167 height 25
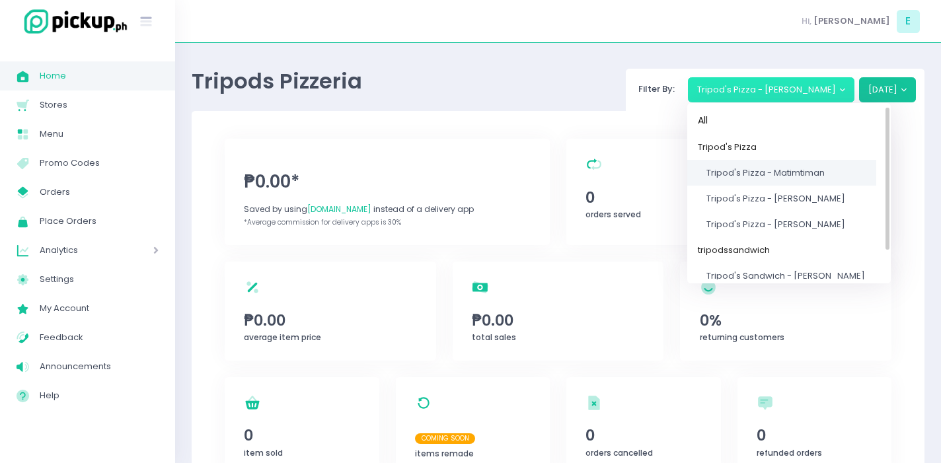
click at [807, 170] on span "Tripod's Pizza - Matimtiman" at bounding box center [765, 173] width 118 height 13
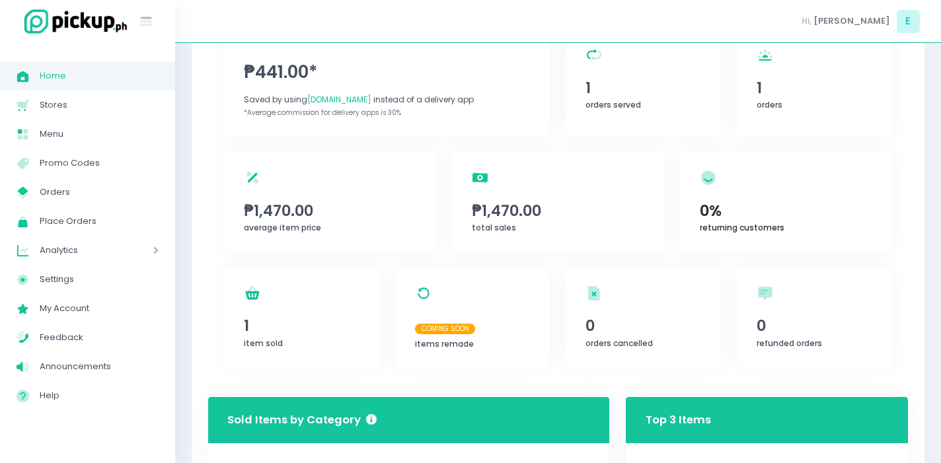
scroll to position [112, 0]
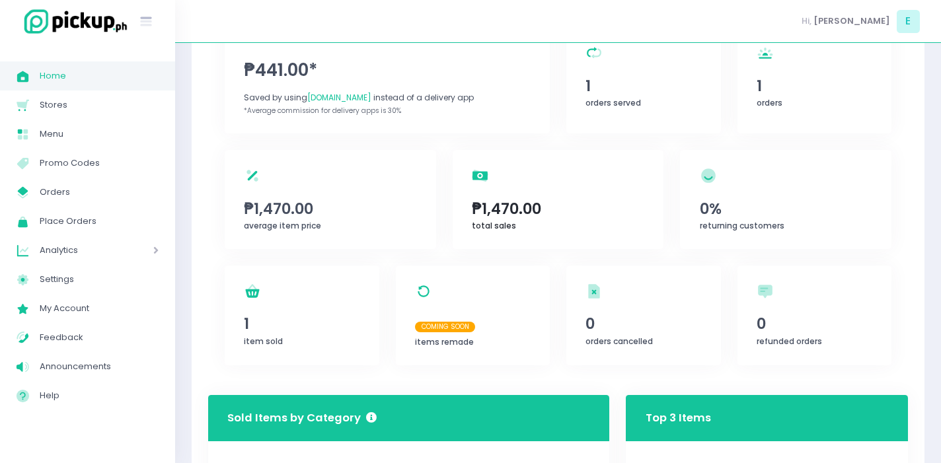
click at [597, 226] on div "total sales Created with Sketch. ₱1,470.00 total sales" at bounding box center [558, 199] width 211 height 99
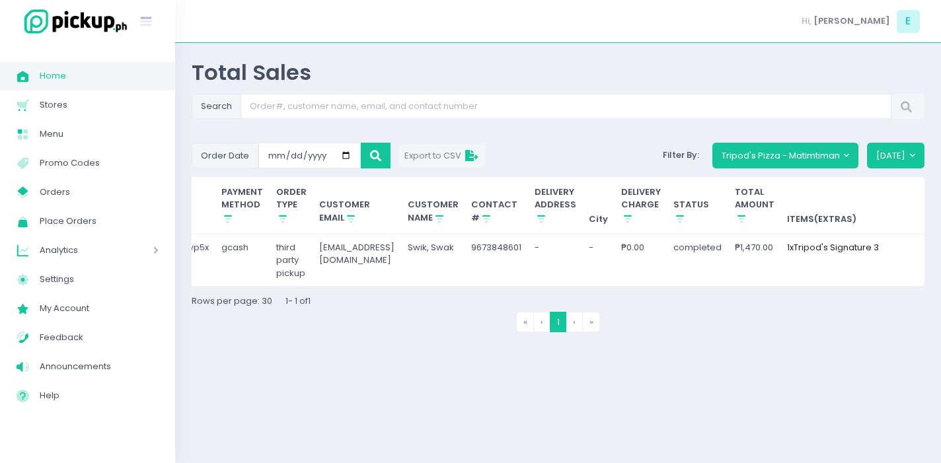
scroll to position [0, 247]
click at [317, 159] on input "[DATE]" at bounding box center [309, 155] width 102 height 25
click at [381, 151] on button at bounding box center [376, 155] width 30 height 25
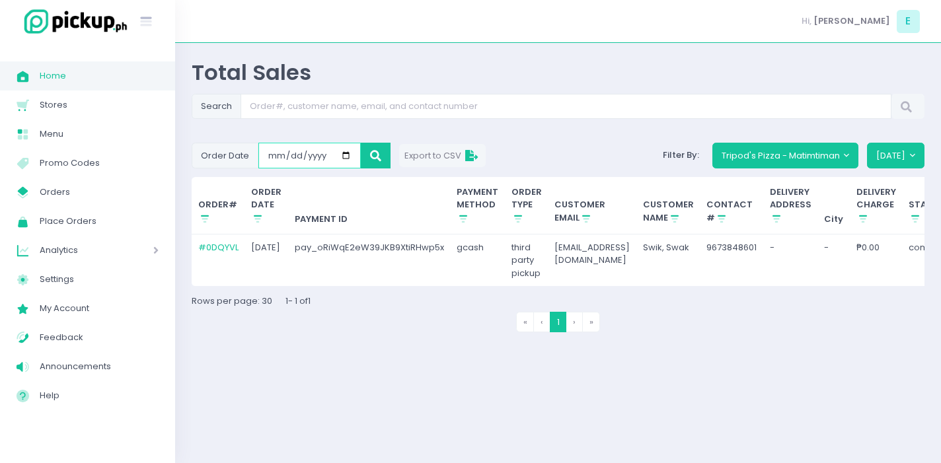
click at [346, 156] on input "[DATE]" at bounding box center [309, 155] width 102 height 25
type input "[DATE]"
click at [370, 156] on icon at bounding box center [375, 156] width 11 height 0
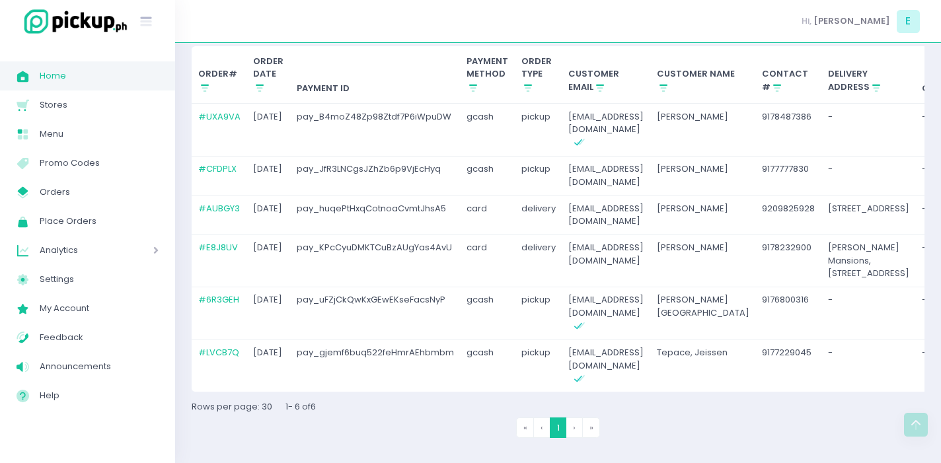
scroll to position [233, 0]
click at [547, 196] on td "delivery" at bounding box center [539, 216] width 48 height 40
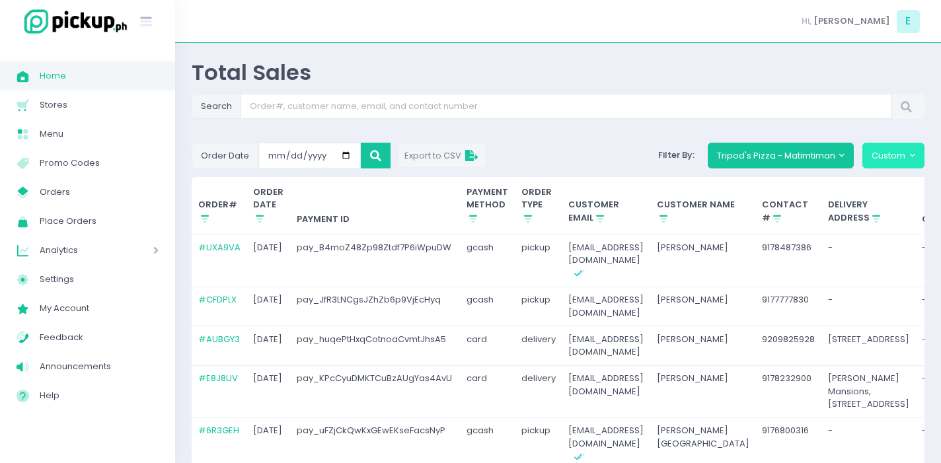
click at [872, 156] on button "Custom" at bounding box center [893, 155] width 62 height 25
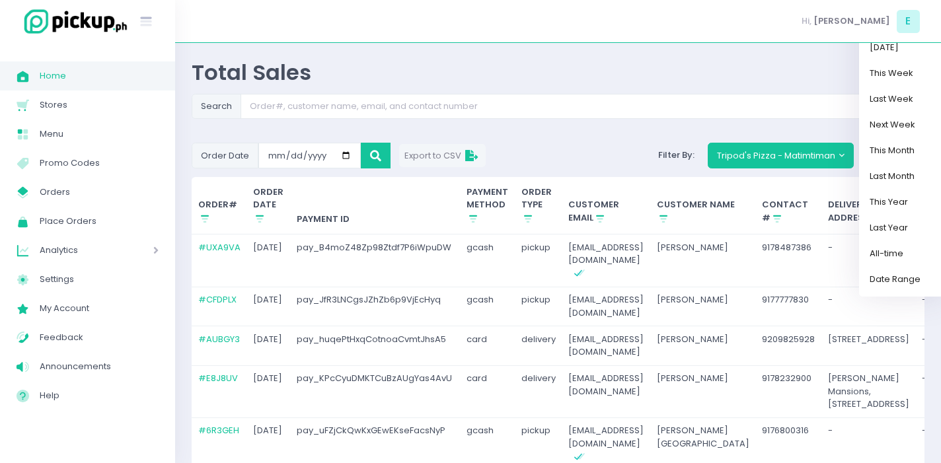
click at [561, 157] on div "Order Date [DATE] Export to CSV Filter By: [PERSON_NAME]'s Pizza - Matimtiman C…" at bounding box center [558, 155] width 749 height 25
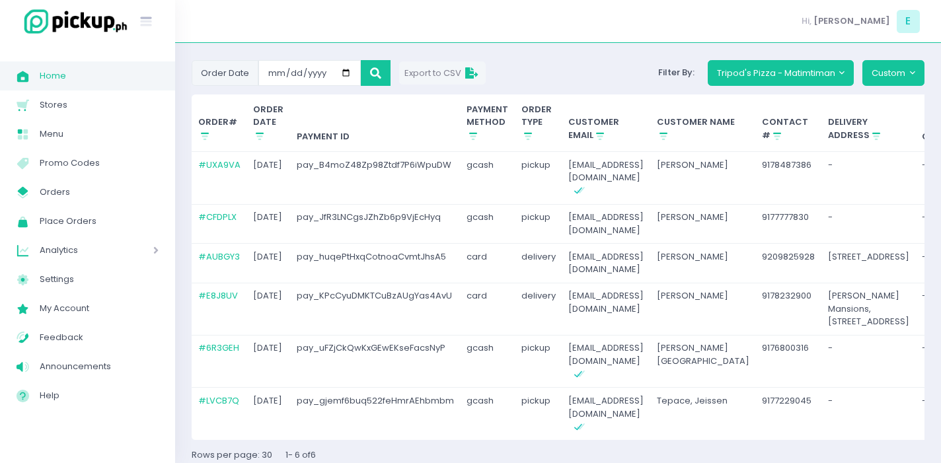
scroll to position [87, 0]
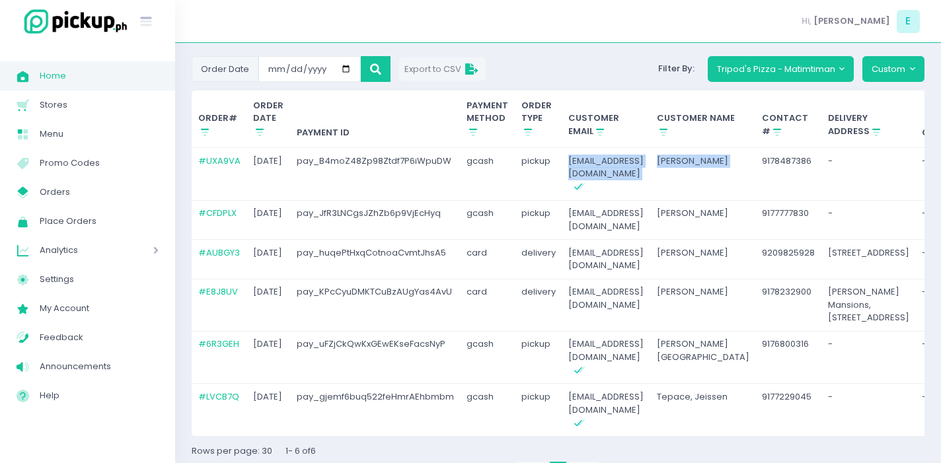
drag, startPoint x: 561, startPoint y: 157, endPoint x: 761, endPoint y: 151, distance: 199.7
click at [761, 151] on tr "# UXA9VA [DATE] pay_B4moZ48Zp98Ztdf7P6iWpuDW gcash pickup [EMAIL_ADDRESS][DOMAI…" at bounding box center [748, 174] width 1112 height 53
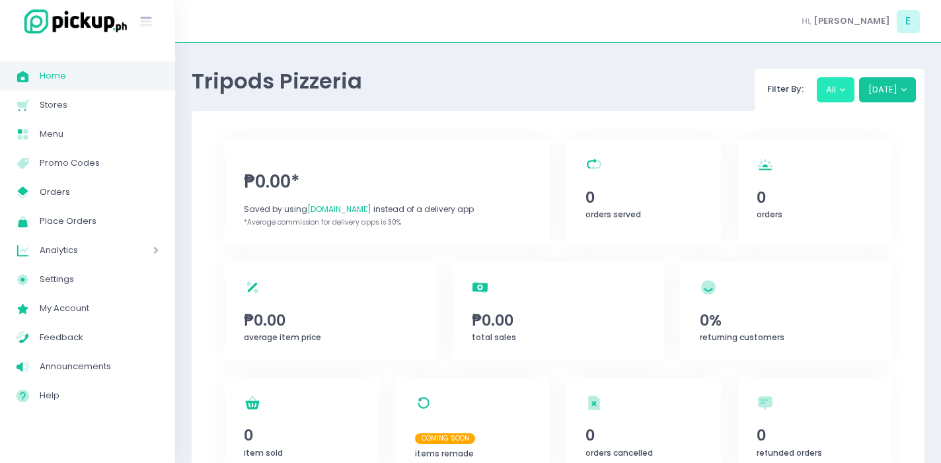
click at [839, 99] on button "All" at bounding box center [836, 89] width 38 height 25
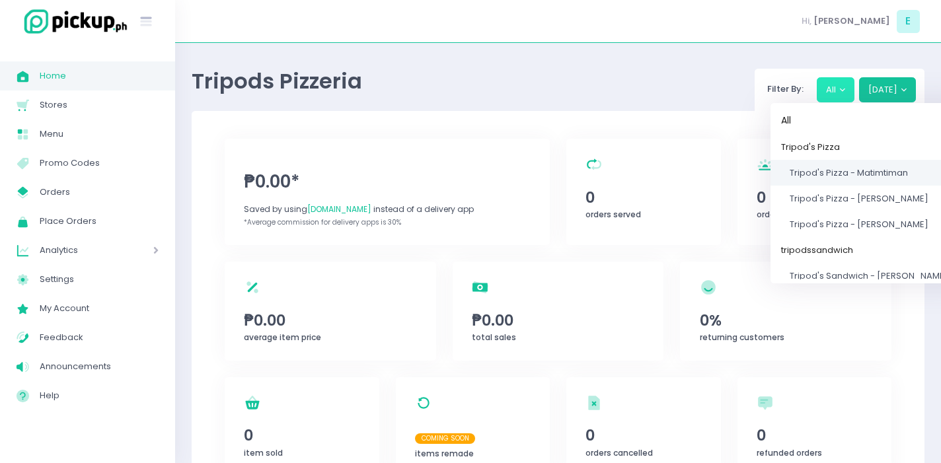
click at [862, 176] on span "Tripod's Pizza - Matimtiman" at bounding box center [849, 173] width 118 height 13
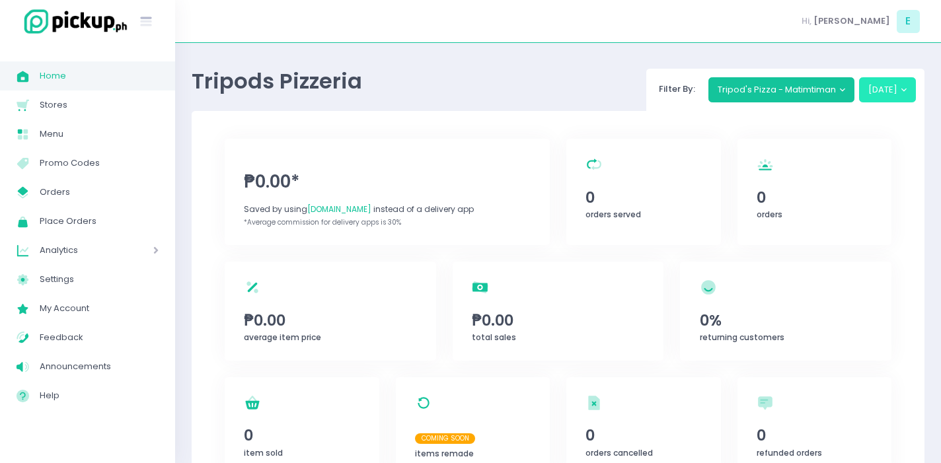
click at [887, 98] on button "[DATE]" at bounding box center [887, 89] width 57 height 25
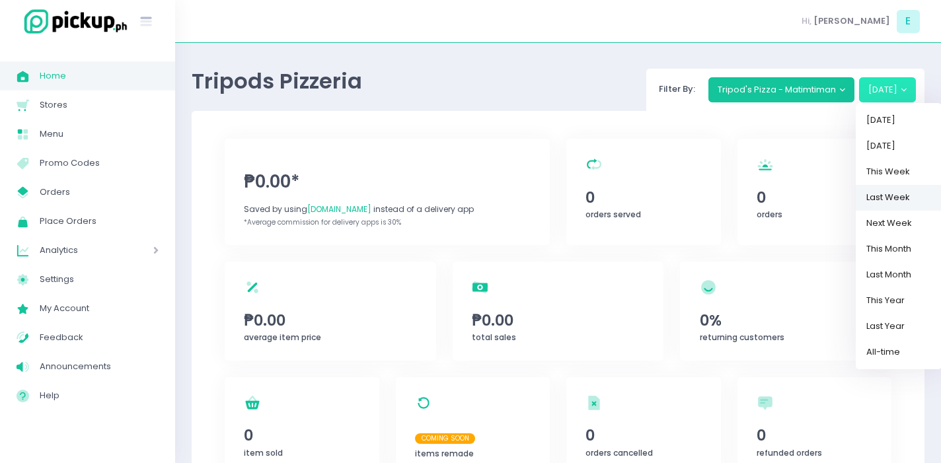
click at [903, 189] on link "Last Week" at bounding box center [899, 198] width 86 height 26
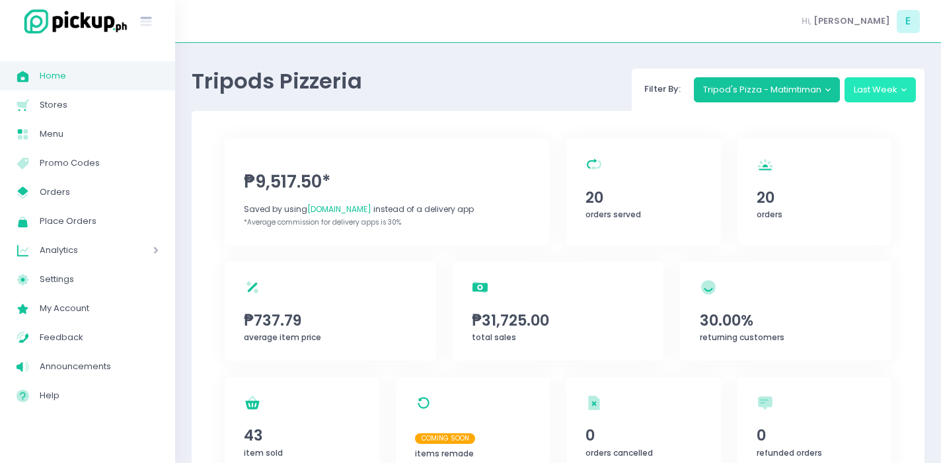
click at [880, 81] on button "Last Week" at bounding box center [881, 89] width 72 height 25
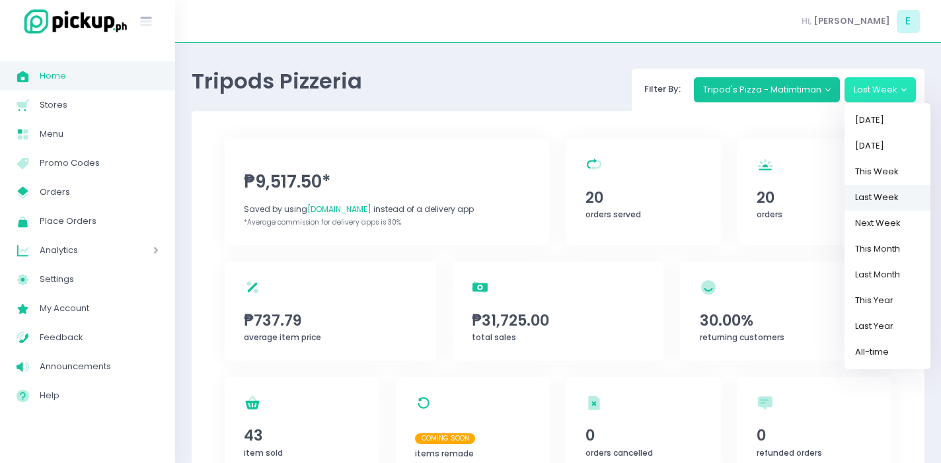
click at [904, 201] on link "Last Week" at bounding box center [888, 198] width 86 height 26
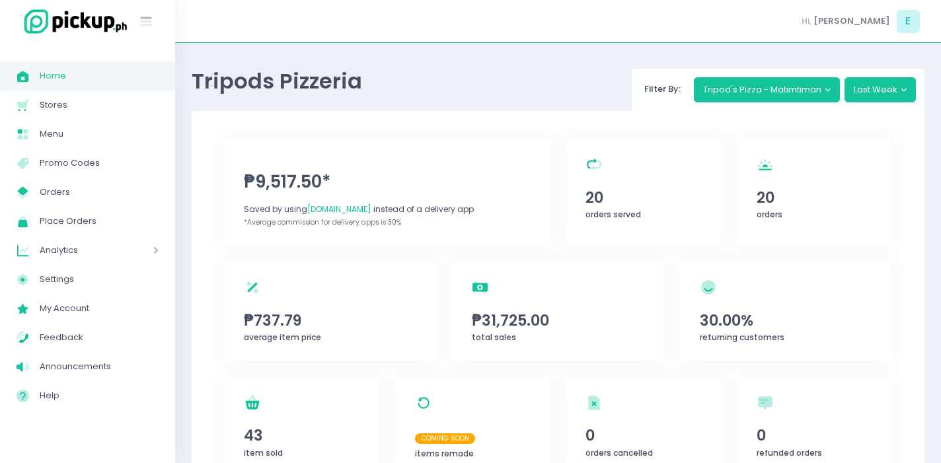
click at [84, 260] on div "Analytics Created with Sketch. Analytics" at bounding box center [87, 250] width 175 height 29
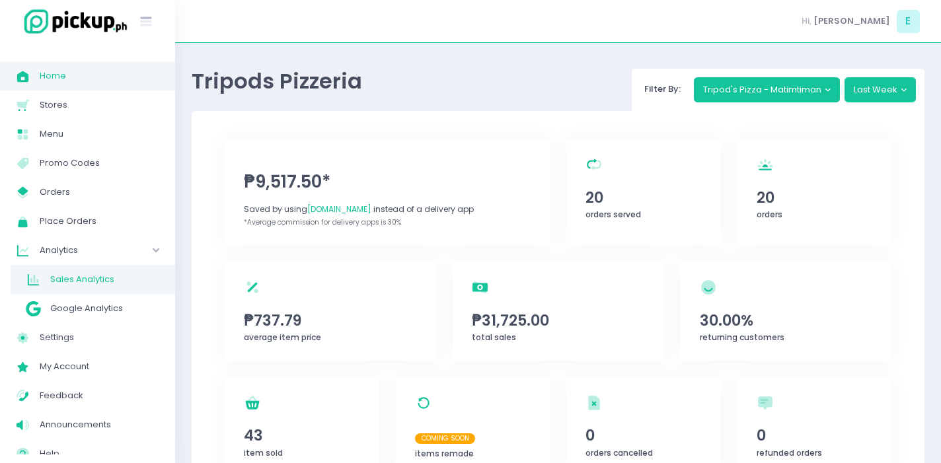
click at [89, 280] on span "Sales Analytics" at bounding box center [104, 279] width 108 height 17
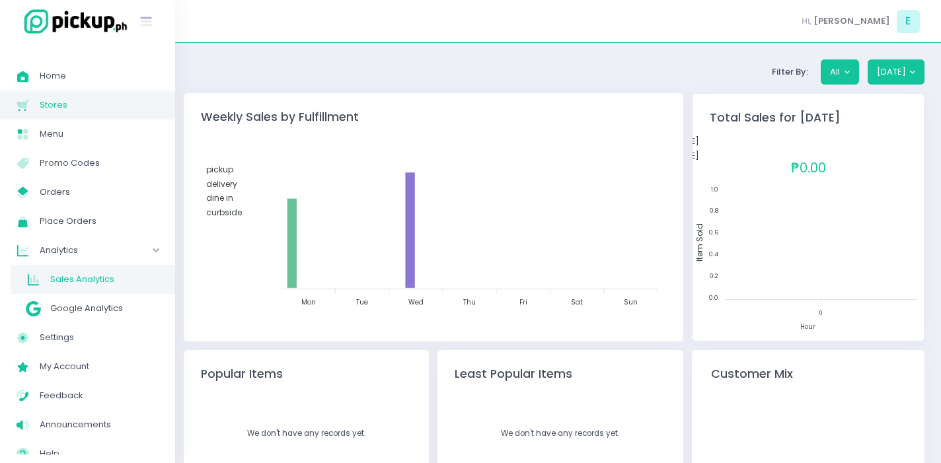
click at [83, 104] on span "Stores" at bounding box center [99, 104] width 119 height 17
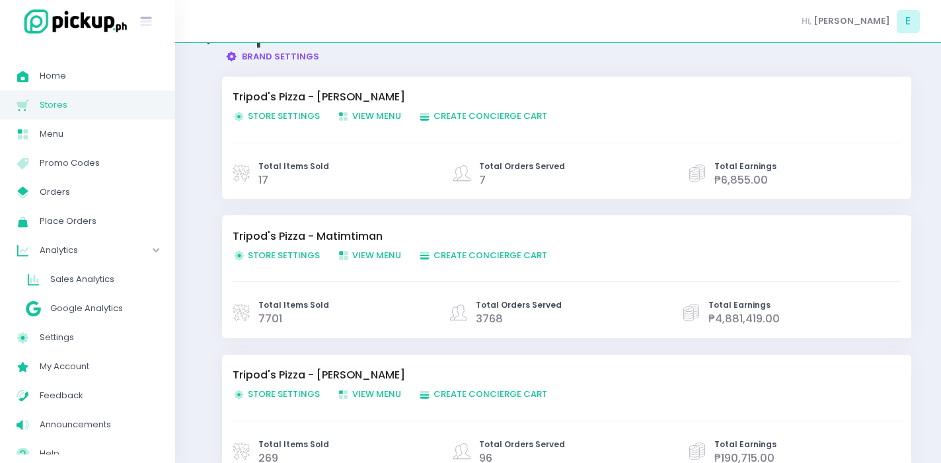
scroll to position [113, 0]
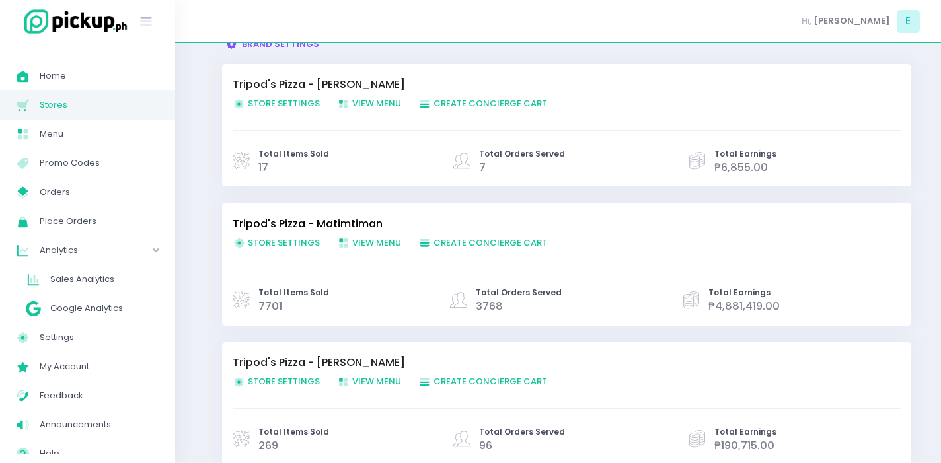
click at [303, 227] on link "Tripod's Pizza - Matimtiman" at bounding box center [560, 224] width 655 height 16
click at [459, 242] on span "Create Order Created with Sketch. Create Concierge Cart" at bounding box center [482, 243] width 129 height 13
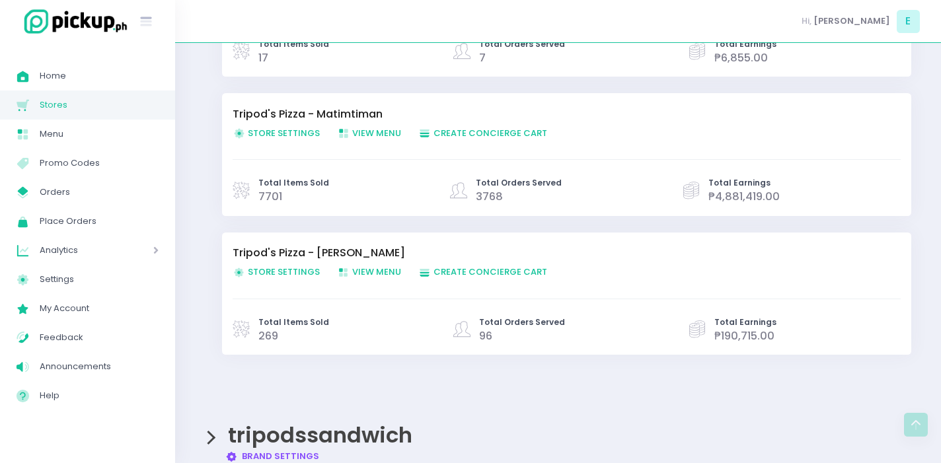
scroll to position [252, 0]
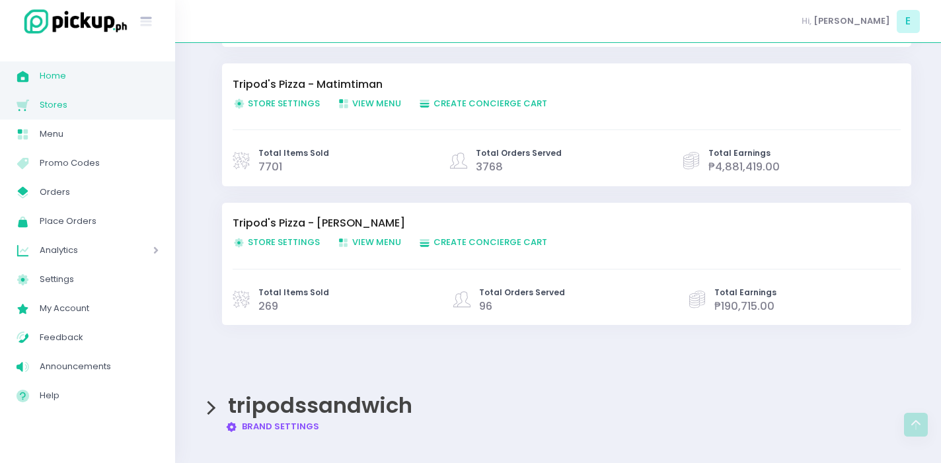
click at [121, 73] on span "Home" at bounding box center [99, 75] width 119 height 17
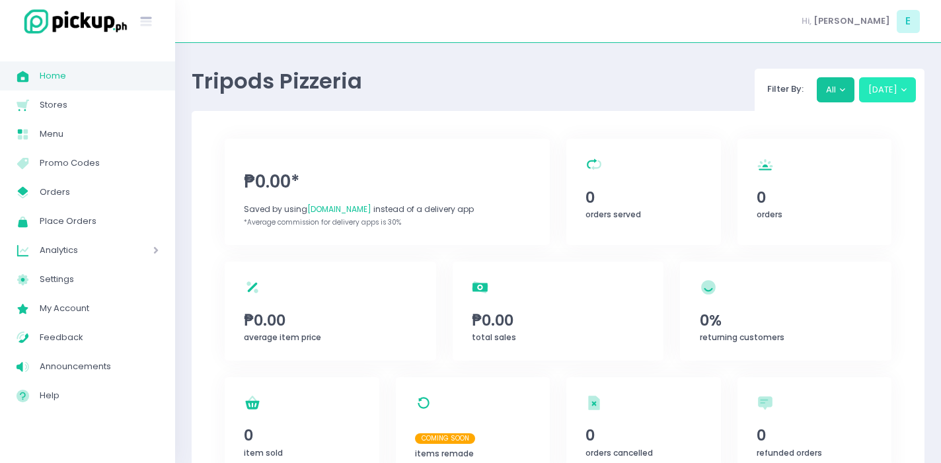
click at [884, 82] on button "[DATE]" at bounding box center [887, 89] width 57 height 25
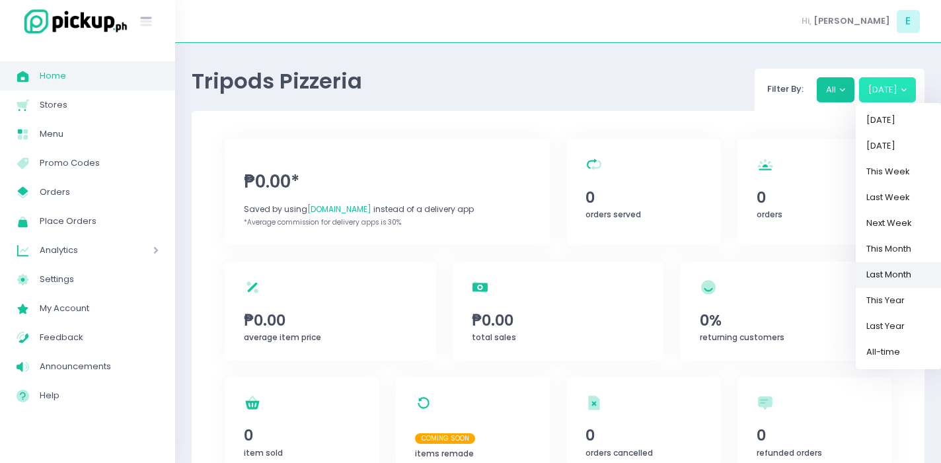
click at [910, 277] on link "Last Month" at bounding box center [899, 275] width 86 height 26
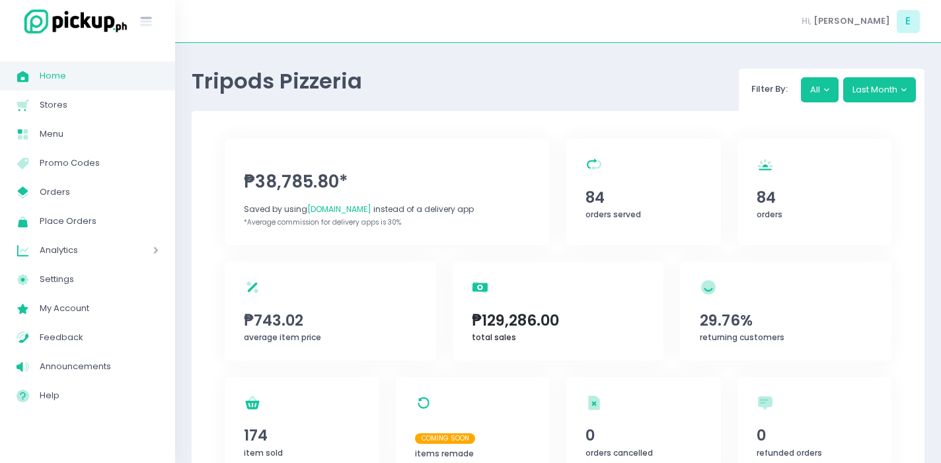
click at [638, 315] on span "₱129,286.00" at bounding box center [558, 320] width 172 height 22
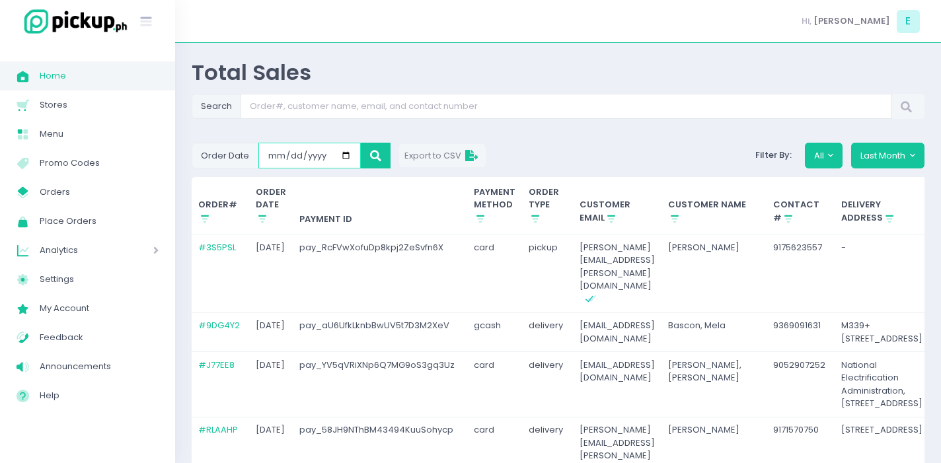
click at [346, 151] on input "[DATE]" at bounding box center [309, 155] width 102 height 25
type input "[DATE]"
click at [375, 156] on icon at bounding box center [375, 156] width 11 height 0
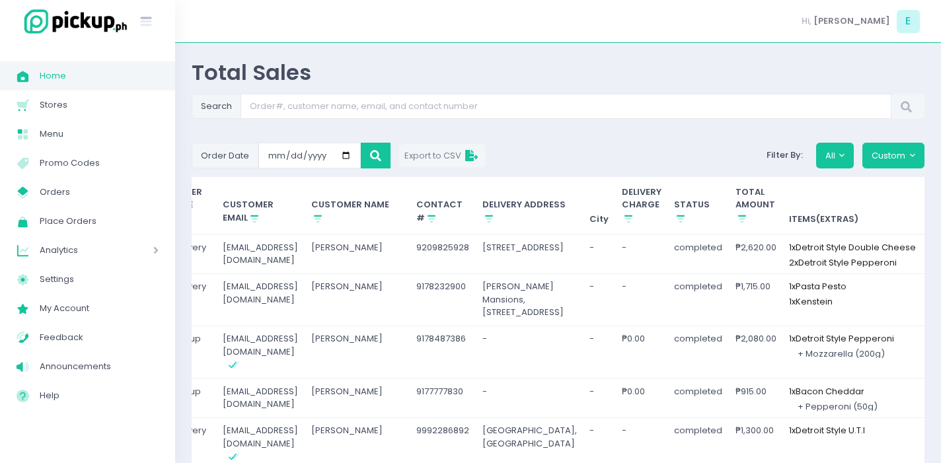
click at [46, 81] on span "Home" at bounding box center [99, 75] width 119 height 17
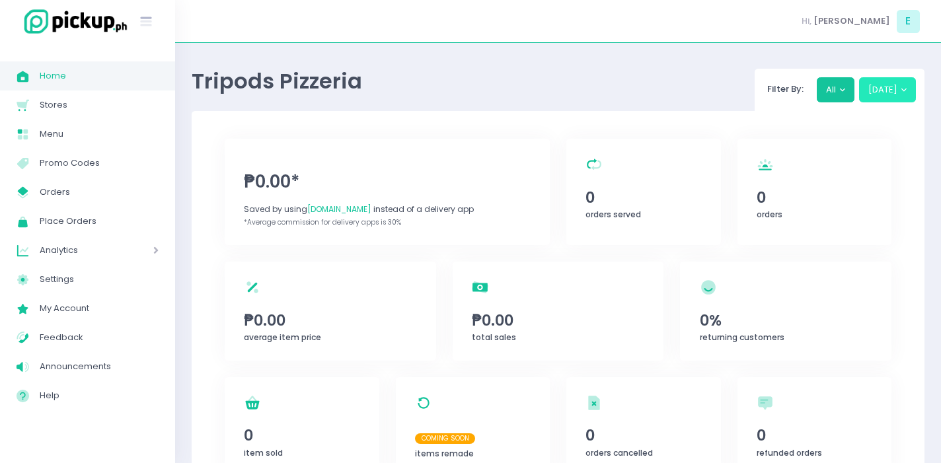
click at [891, 81] on button "[DATE]" at bounding box center [887, 89] width 57 height 25
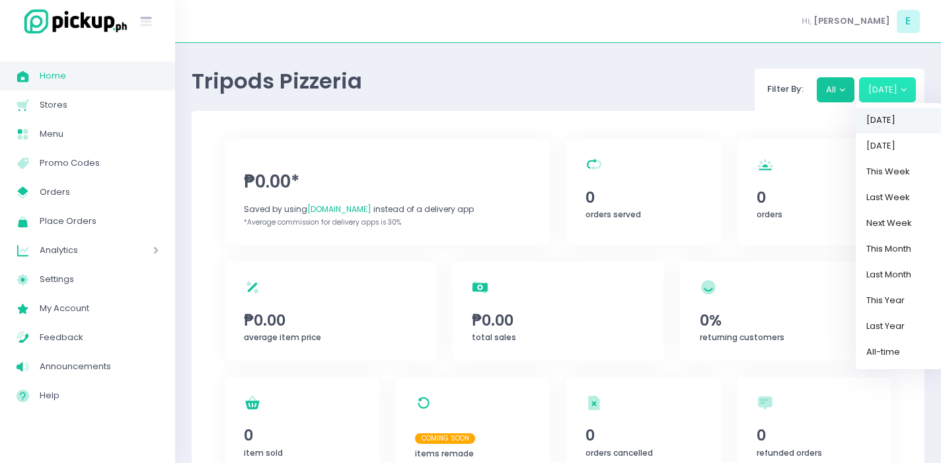
click at [890, 122] on link "[DATE]" at bounding box center [899, 121] width 86 height 26
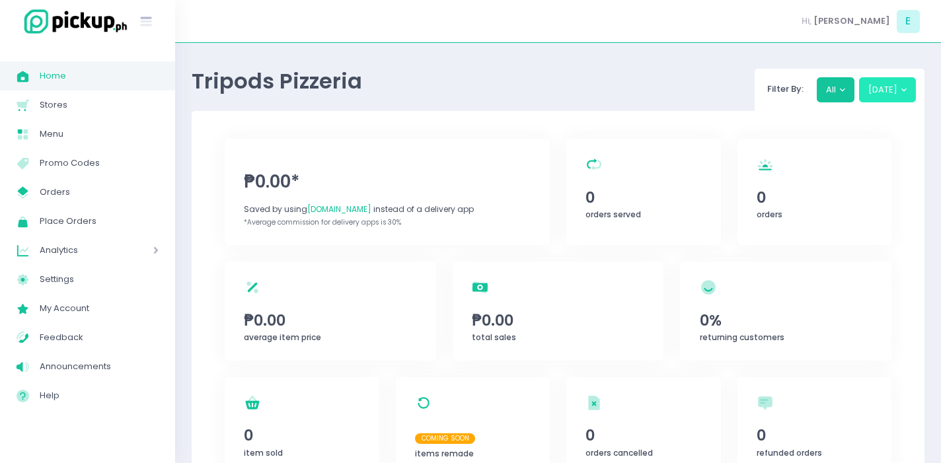
click at [888, 96] on button "[DATE]" at bounding box center [887, 89] width 57 height 25
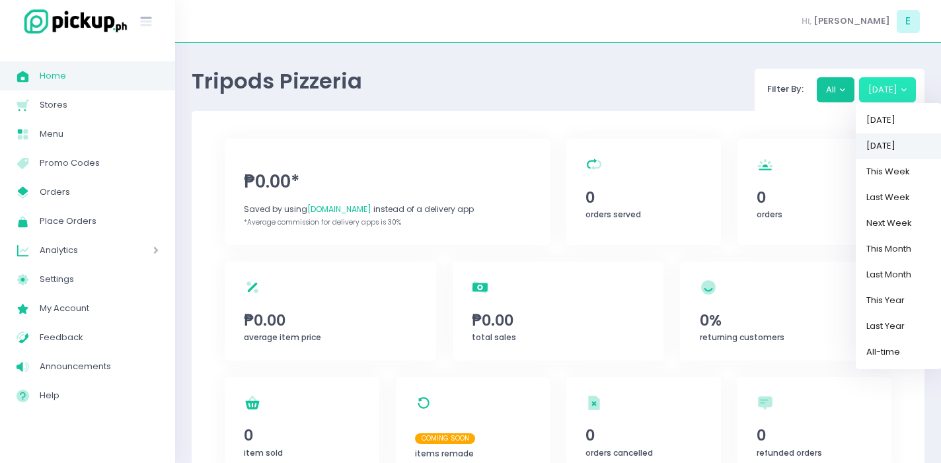
click at [895, 147] on link "[DATE]" at bounding box center [899, 146] width 86 height 26
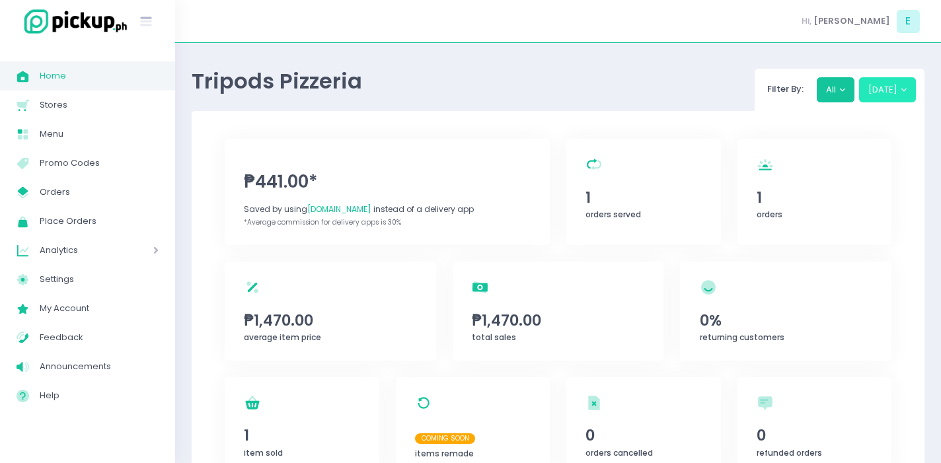
click at [861, 90] on button "[DATE]" at bounding box center [887, 89] width 57 height 25
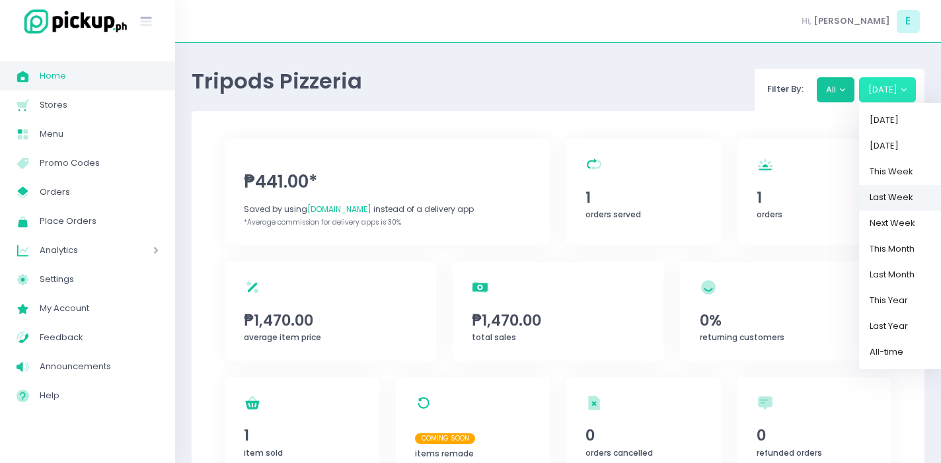
click at [878, 185] on link "Last Week" at bounding box center [902, 198] width 86 height 26
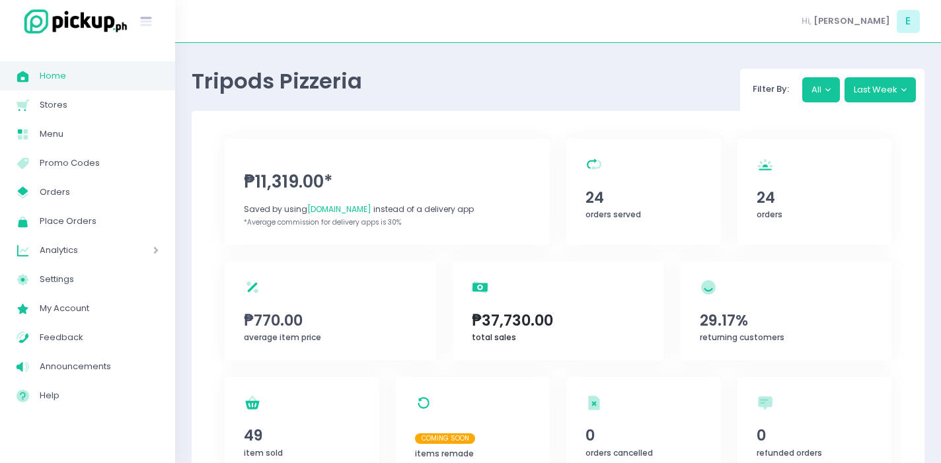
click at [524, 318] on span "₱37,730.00" at bounding box center [558, 320] width 172 height 22
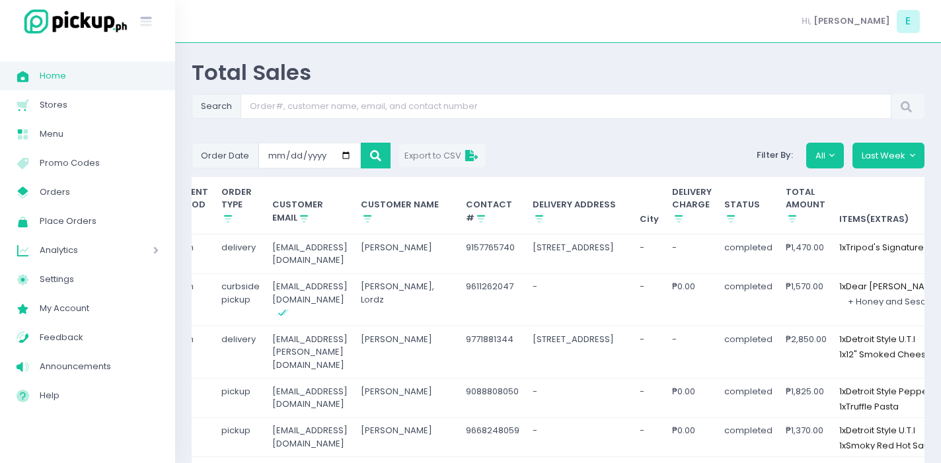
click at [787, 229] on th "TOTAL AMOUNT Stockholm-icons / Shopping / Sort1 Created with Sketch." at bounding box center [806, 205] width 54 height 57
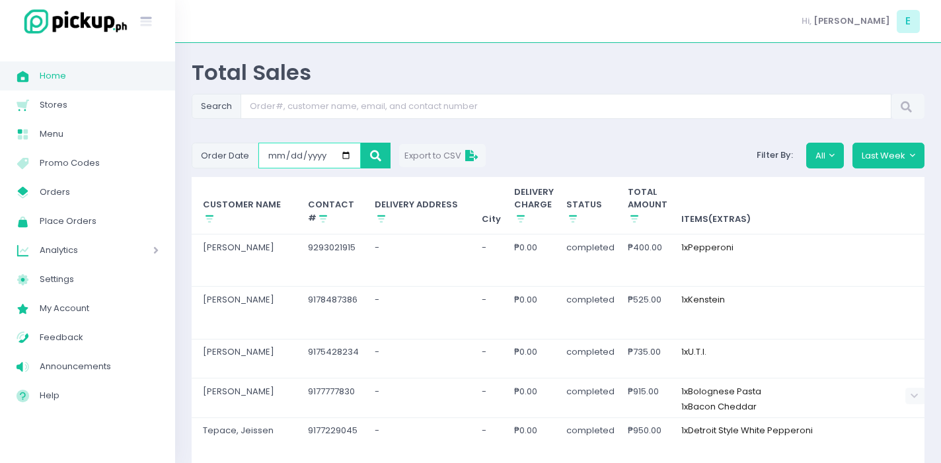
click at [342, 155] on input "[DATE]" at bounding box center [309, 155] width 102 height 25
click at [102, 77] on span "Home" at bounding box center [99, 75] width 119 height 17
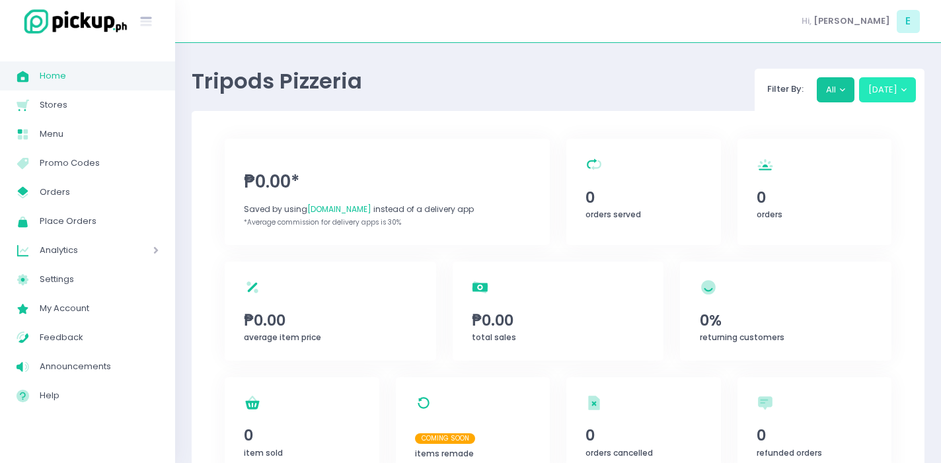
click at [886, 88] on button "[DATE]" at bounding box center [887, 89] width 57 height 25
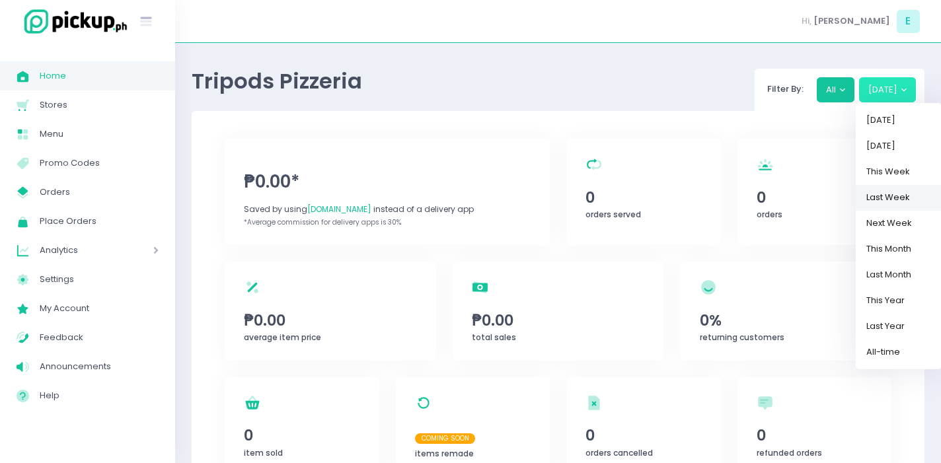
click at [892, 195] on link "Last Week" at bounding box center [899, 198] width 86 height 26
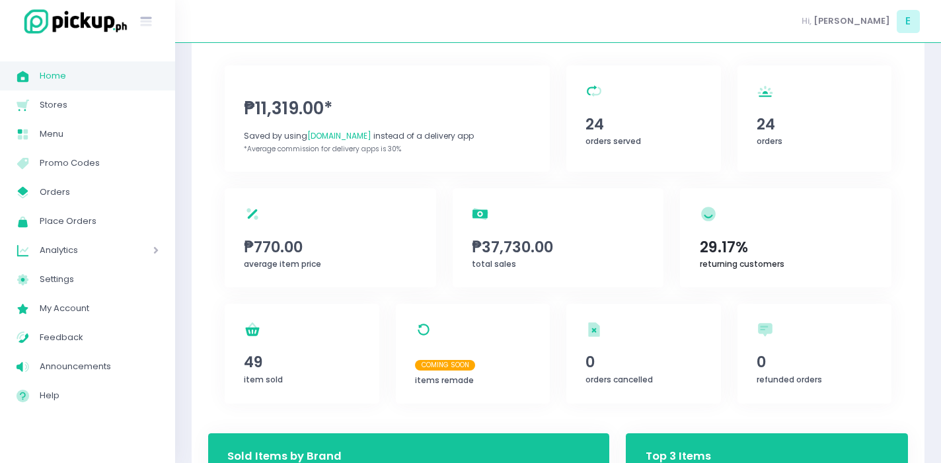
scroll to position [69, 0]
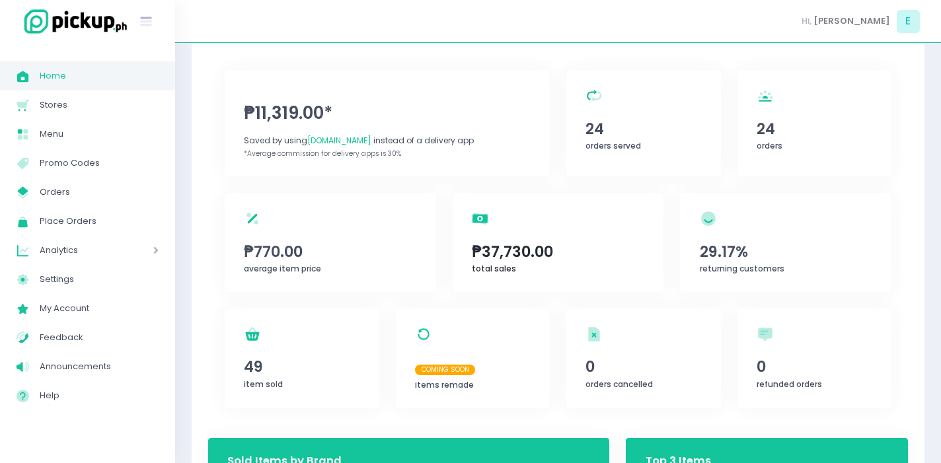
click at [570, 226] on div "total sales Created with Sketch. ₱37,730.00 total sales" at bounding box center [558, 242] width 211 height 99
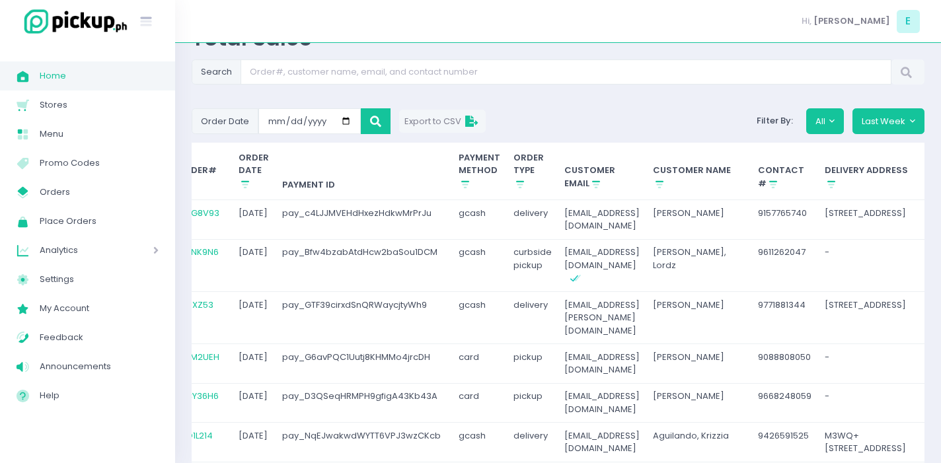
scroll to position [0, 22]
click at [238, 184] on icon "Stockholm-icons / Shopping / Sort1 Created with Sketch." at bounding box center [244, 184] width 12 height 12
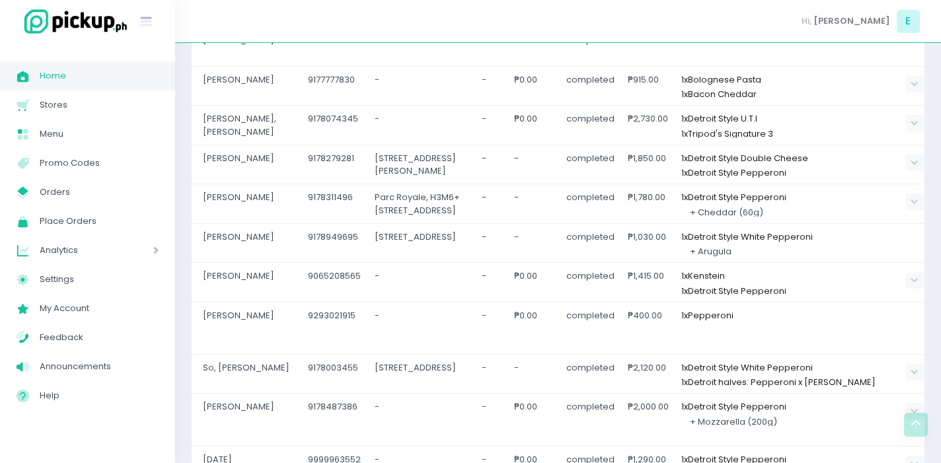
scroll to position [0, 0]
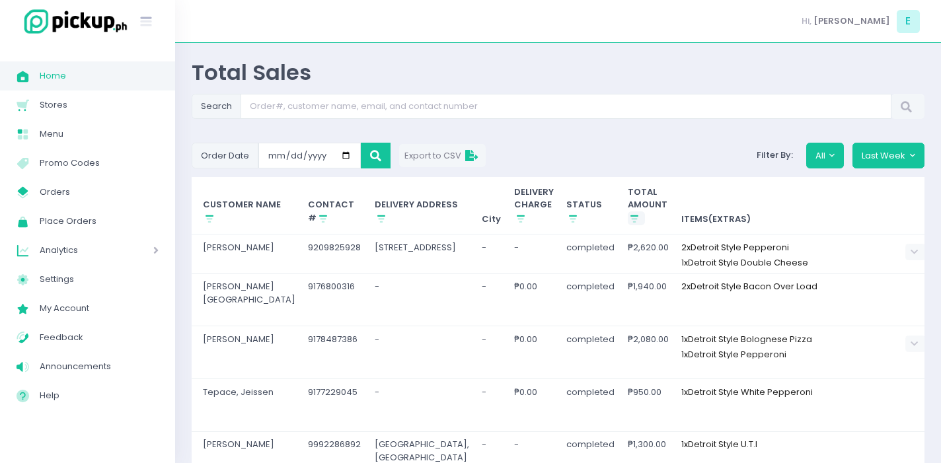
click at [628, 221] on icon "Stockholm-icons / Shopping / Sort1 Created with Sketch." at bounding box center [634, 219] width 12 height 12
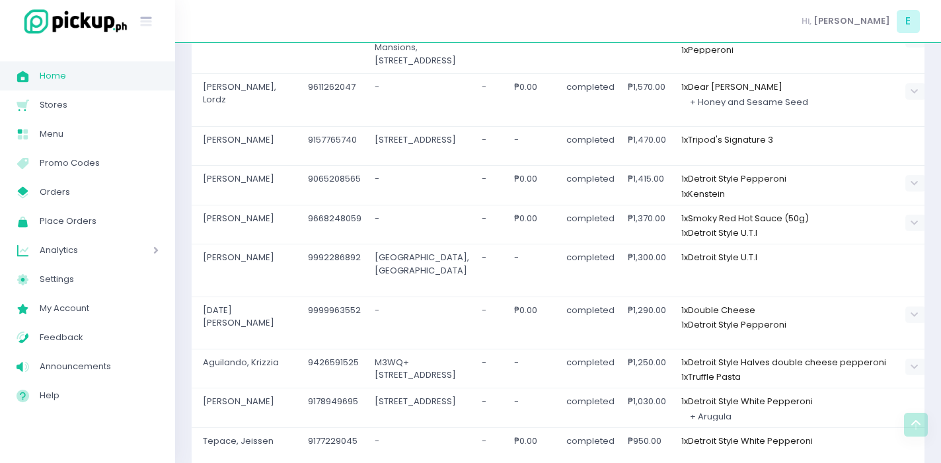
scroll to position [718, 0]
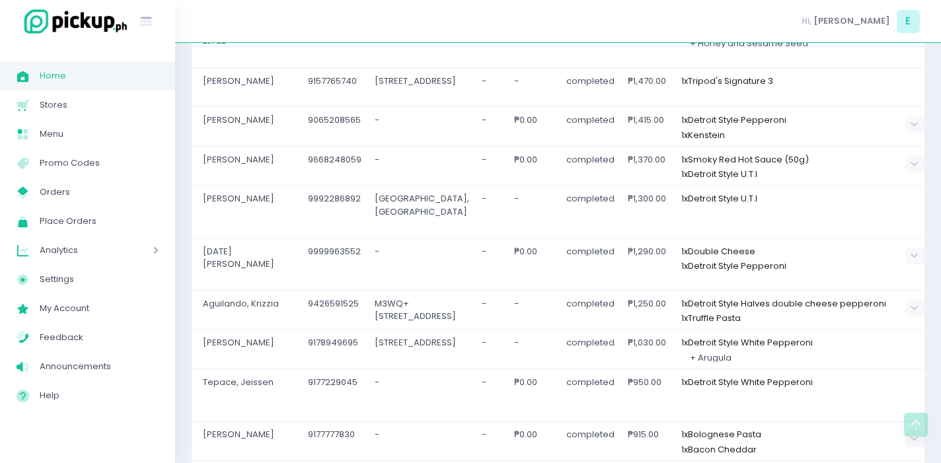
click at [577, 107] on td "completed" at bounding box center [590, 87] width 61 height 40
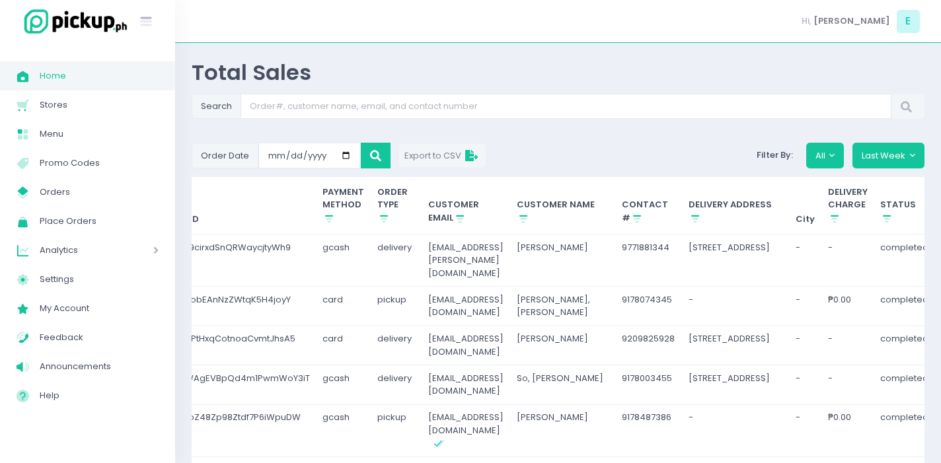
scroll to position [0, 0]
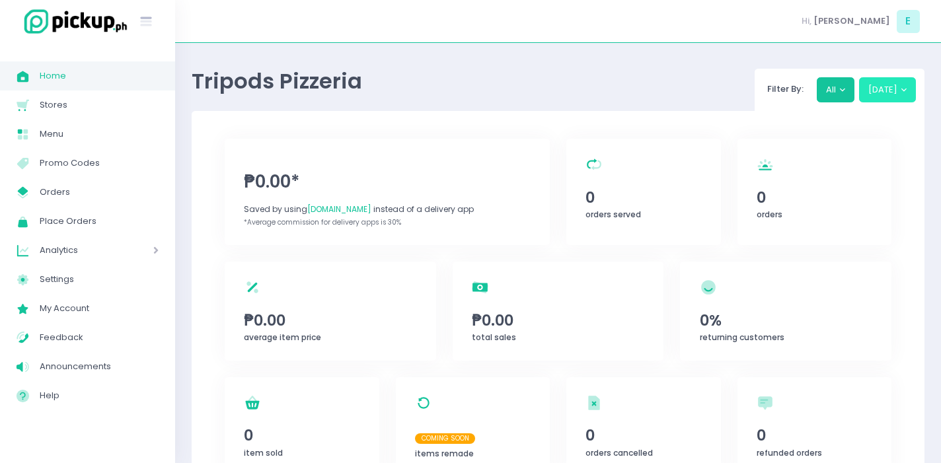
click at [870, 93] on button "[DATE]" at bounding box center [887, 89] width 57 height 25
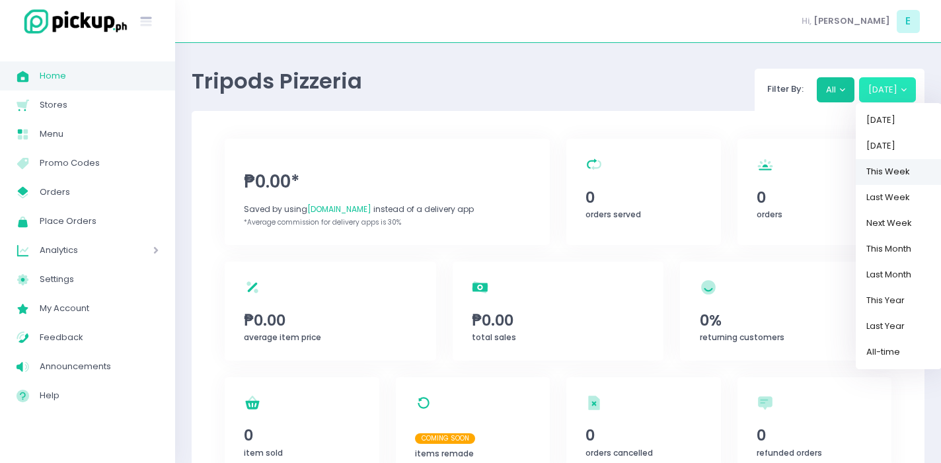
click at [891, 172] on link "This Week" at bounding box center [899, 172] width 86 height 26
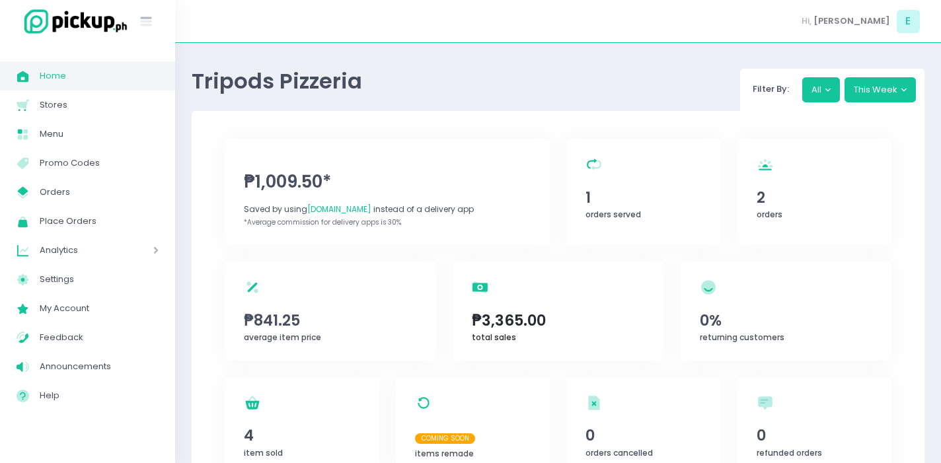
click at [599, 301] on div "total sales Created with Sketch. ₱3,365.00 total sales" at bounding box center [558, 311] width 211 height 99
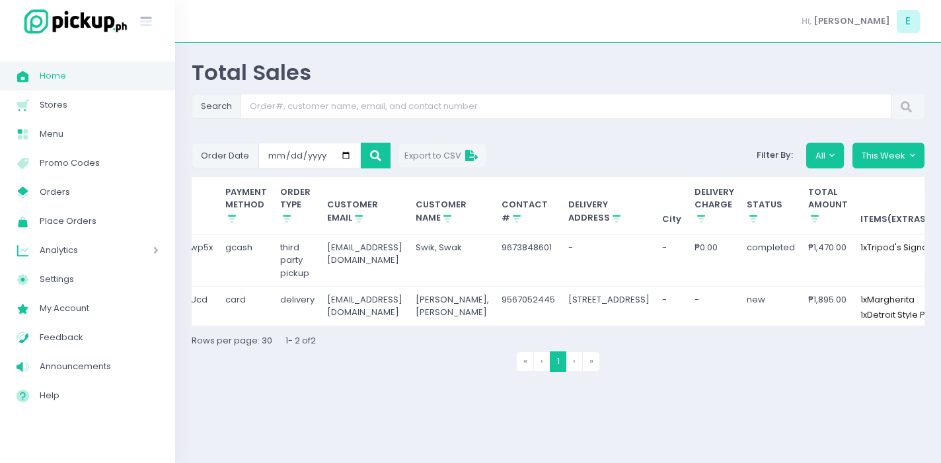
scroll to position [0, 306]
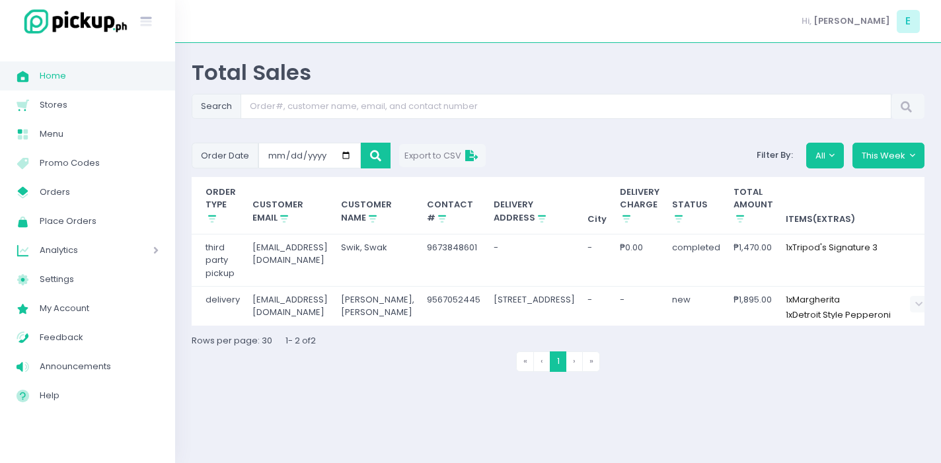
click at [274, 252] on td "[EMAIL_ADDRESS][DOMAIN_NAME]" at bounding box center [291, 261] width 89 height 52
click at [408, 249] on td "Swik, Swak" at bounding box center [377, 261] width 87 height 52
copy td "Swik, Swak"
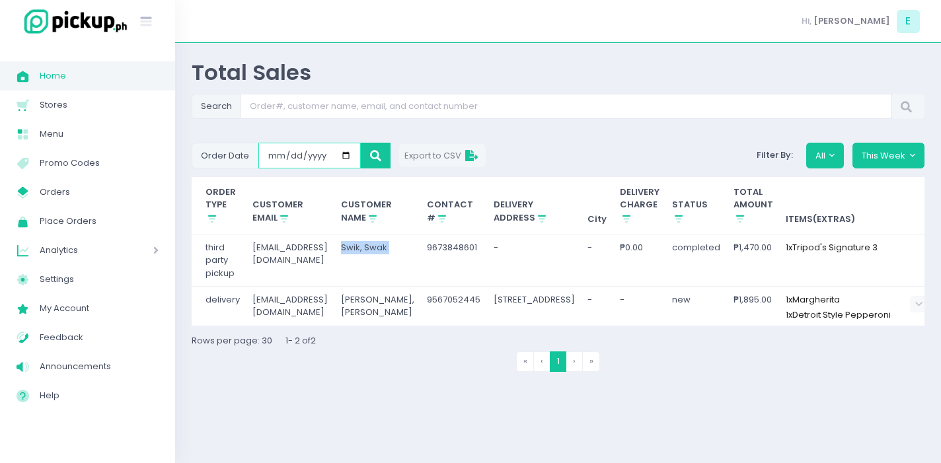
click at [343, 159] on input "[DATE]" at bounding box center [309, 155] width 102 height 25
type input "[DATE]"
click at [371, 161] on button at bounding box center [376, 155] width 30 height 25
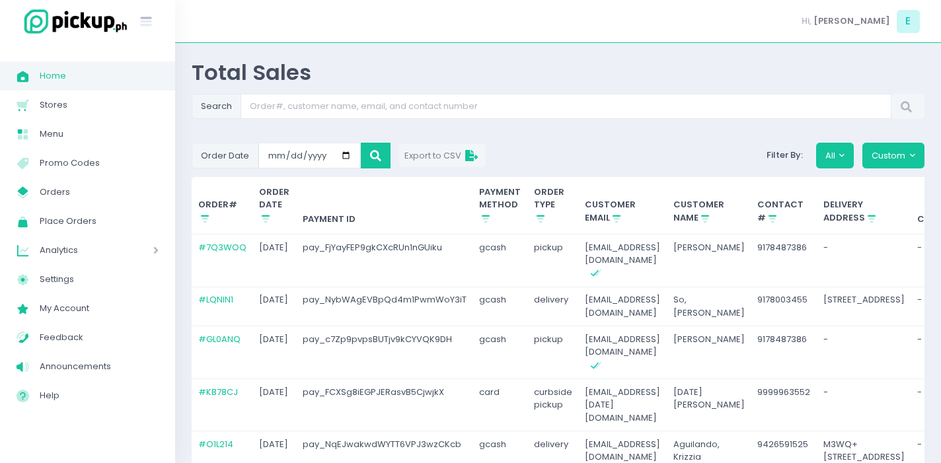
click at [910, 142] on div "Search Order Date [DATE] Export to CSV Filter By: All Custom ORDER# Stockholm-i…" at bounding box center [558, 310] width 733 height 432
click at [907, 155] on button "Custom" at bounding box center [893, 155] width 62 height 25
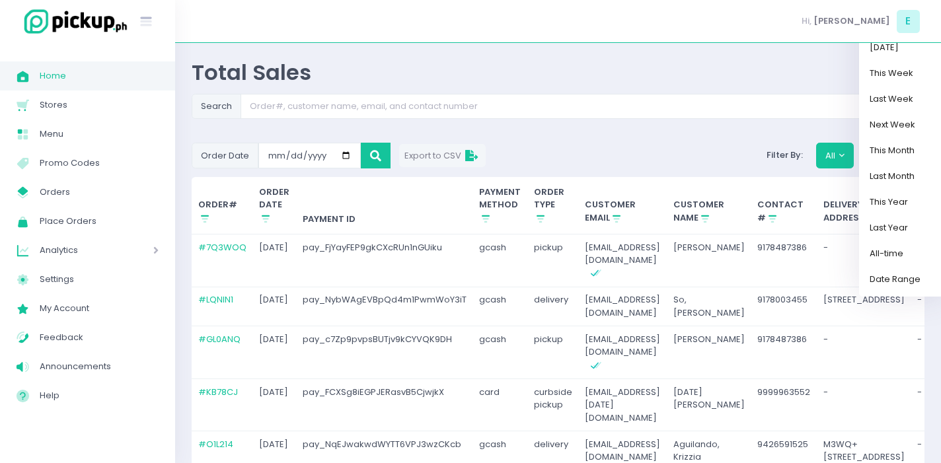
click at [664, 152] on div "Order Date [DATE] Export to CSV Filter By: All Custom [DATE] [DATE] This Week L…" at bounding box center [558, 155] width 749 height 25
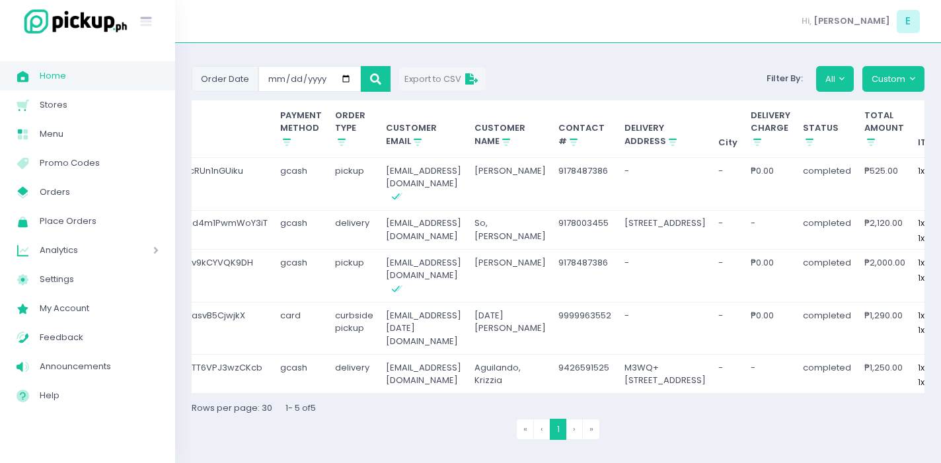
scroll to position [129, 0]
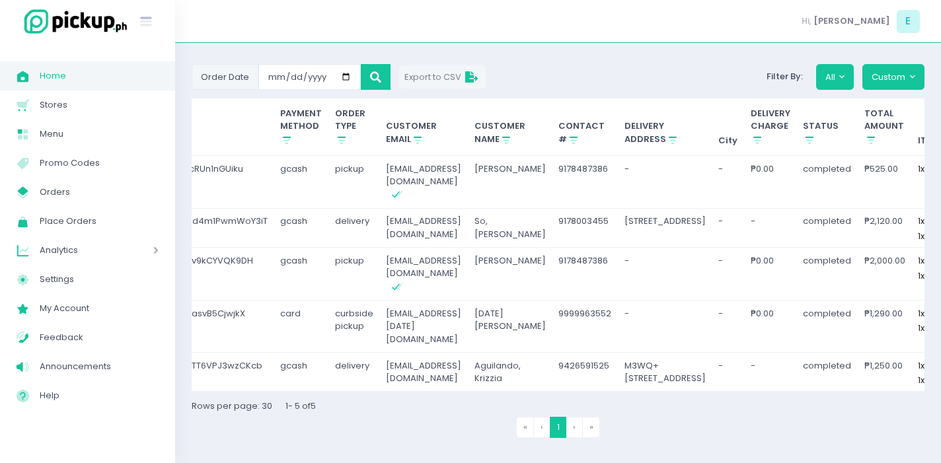
click at [578, 430] on li "› Next" at bounding box center [574, 427] width 17 height 20
click at [572, 428] on li "› Next" at bounding box center [574, 427] width 17 height 20
click at [591, 430] on li "» Last" at bounding box center [592, 427] width 18 height 20
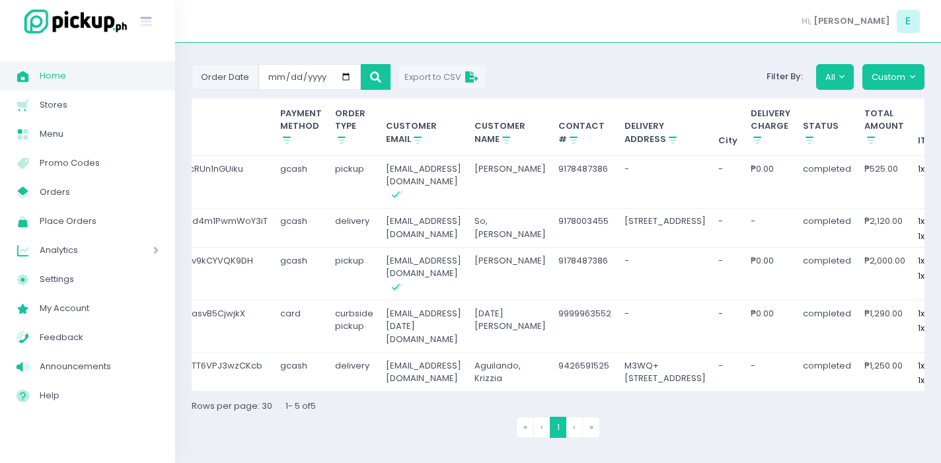
click at [591, 430] on li "» Last" at bounding box center [592, 427] width 18 height 20
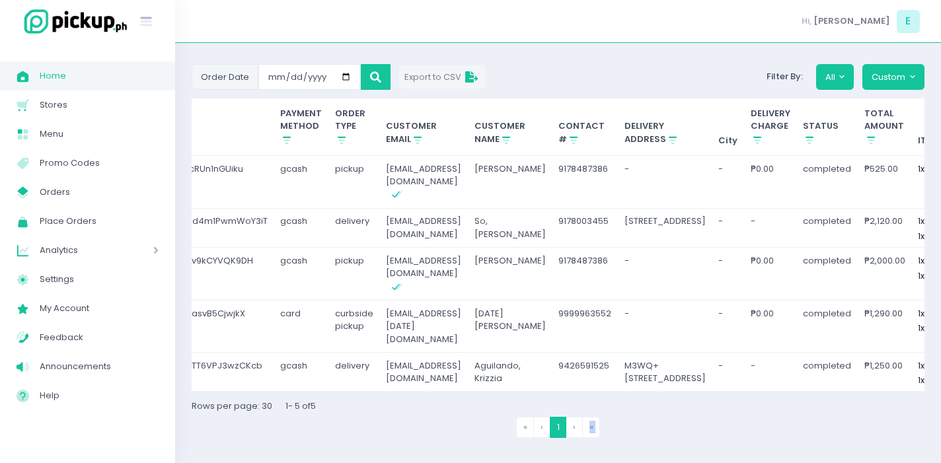
click at [591, 430] on li "» Last" at bounding box center [592, 427] width 18 height 20
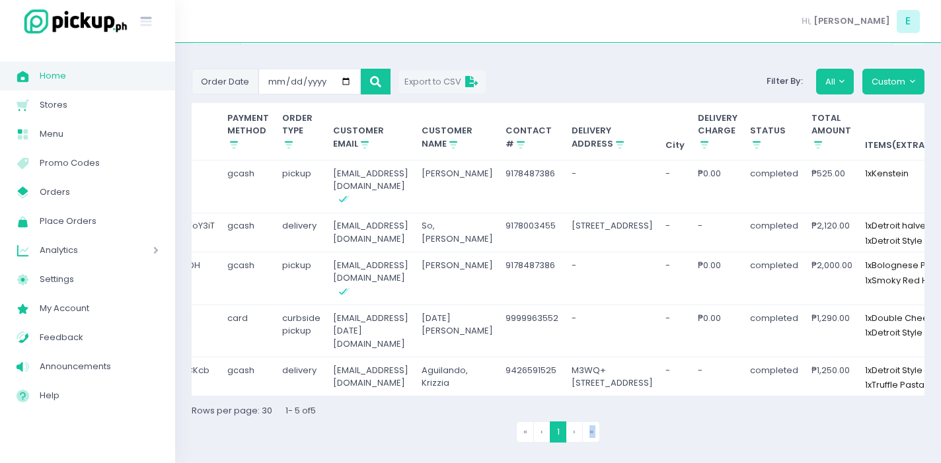
scroll to position [0, 249]
click at [340, 78] on input "[DATE]" at bounding box center [309, 81] width 102 height 25
click at [560, 101] on div "Search Order Date [DATE] Export to CSV Filter By: All Custom [DATE] [DATE] This…" at bounding box center [558, 236] width 733 height 432
click at [87, 81] on span "Home" at bounding box center [99, 75] width 119 height 17
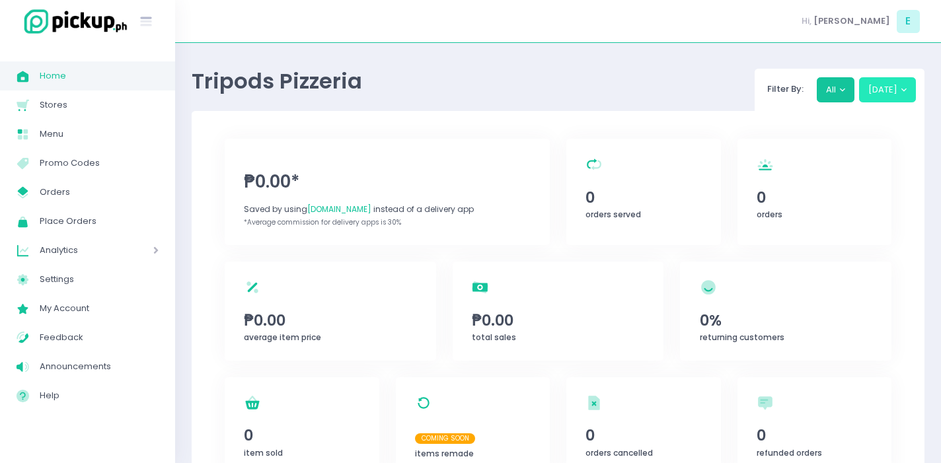
click at [887, 96] on button "[DATE]" at bounding box center [887, 89] width 57 height 25
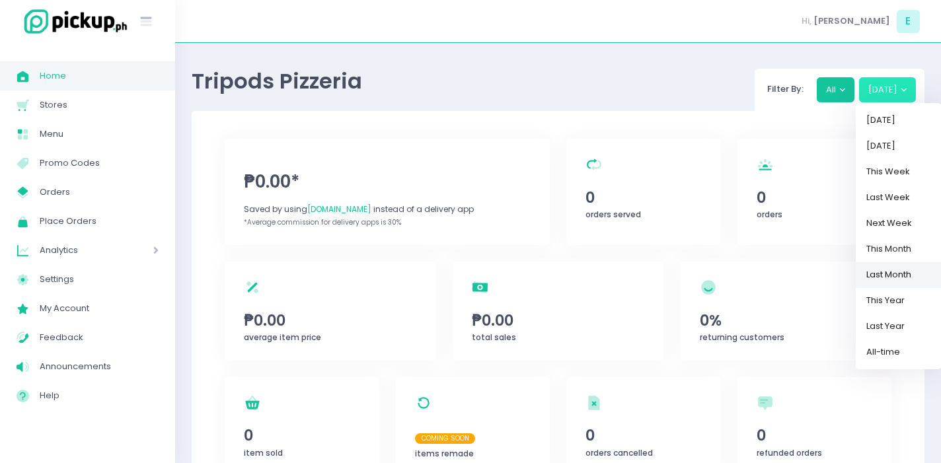
click at [913, 276] on link "Last Month" at bounding box center [899, 275] width 86 height 26
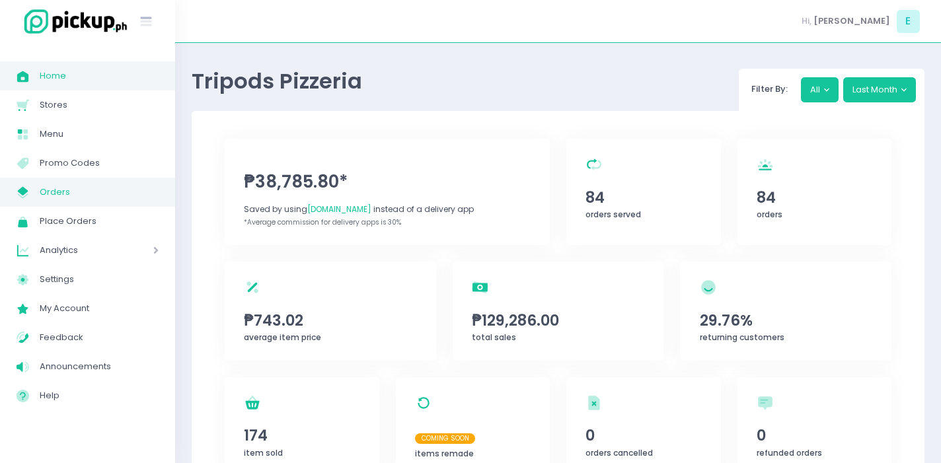
click at [98, 201] on link "My Store Created with Sketch. Orders" at bounding box center [87, 192] width 175 height 29
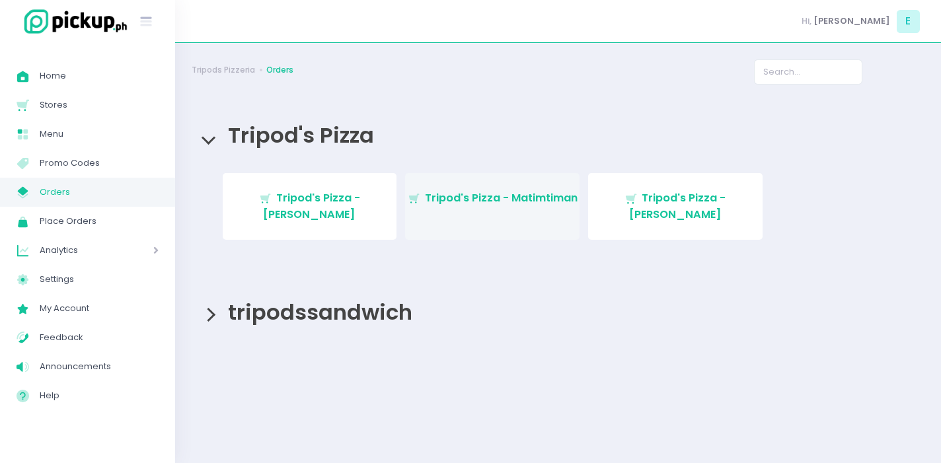
click at [439, 192] on span "Tripod's Pizza - Matimtiman" at bounding box center [501, 197] width 153 height 15
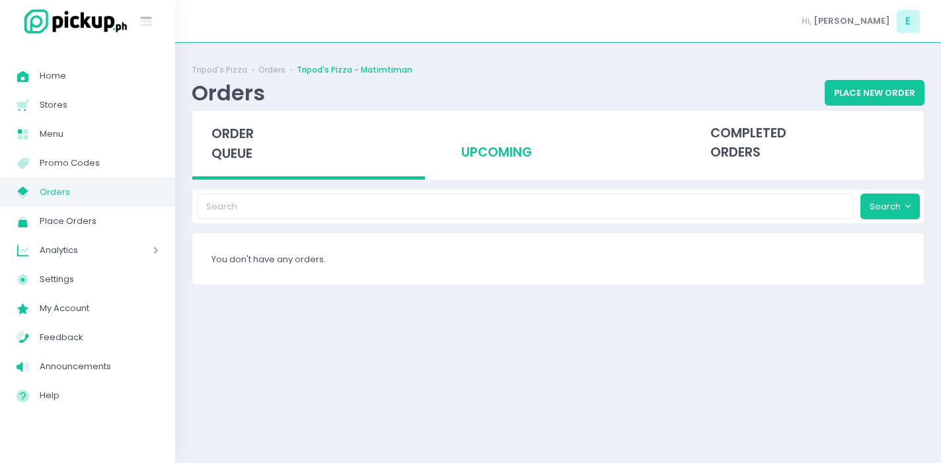
click at [496, 147] on div "upcoming" at bounding box center [557, 143] width 233 height 65
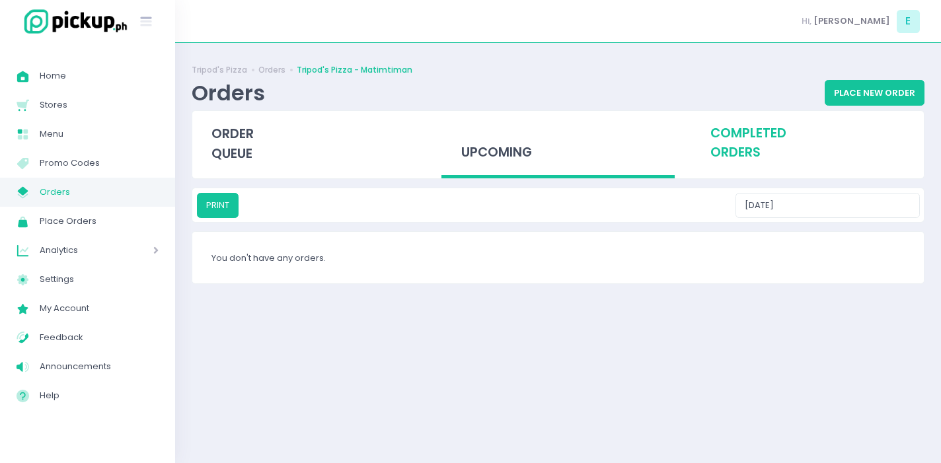
click at [763, 152] on div "completed orders" at bounding box center [807, 143] width 233 height 65
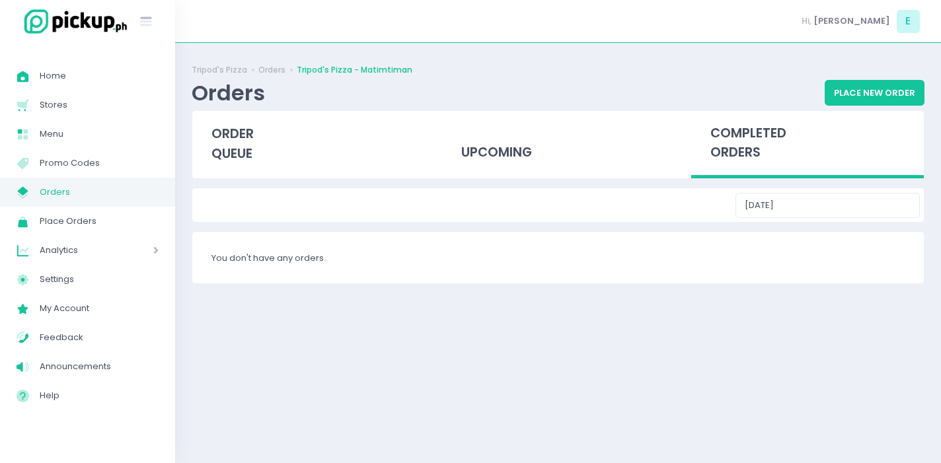
click at [861, 220] on div "[DATE]" at bounding box center [558, 205] width 732 height 34
click at [855, 204] on input "[DATE]" at bounding box center [828, 205] width 184 height 25
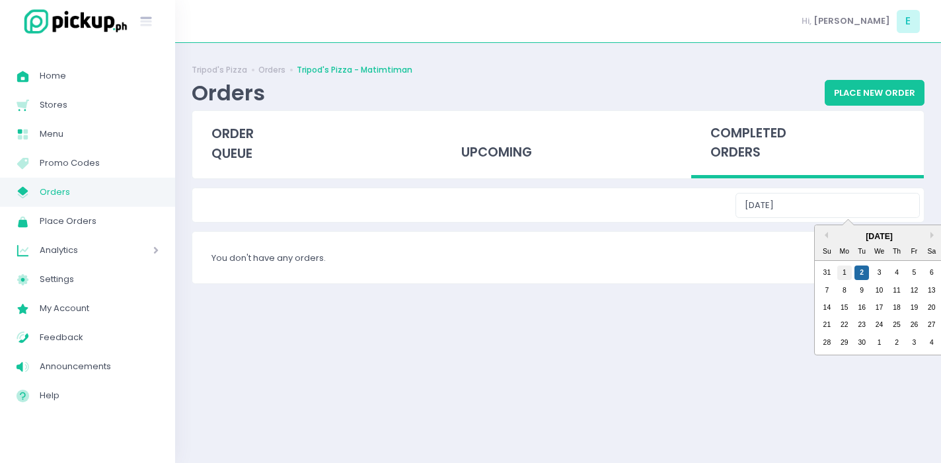
click at [845, 272] on div "1" at bounding box center [844, 273] width 15 height 15
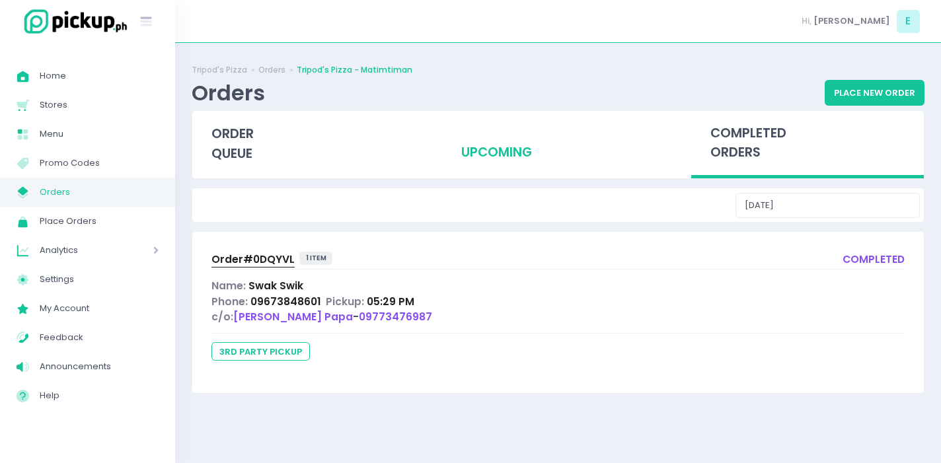
click at [523, 159] on div "upcoming" at bounding box center [557, 143] width 233 height 65
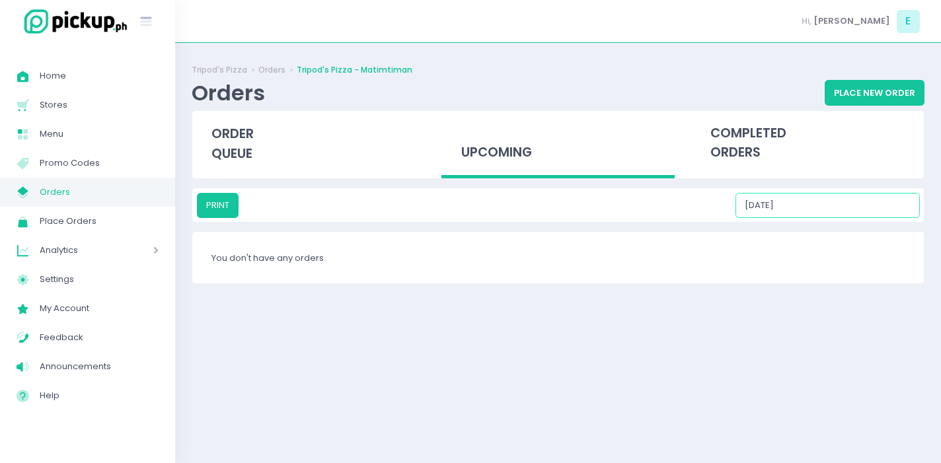
click at [846, 209] on input "[DATE]" at bounding box center [828, 205] width 184 height 25
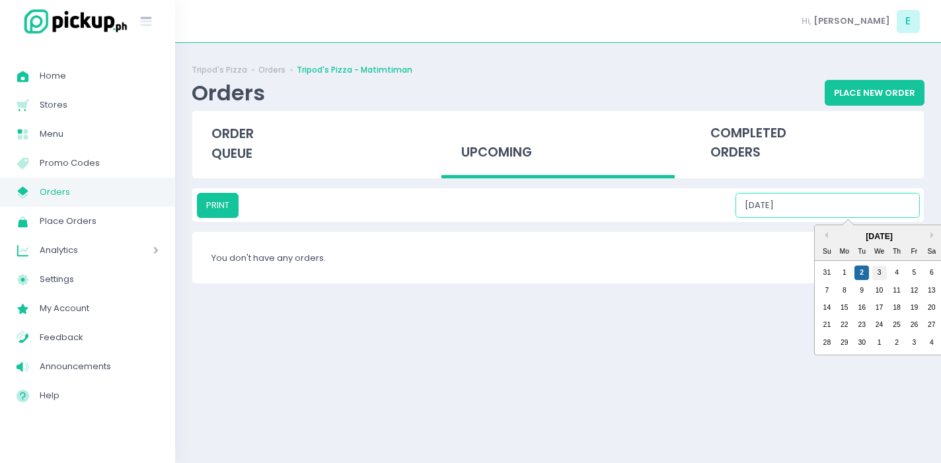
click at [878, 266] on div "3" at bounding box center [879, 273] width 15 height 15
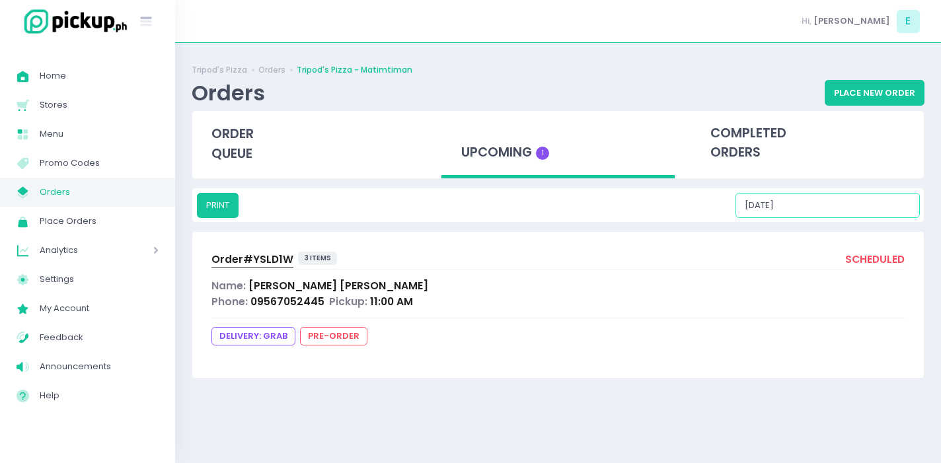
click at [864, 212] on input "[DATE]" at bounding box center [828, 205] width 184 height 25
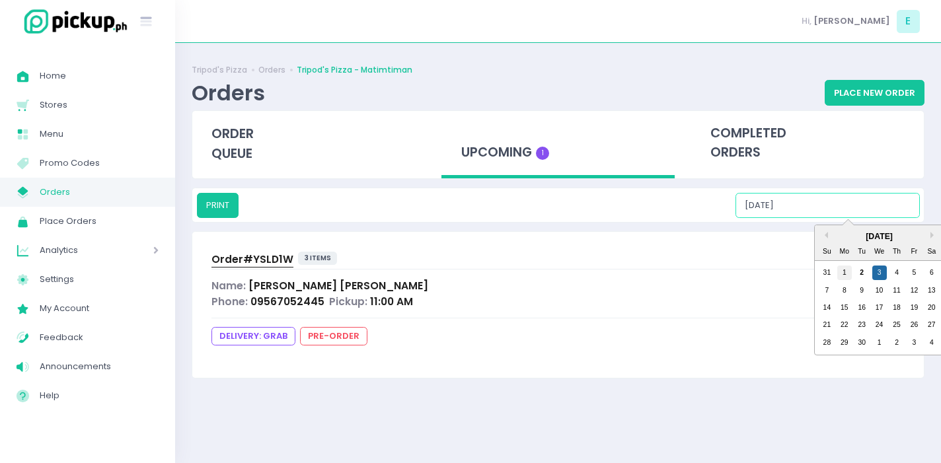
click at [841, 269] on div "1" at bounding box center [844, 273] width 15 height 15
type input "[DATE]"
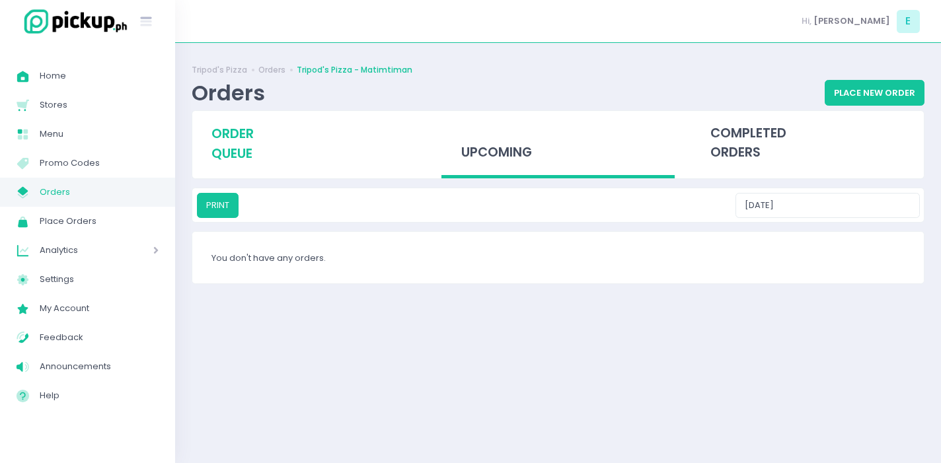
click at [217, 157] on span "order queue" at bounding box center [232, 144] width 42 height 38
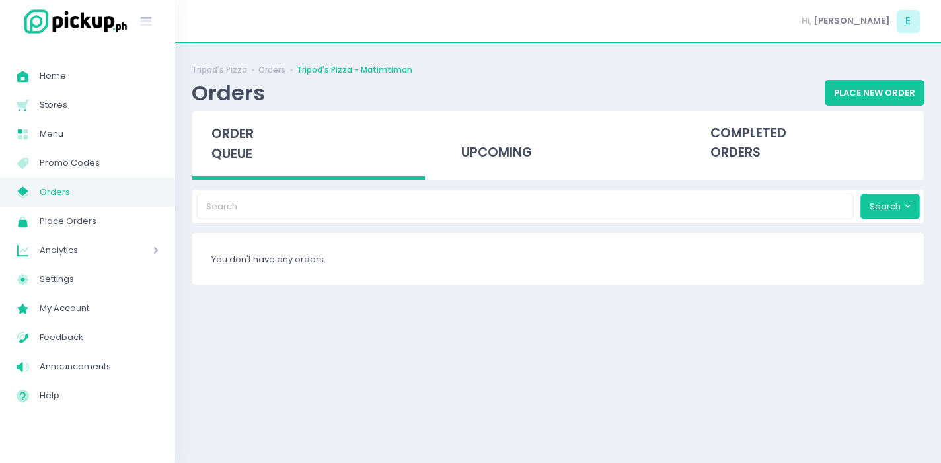
click at [882, 194] on button "Search" at bounding box center [889, 206] width 59 height 25
click at [474, 130] on div "upcoming" at bounding box center [557, 143] width 233 height 65
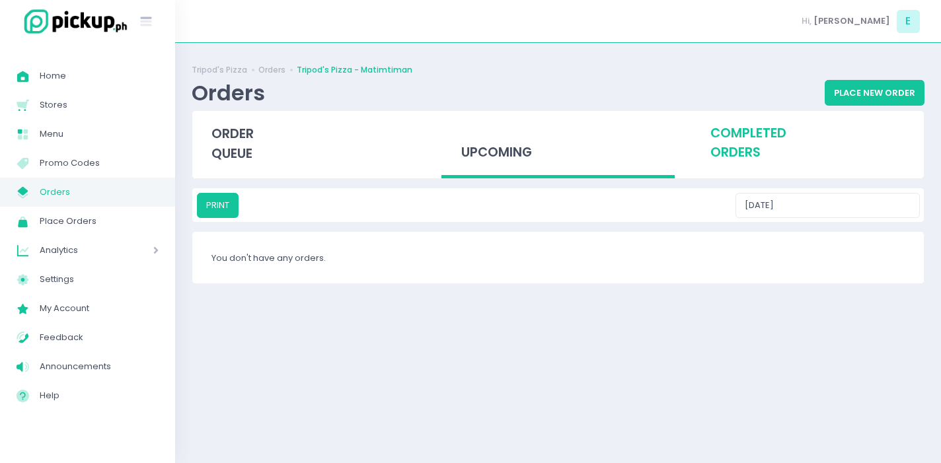
click at [707, 129] on div "completed orders" at bounding box center [807, 143] width 233 height 65
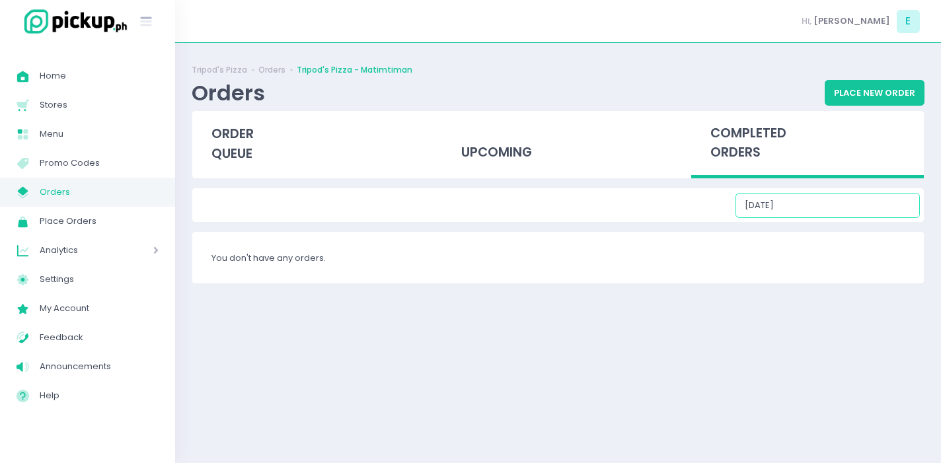
click at [849, 206] on input "[DATE]" at bounding box center [828, 205] width 184 height 25
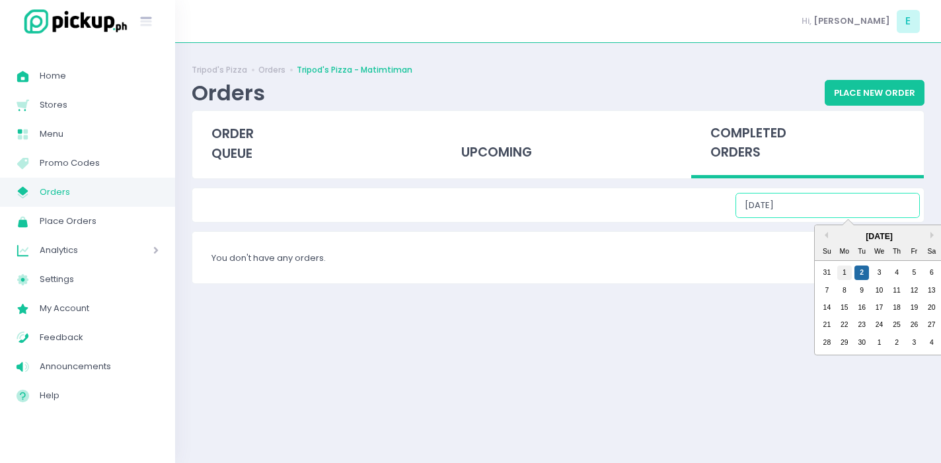
click at [841, 267] on div "1" at bounding box center [844, 273] width 15 height 15
type input "[DATE]"
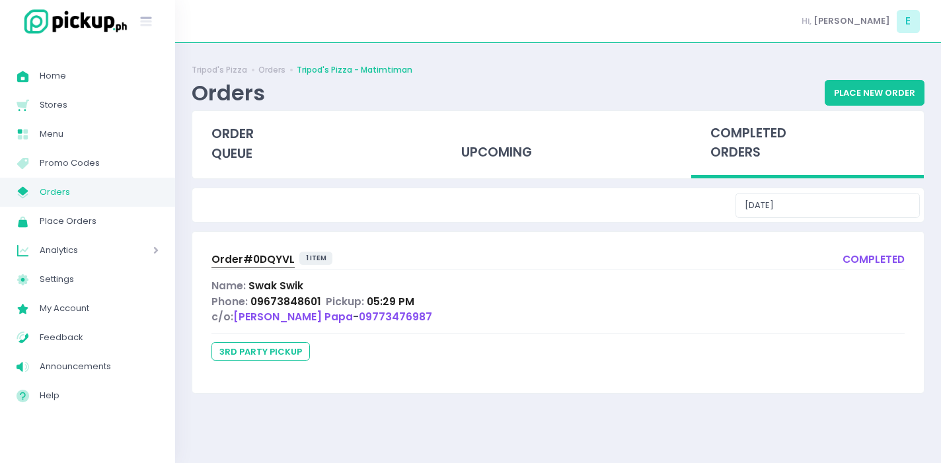
click at [260, 260] on span "Order# 0DQYVL" at bounding box center [252, 259] width 83 height 14
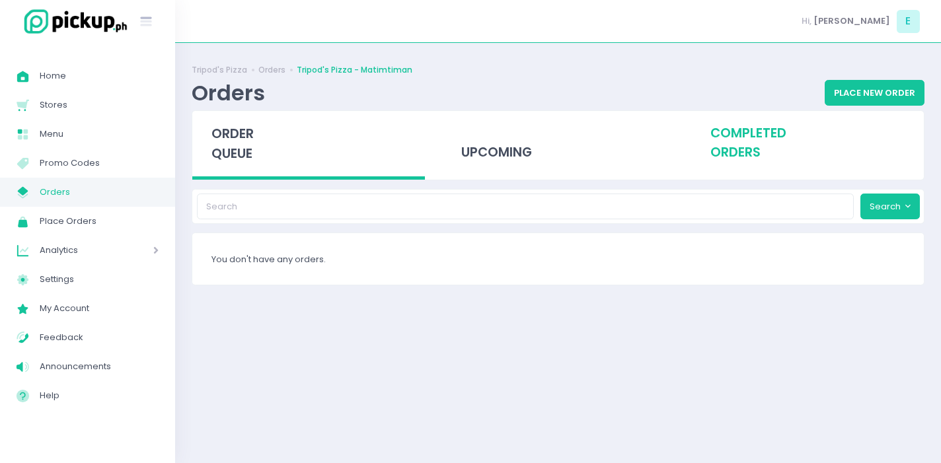
click at [777, 113] on div "completed orders" at bounding box center [807, 143] width 233 height 65
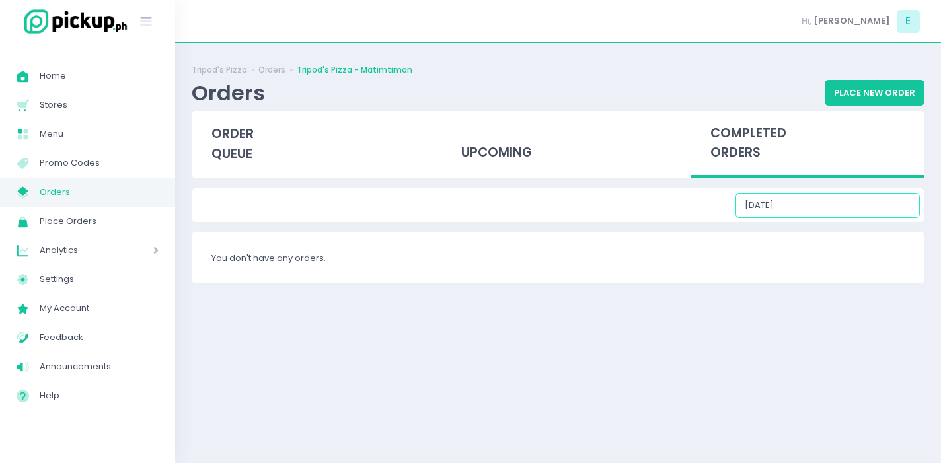
click at [858, 204] on input "[DATE]" at bounding box center [828, 205] width 184 height 25
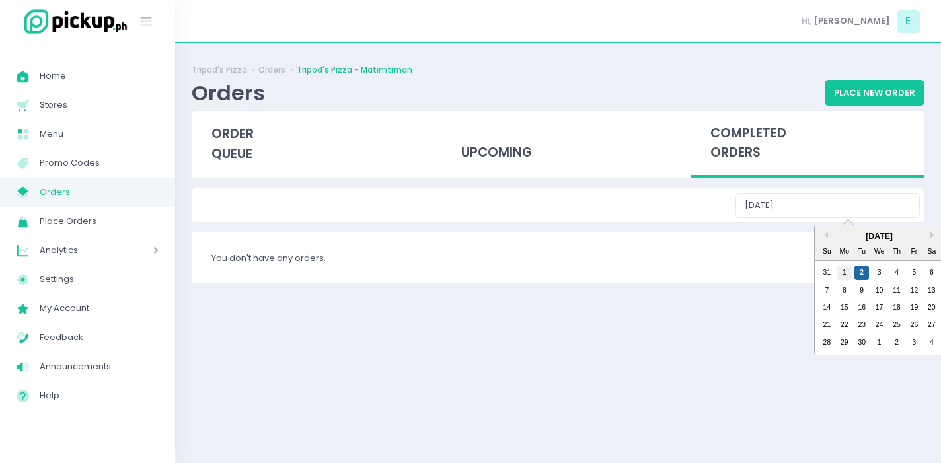
click at [843, 274] on div "1" at bounding box center [844, 273] width 15 height 15
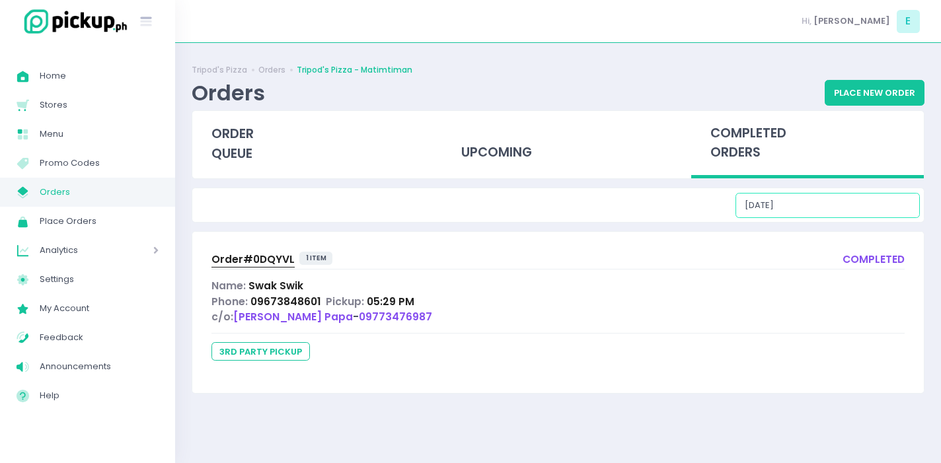
click at [846, 204] on input "[DATE]" at bounding box center [828, 205] width 184 height 25
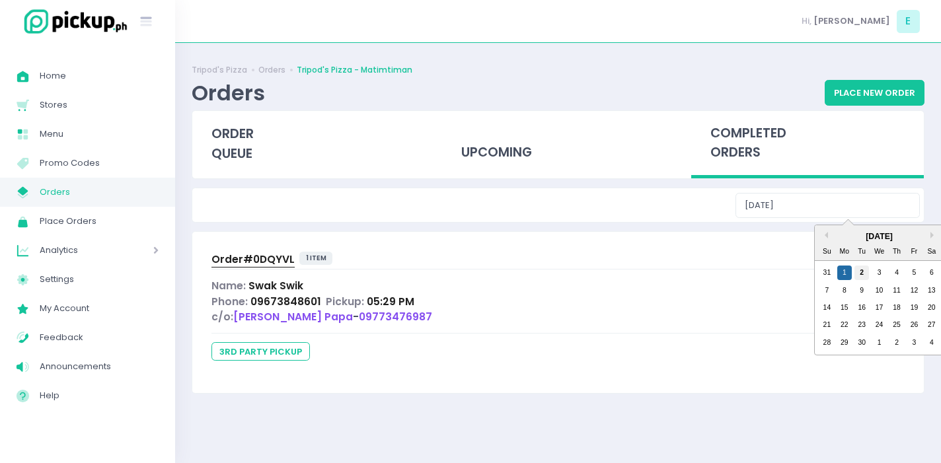
click at [859, 268] on div "2" at bounding box center [862, 273] width 15 height 15
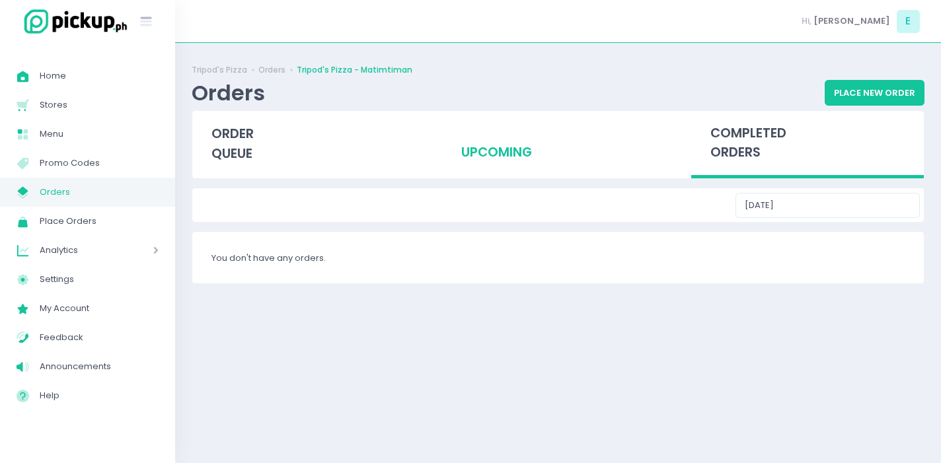
click at [531, 158] on div "upcoming" at bounding box center [557, 143] width 233 height 65
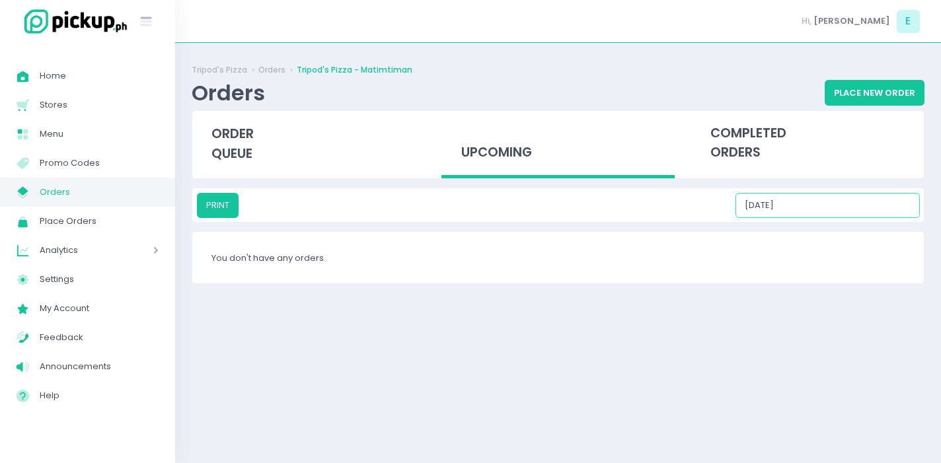
click at [844, 200] on input "[DATE]" at bounding box center [828, 205] width 184 height 25
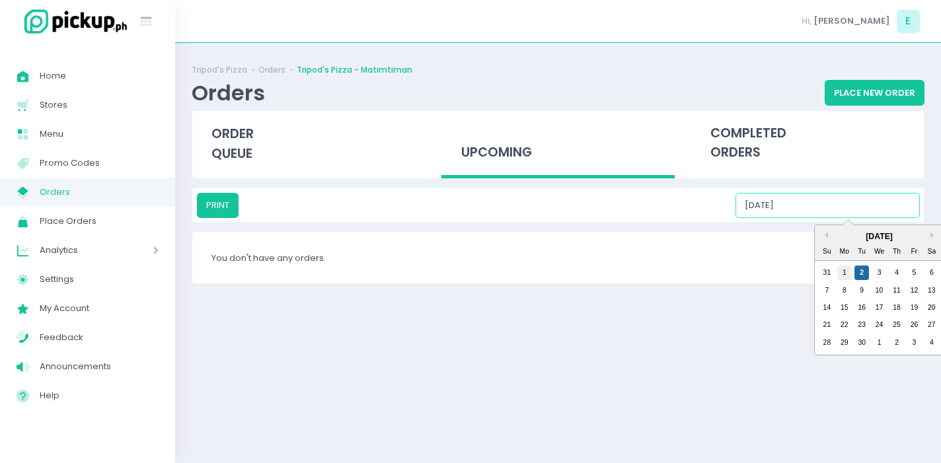
click at [842, 269] on div "1" at bounding box center [844, 273] width 15 height 15
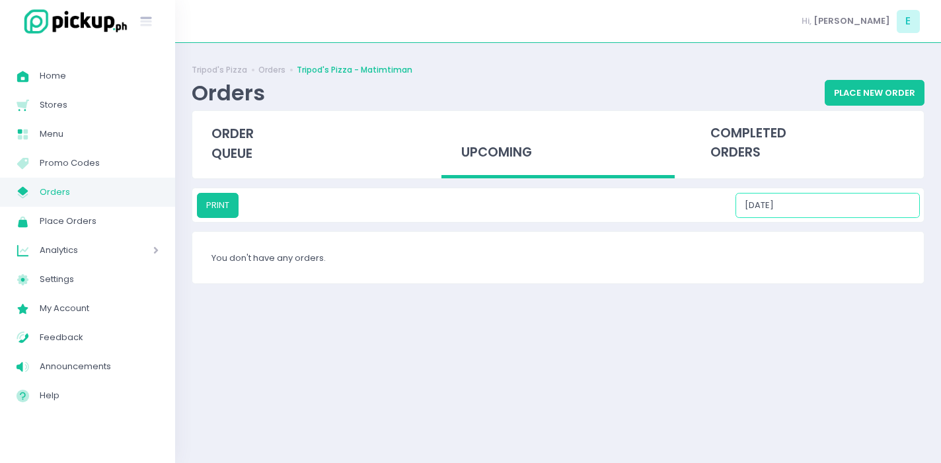
click at [825, 203] on input "[DATE]" at bounding box center [828, 205] width 184 height 25
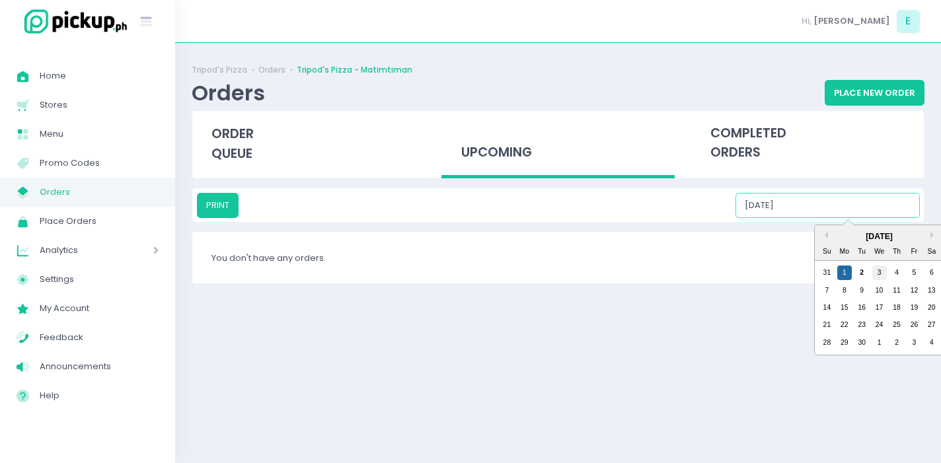
click at [874, 273] on div "3" at bounding box center [879, 273] width 15 height 15
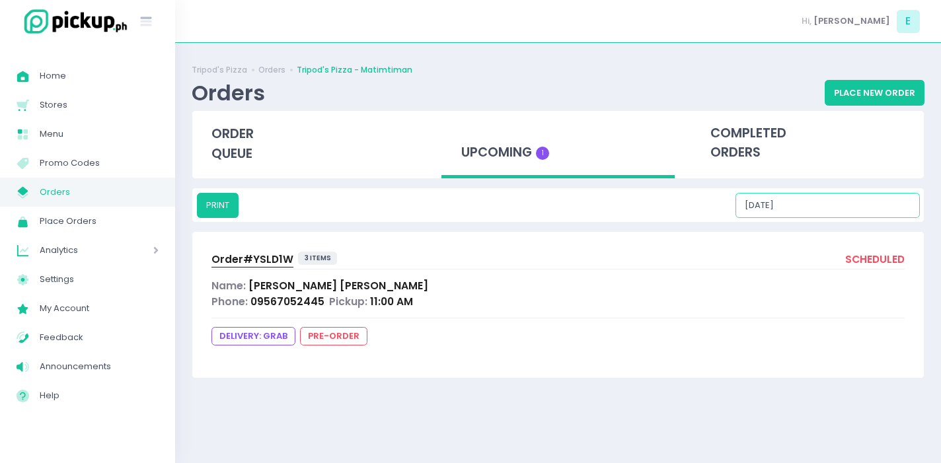
click at [853, 206] on input "[DATE]" at bounding box center [828, 205] width 184 height 25
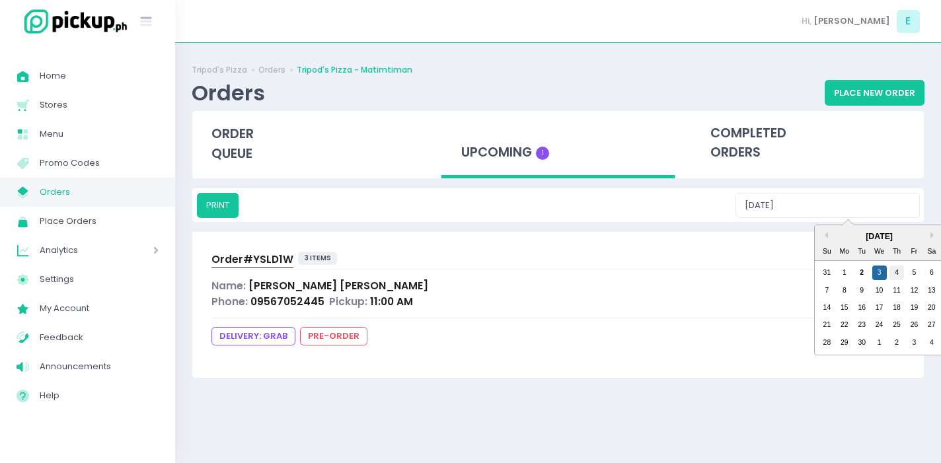
click at [898, 274] on div "4" at bounding box center [897, 273] width 15 height 15
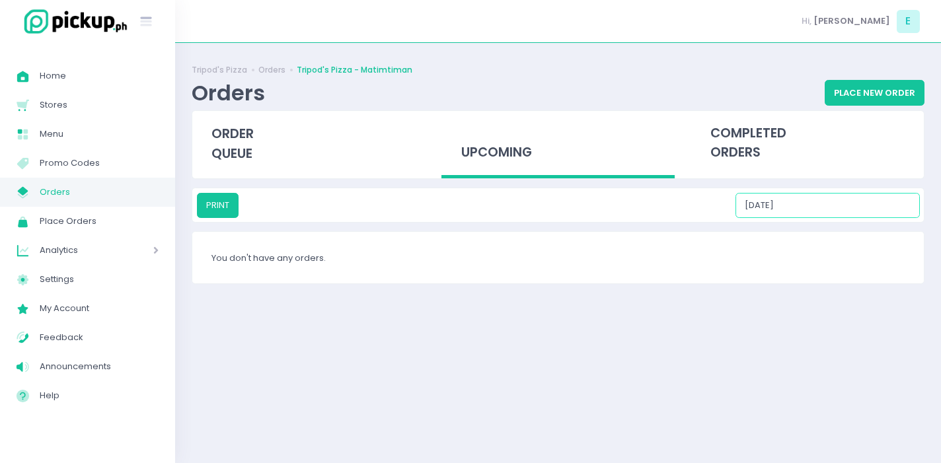
click at [865, 194] on input "[DATE]" at bounding box center [828, 205] width 184 height 25
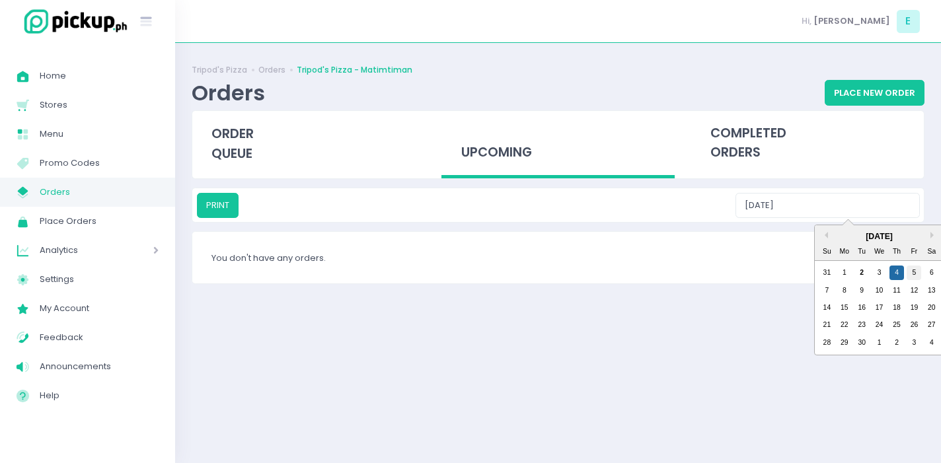
click at [911, 278] on div "5" at bounding box center [914, 273] width 15 height 15
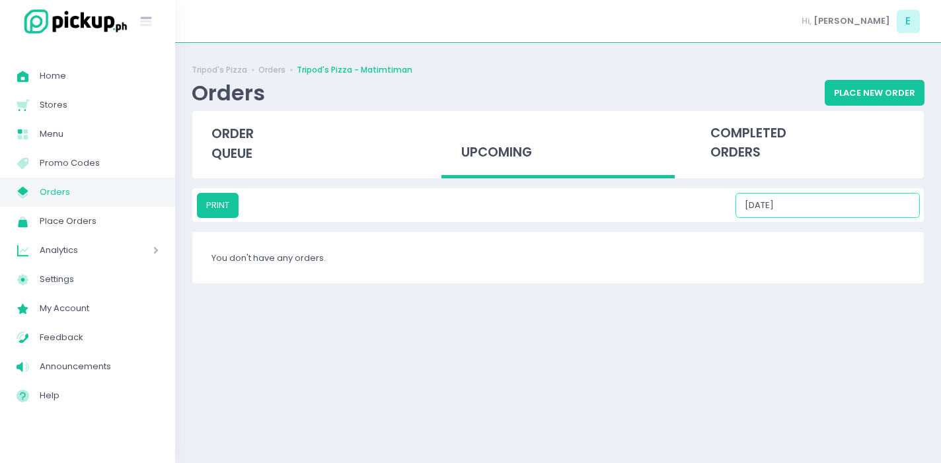
click at [870, 217] on input "[DATE]" at bounding box center [828, 205] width 184 height 25
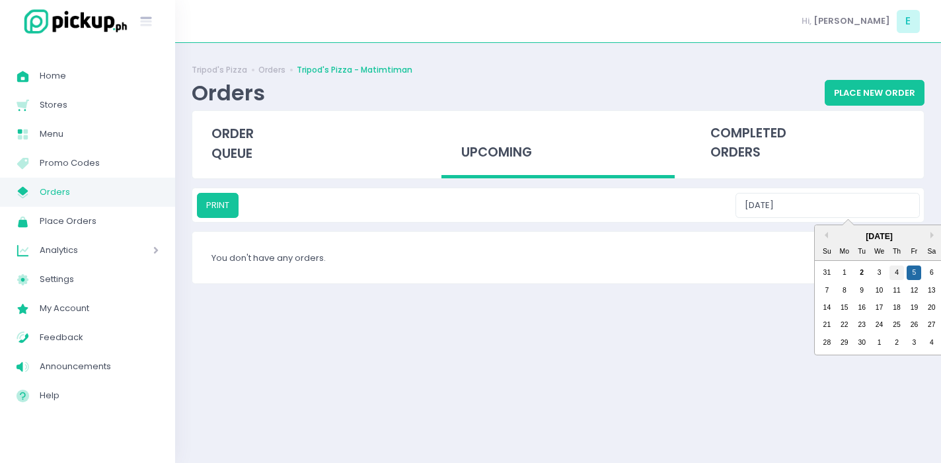
click at [894, 276] on div "4" at bounding box center [897, 273] width 15 height 15
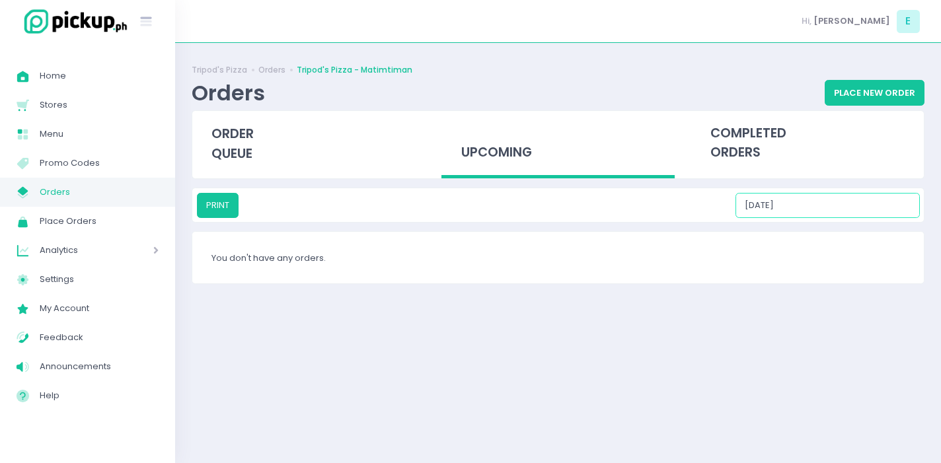
click at [865, 208] on input "[DATE]" at bounding box center [828, 205] width 184 height 25
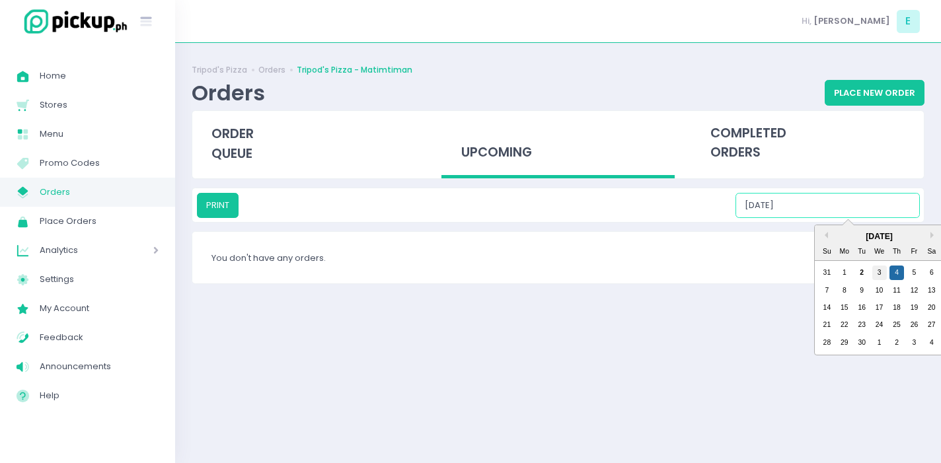
click at [880, 276] on div "3" at bounding box center [879, 273] width 15 height 15
type input "[DATE]"
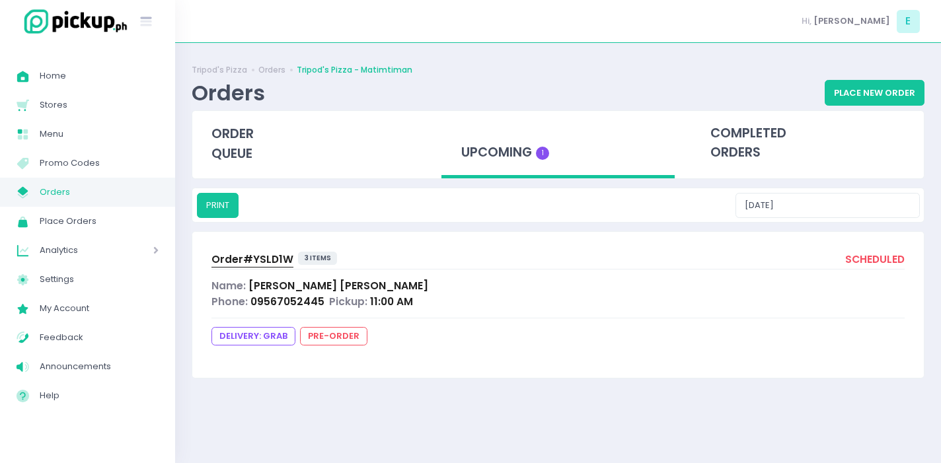
click at [274, 260] on span "Order# YSLD1W" at bounding box center [252, 259] width 82 height 14
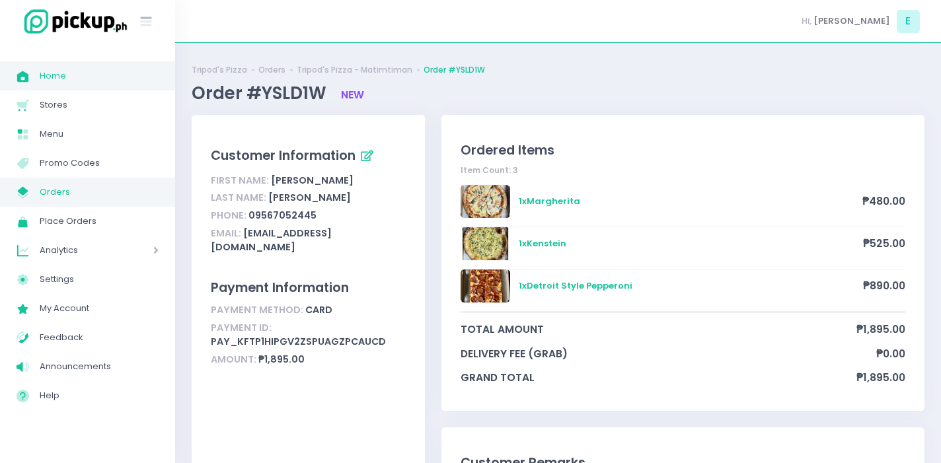
click at [134, 83] on span "Home" at bounding box center [99, 75] width 119 height 17
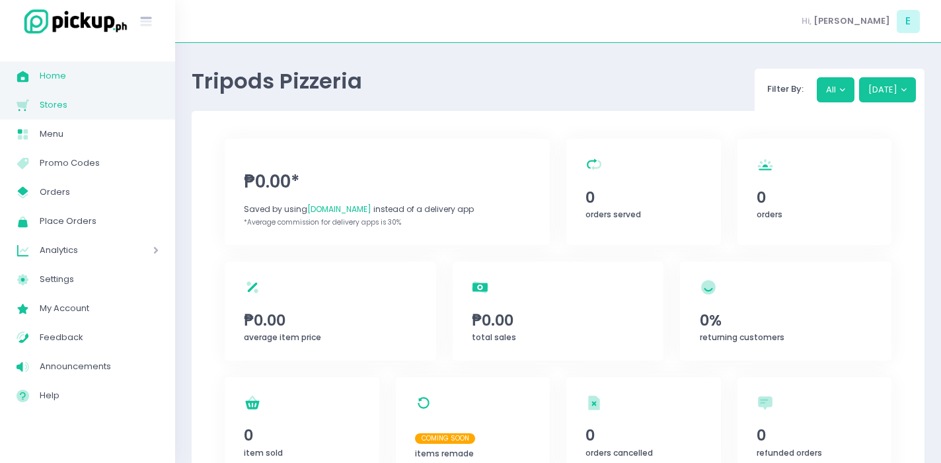
click at [87, 112] on span "Stores" at bounding box center [99, 104] width 119 height 17
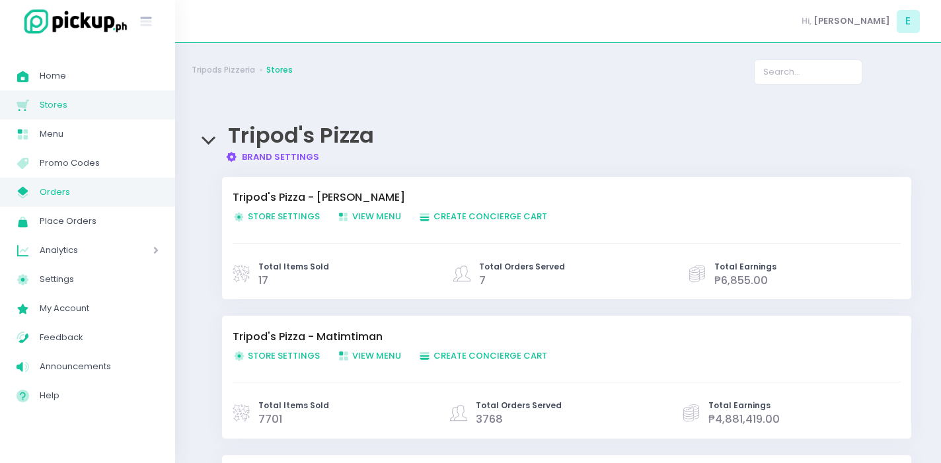
click at [83, 194] on span "Orders" at bounding box center [99, 192] width 119 height 17
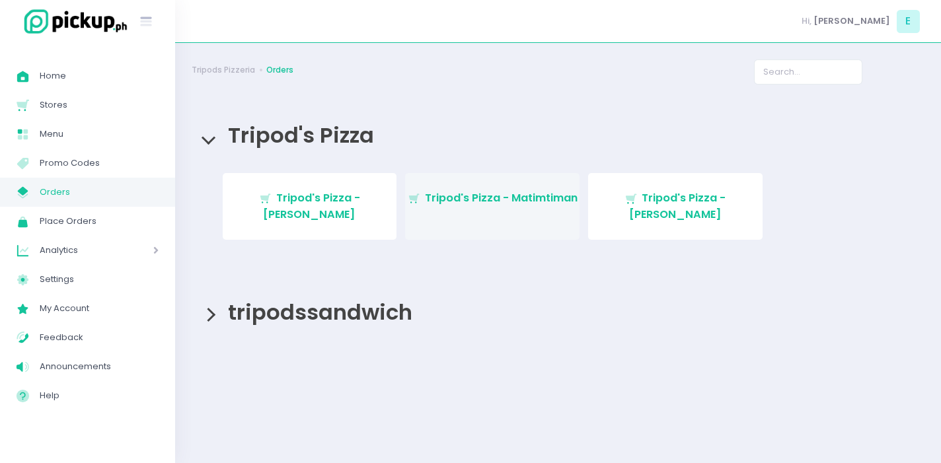
click at [506, 201] on span "Tripod's Pizza - Matimtiman" at bounding box center [501, 197] width 153 height 15
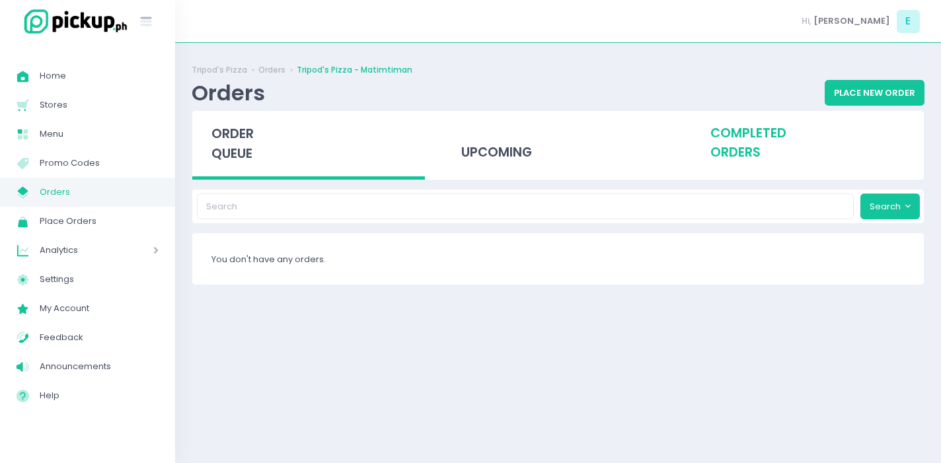
click at [729, 151] on div "completed orders" at bounding box center [807, 143] width 233 height 65
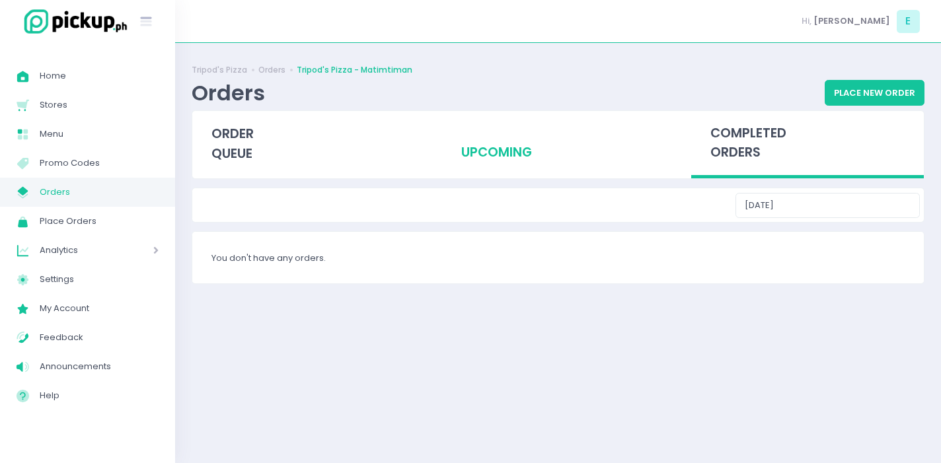
click at [478, 155] on div "upcoming" at bounding box center [557, 143] width 233 height 65
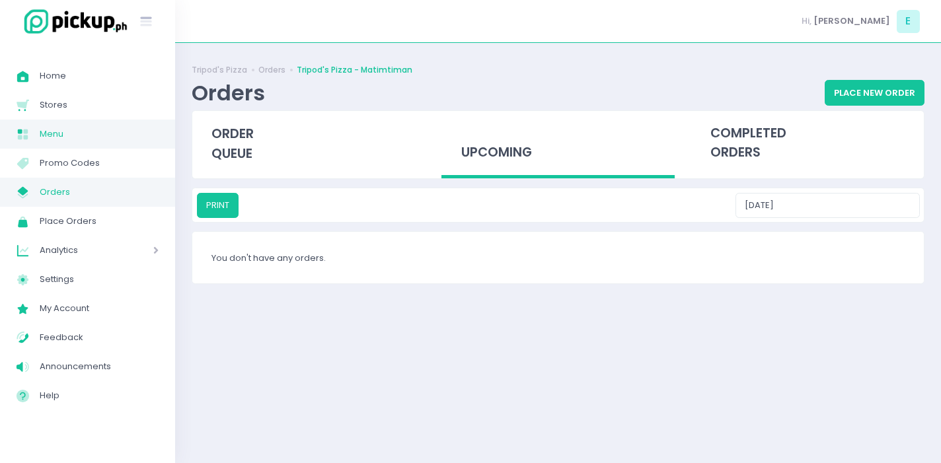
click at [111, 133] on span "Menu" at bounding box center [99, 134] width 119 height 17
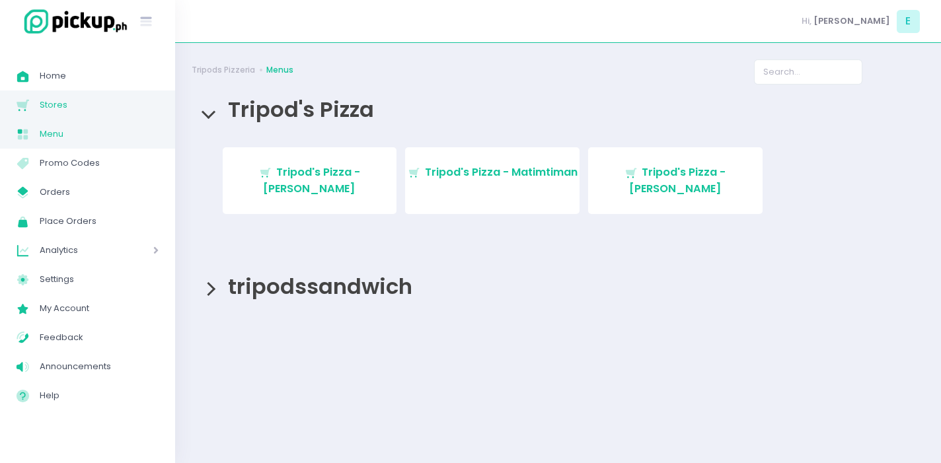
click at [96, 104] on span "Stores" at bounding box center [99, 104] width 119 height 17
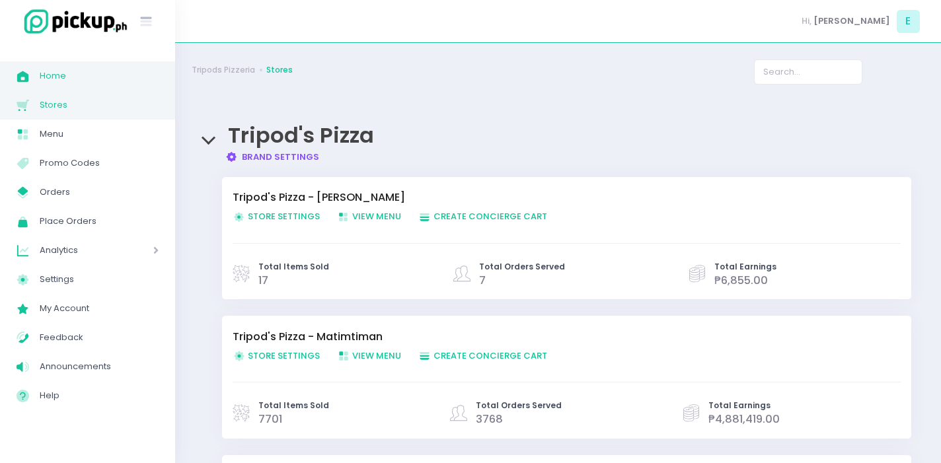
click at [120, 75] on span "Home" at bounding box center [99, 75] width 119 height 17
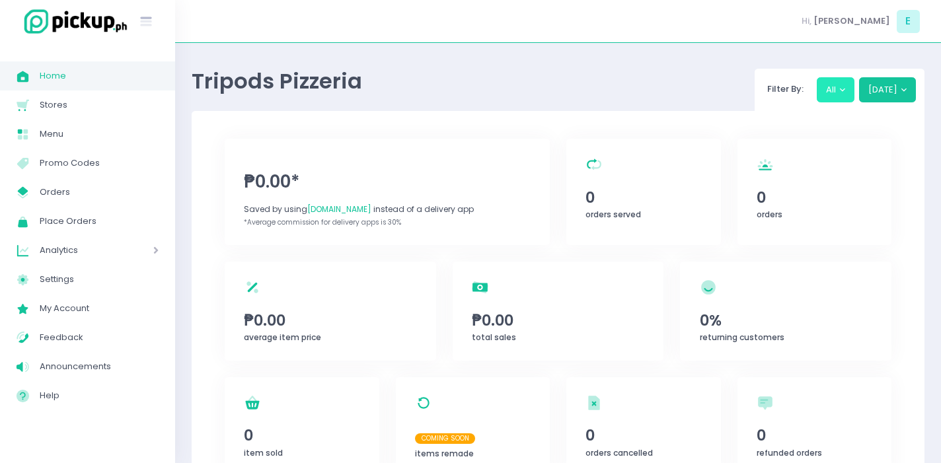
click at [836, 100] on button "All" at bounding box center [836, 89] width 38 height 25
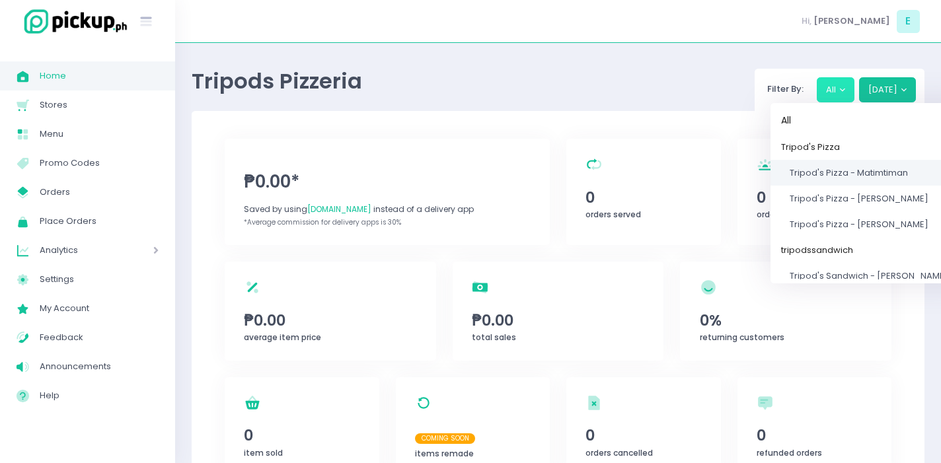
click at [792, 170] on link "Tripod's Pizza - Matimtiman" at bounding box center [865, 173] width 189 height 26
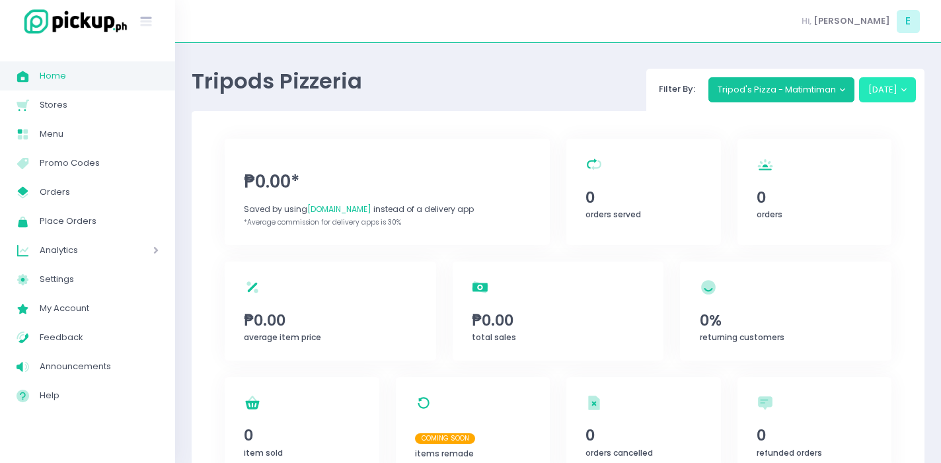
click at [881, 95] on button "[DATE]" at bounding box center [887, 89] width 57 height 25
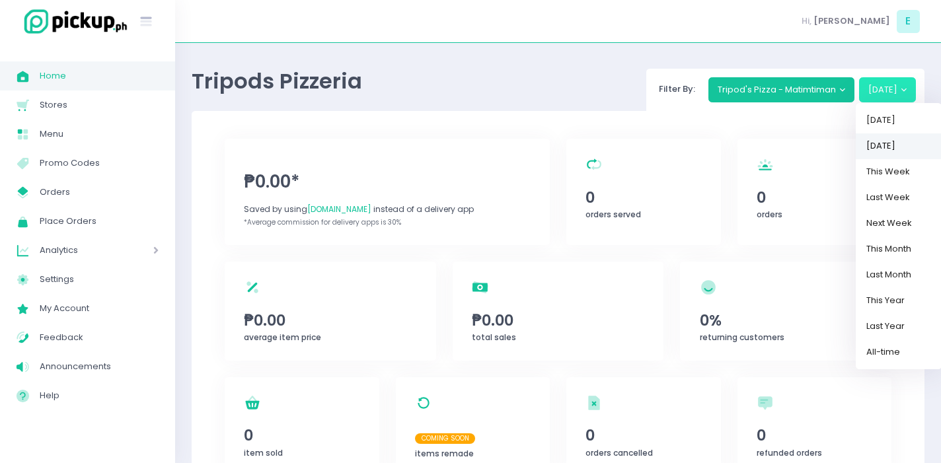
click at [887, 147] on link "[DATE]" at bounding box center [899, 146] width 86 height 26
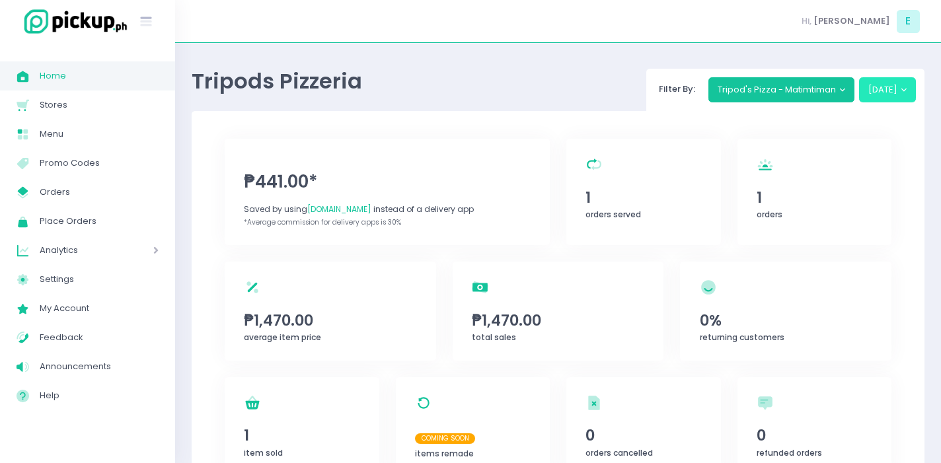
click at [882, 82] on button "[DATE]" at bounding box center [887, 89] width 57 height 25
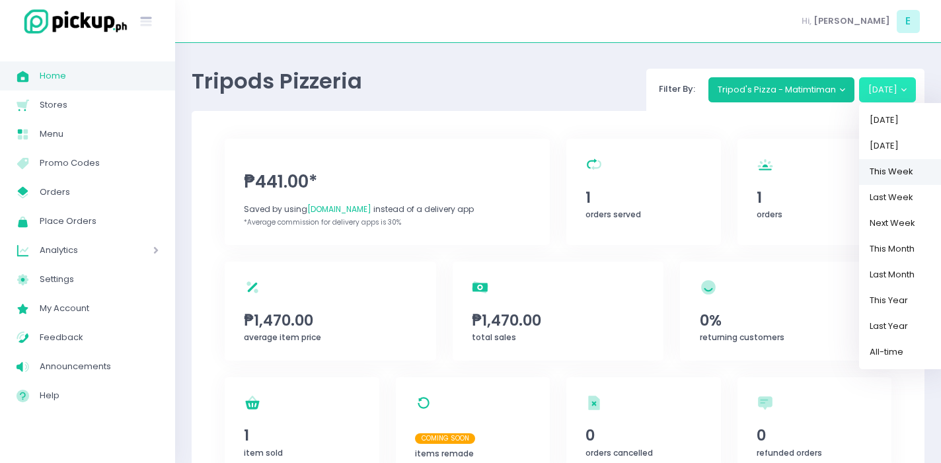
click at [892, 177] on link "This Week" at bounding box center [902, 172] width 86 height 26
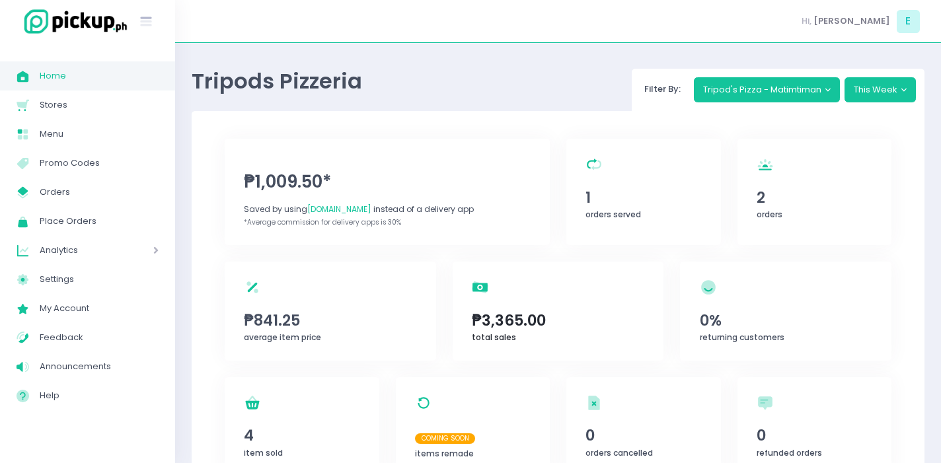
click at [621, 348] on div "total sales Created with Sketch. ₱3,365.00 total sales" at bounding box center [558, 311] width 211 height 99
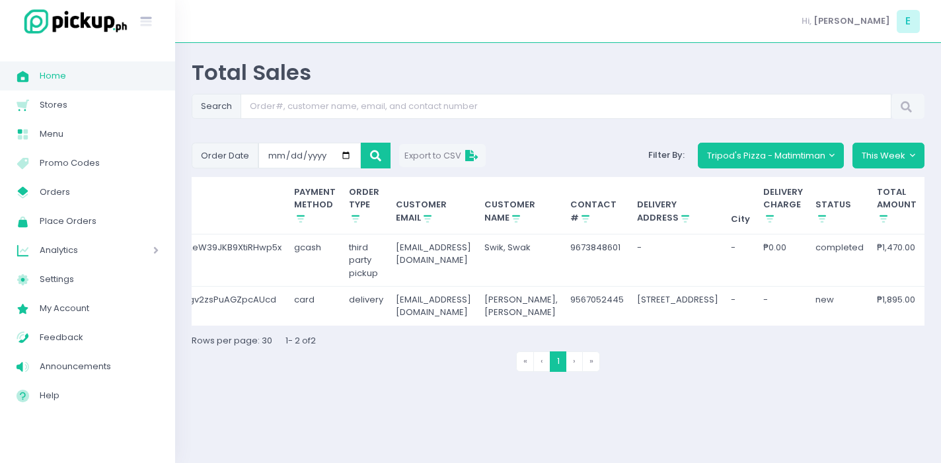
scroll to position [0, 128]
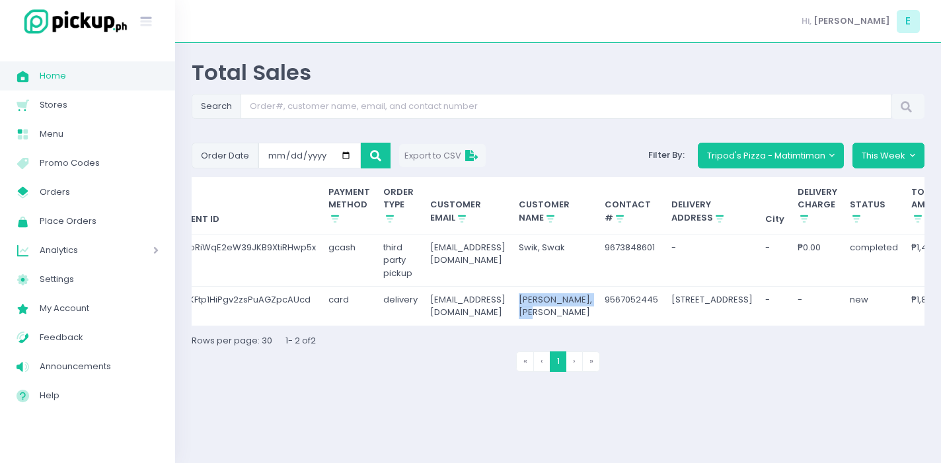
drag, startPoint x: 571, startPoint y: 303, endPoint x: 611, endPoint y: 310, distance: 41.0
click at [599, 310] on td "[PERSON_NAME], [PERSON_NAME]" at bounding box center [555, 306] width 87 height 39
copy td "[PERSON_NAME], [PERSON_NAME]"
click at [513, 326] on td "[EMAIL_ADDRESS][DOMAIN_NAME]" at bounding box center [468, 306] width 89 height 39
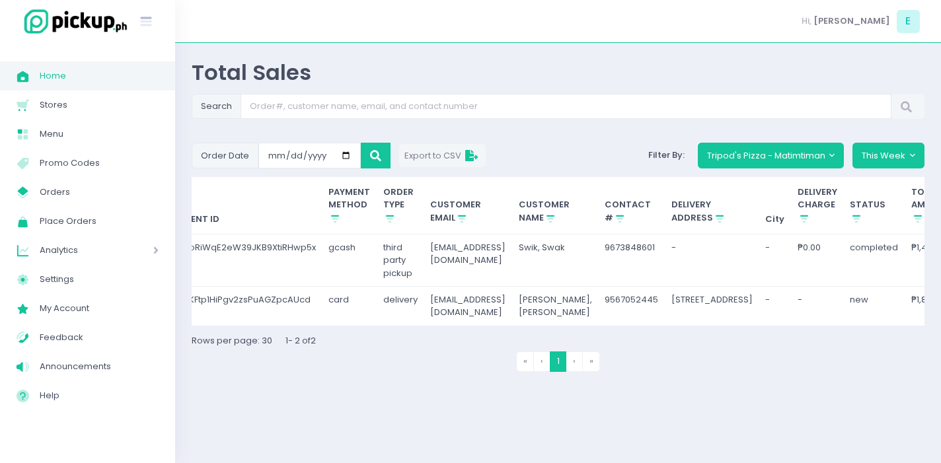
click at [658, 7] on div "Hi, [PERSON_NAME]" at bounding box center [558, 21] width 766 height 43
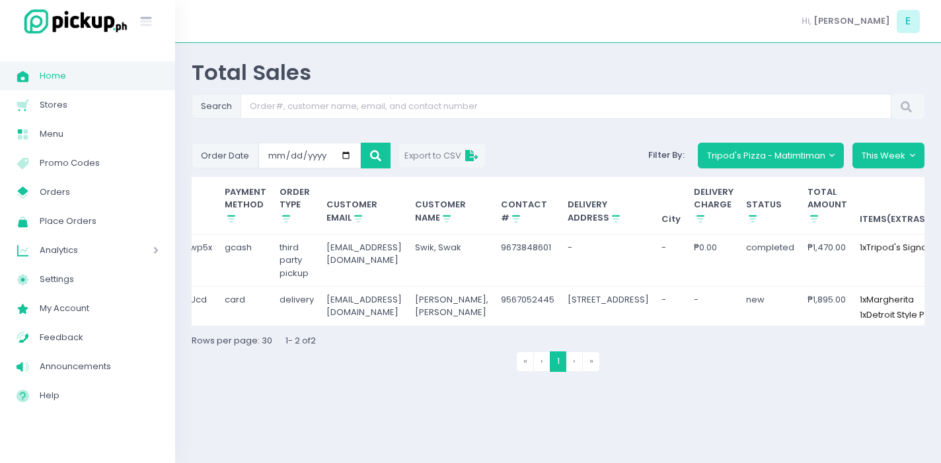
scroll to position [0, 306]
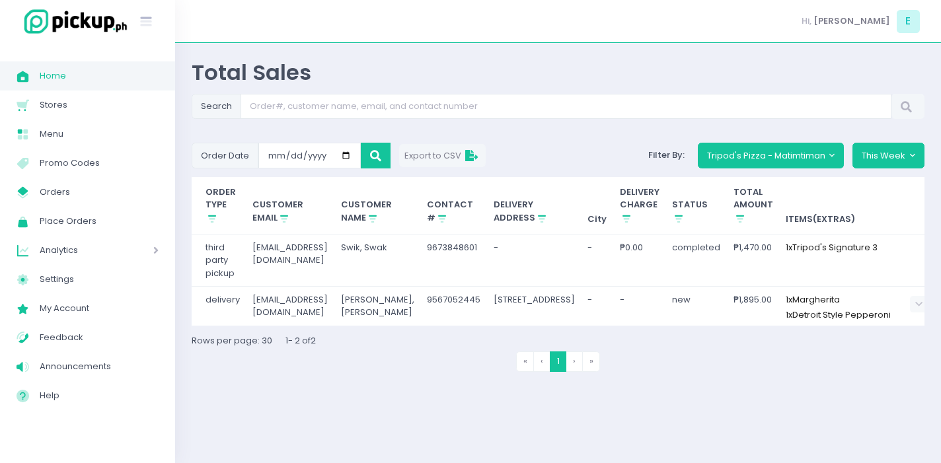
click at [406, 303] on td "[PERSON_NAME], [PERSON_NAME]" at bounding box center [377, 306] width 87 height 39
copy td "[PERSON_NAME], [PERSON_NAME]"
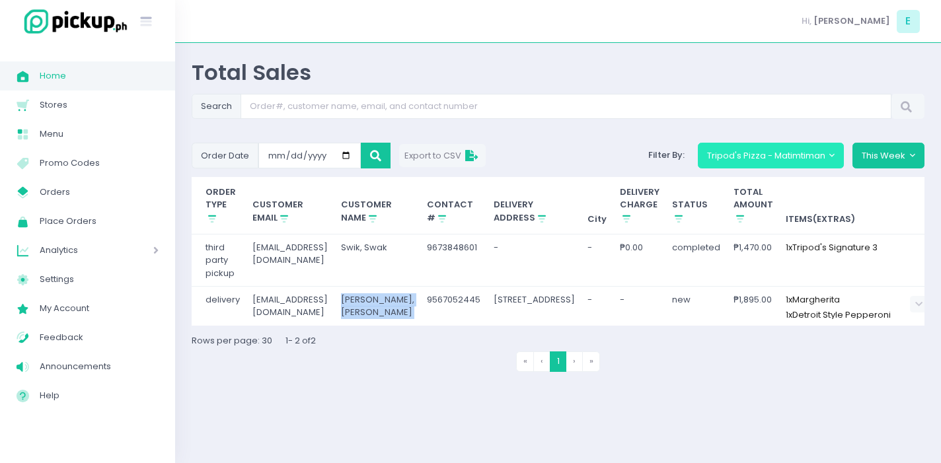
click at [745, 152] on button "Tripod's Pizza - Matimtiman" at bounding box center [771, 155] width 147 height 25
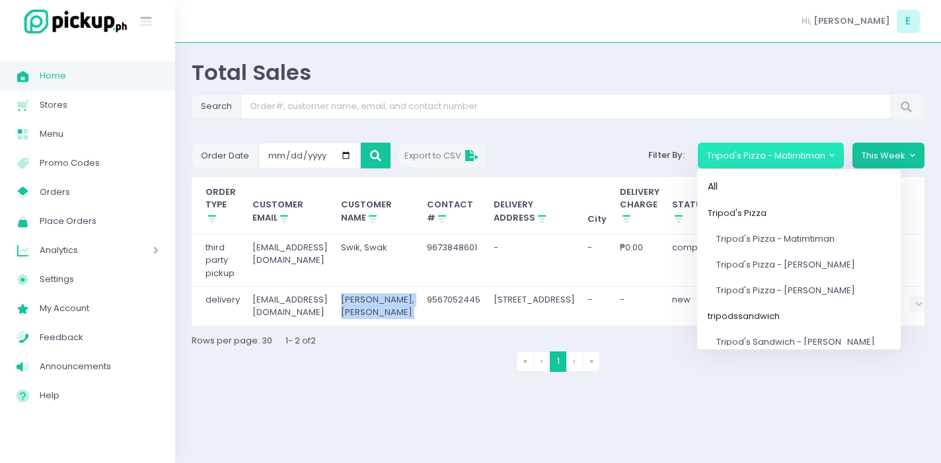
click at [636, 314] on td "-" at bounding box center [639, 306] width 53 height 39
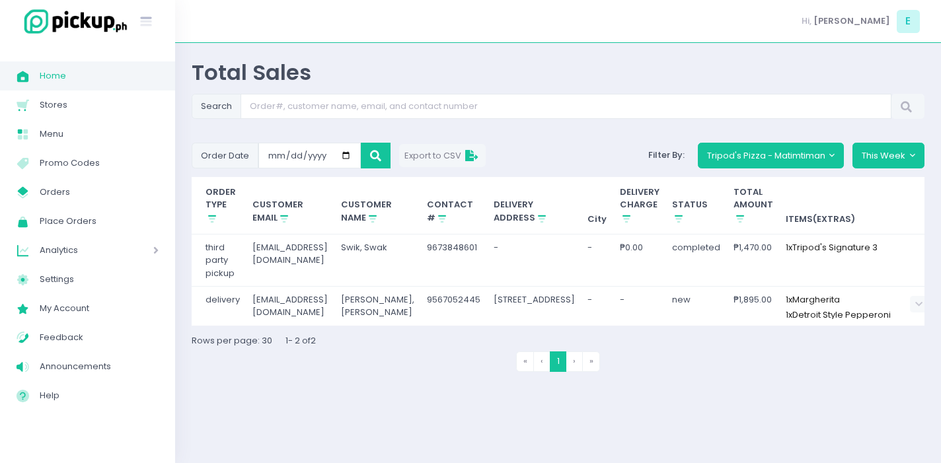
click at [456, 297] on td "9567052445" at bounding box center [454, 306] width 67 height 39
click at [270, 295] on td "[EMAIL_ADDRESS][DOMAIN_NAME]" at bounding box center [291, 306] width 89 height 39
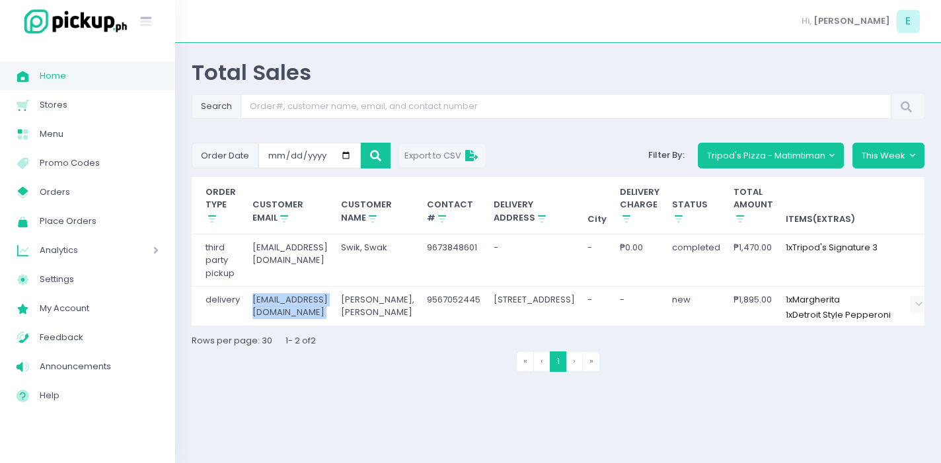
click at [270, 295] on td "[EMAIL_ADDRESS][DOMAIN_NAME]" at bounding box center [291, 306] width 89 height 39
